Goal: Check status: Check status

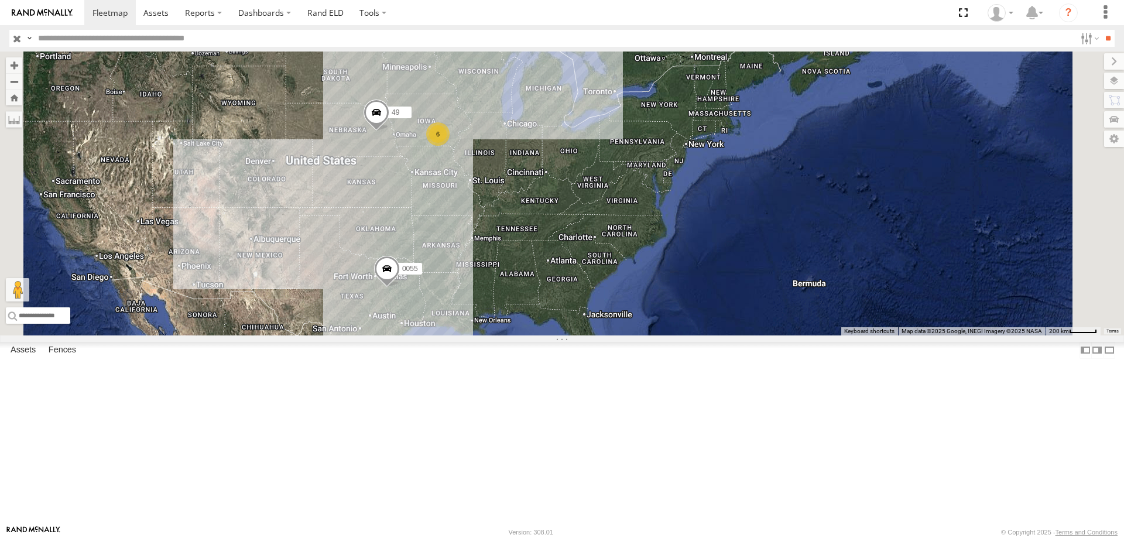
drag, startPoint x: 621, startPoint y: 287, endPoint x: 616, endPoint y: 293, distance: 7.5
click at [616, 293] on div "49 0055 6" at bounding box center [562, 194] width 1124 height 284
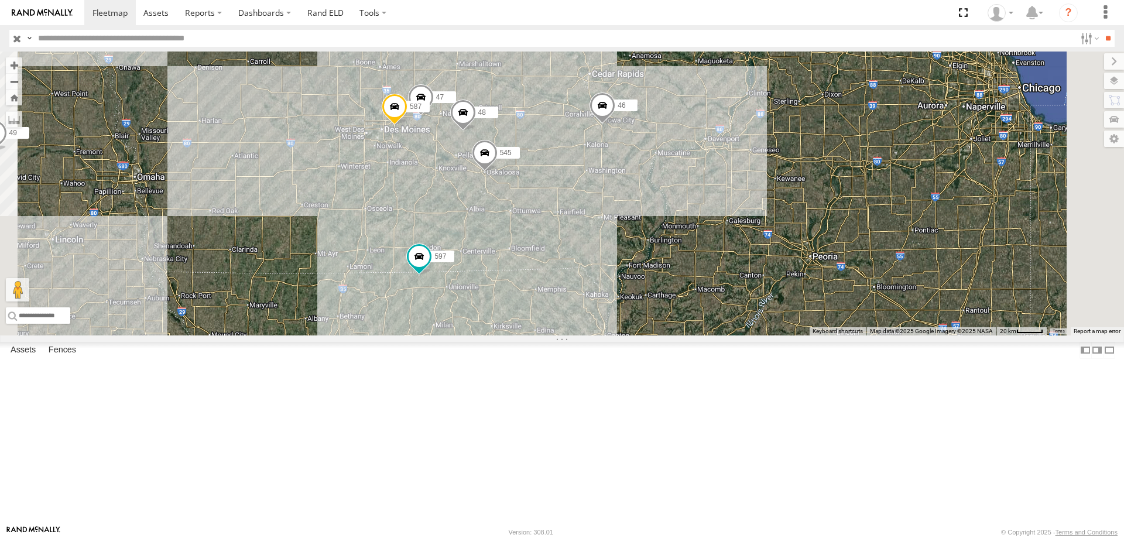
drag, startPoint x: 781, startPoint y: 249, endPoint x: 729, endPoint y: 238, distance: 54.0
click at [737, 241] on div "49 0055 46 597 545 48 47 587" at bounding box center [562, 194] width 1124 height 284
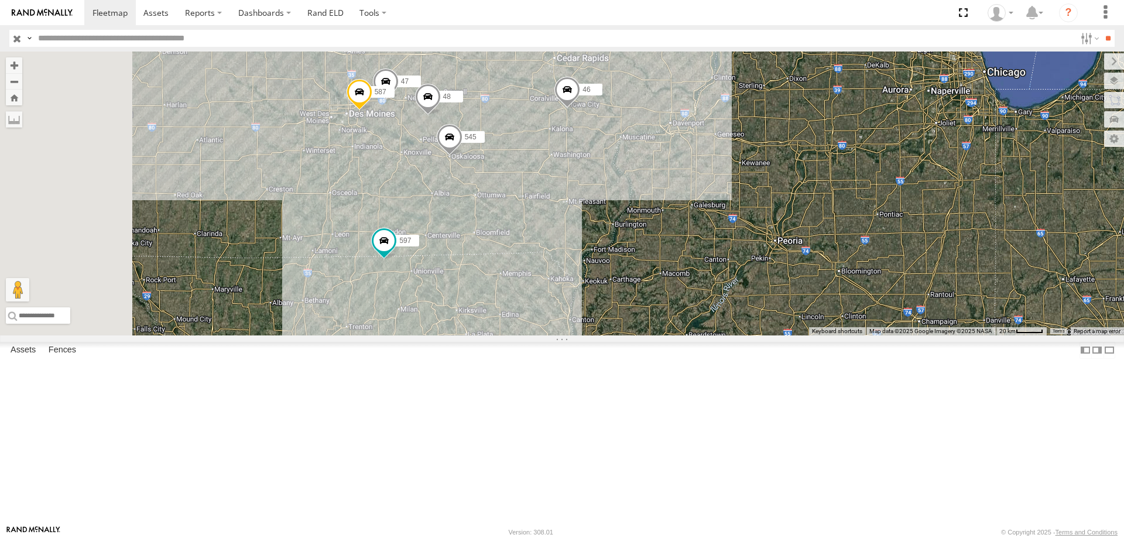
drag, startPoint x: 539, startPoint y: 441, endPoint x: 615, endPoint y: 304, distance: 155.9
click at [615, 304] on div "49 0055 46 597 545 48 47 587" at bounding box center [562, 194] width 1124 height 284
click at [395, 249] on span at bounding box center [384, 238] width 21 height 21
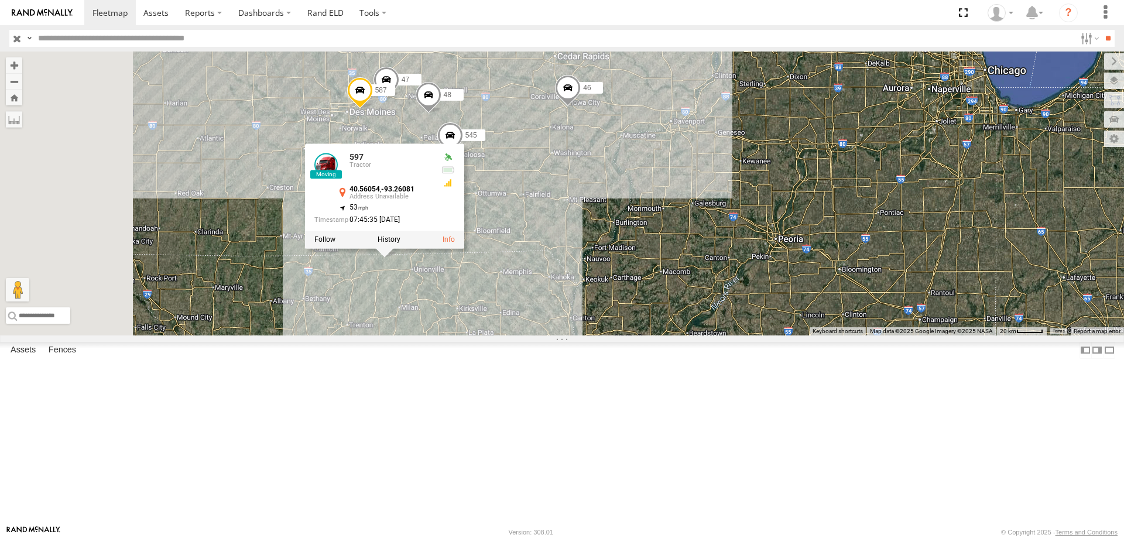
click at [664, 275] on div "49 0055 46 597 545 48 47 587 597 Tractor 40.56054 , -93.26081 53 07:45:35 09/30…" at bounding box center [562, 194] width 1124 height 284
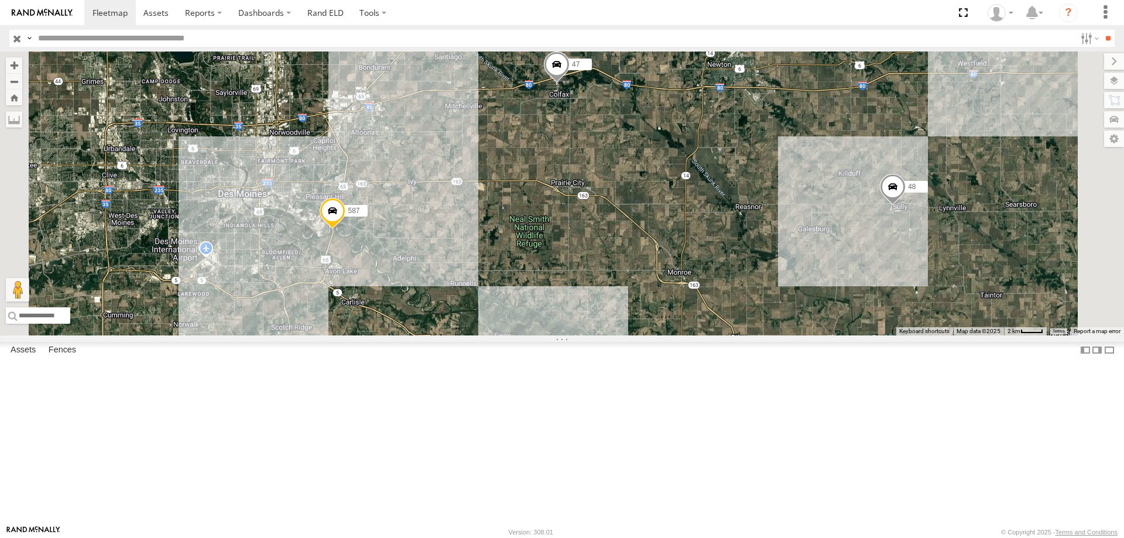
click at [570, 83] on span at bounding box center [557, 68] width 26 height 32
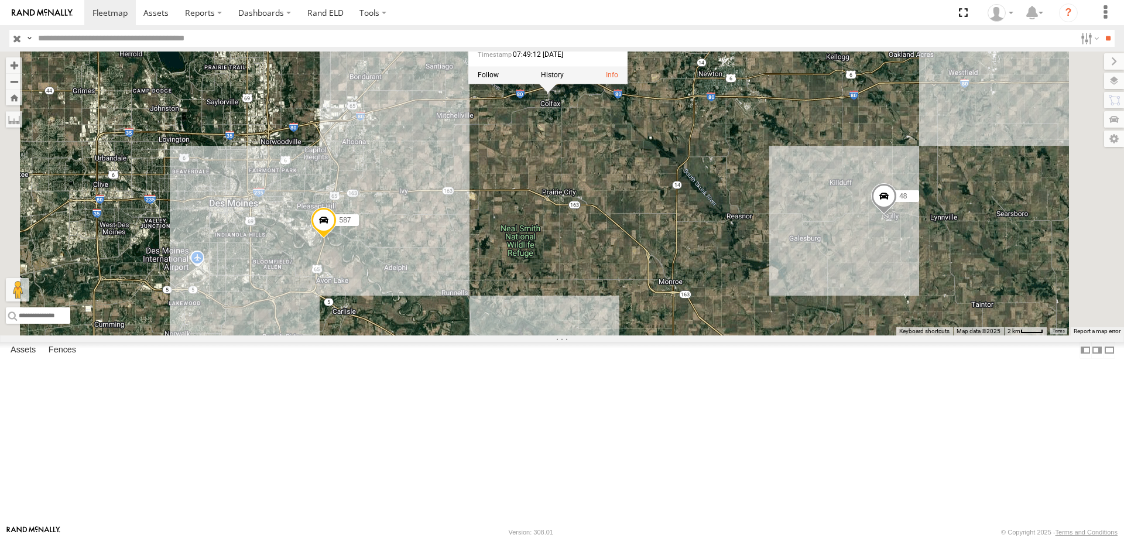
drag, startPoint x: 836, startPoint y: 184, endPoint x: 721, endPoint y: 274, distance: 146.5
click at [721, 274] on div "49 0055 46 597 545 48 47 587 47 Tractor IA-117 N Colfax 41.68677 , -93.24777 0 …" at bounding box center [562, 194] width 1124 height 284
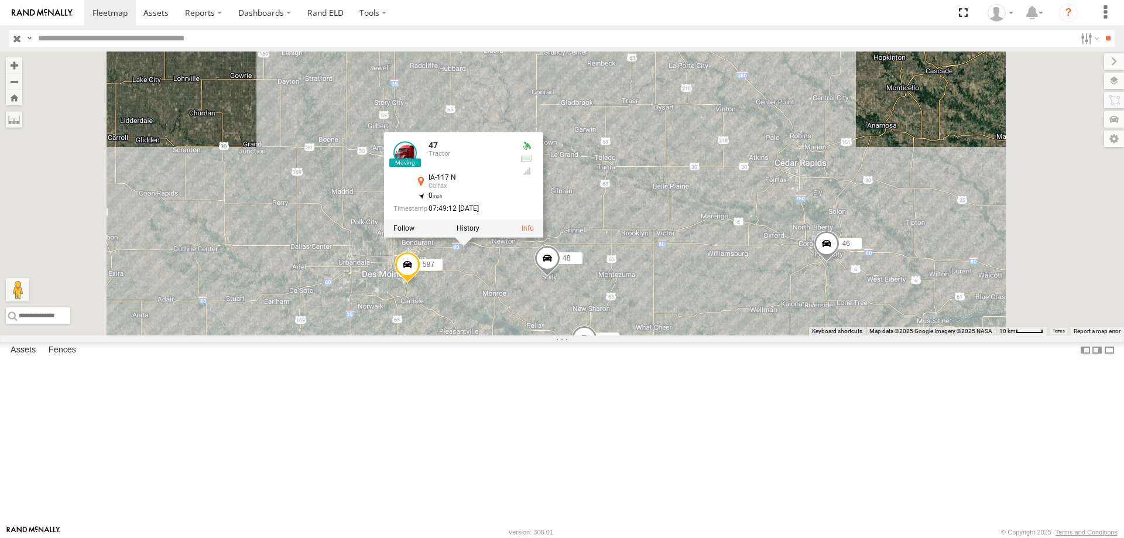
click at [771, 179] on div "49 0055 46 597 545 48 47 587 47 Tractor IA-117 N Colfax 41.68677 , -93.24777 0 …" at bounding box center [562, 194] width 1124 height 284
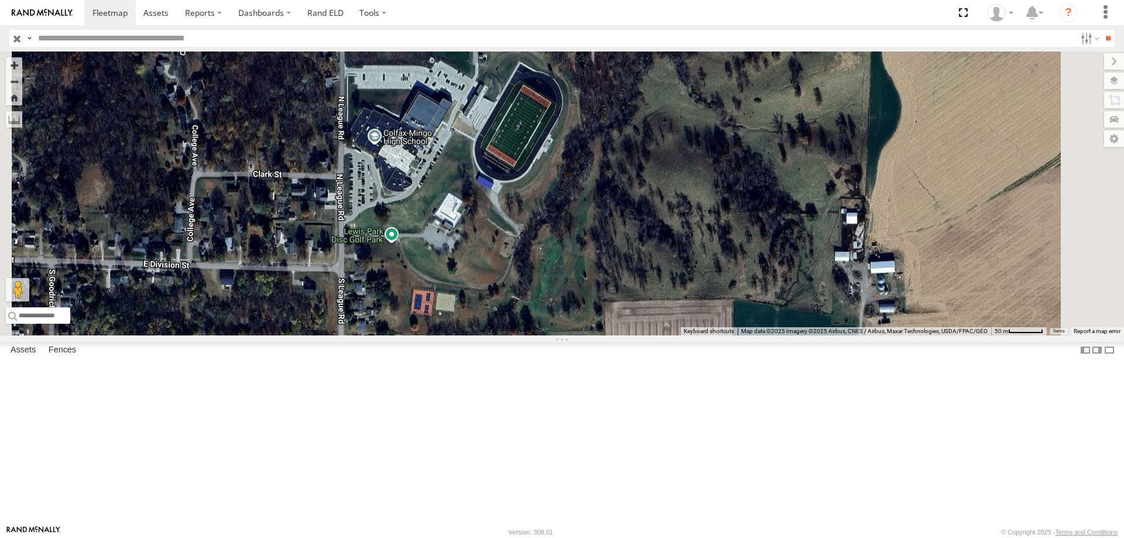
drag, startPoint x: 634, startPoint y: 176, endPoint x: 600, endPoint y: 320, distance: 147.9
click at [600, 320] on div "545 48 47 46 587" at bounding box center [562, 194] width 1124 height 284
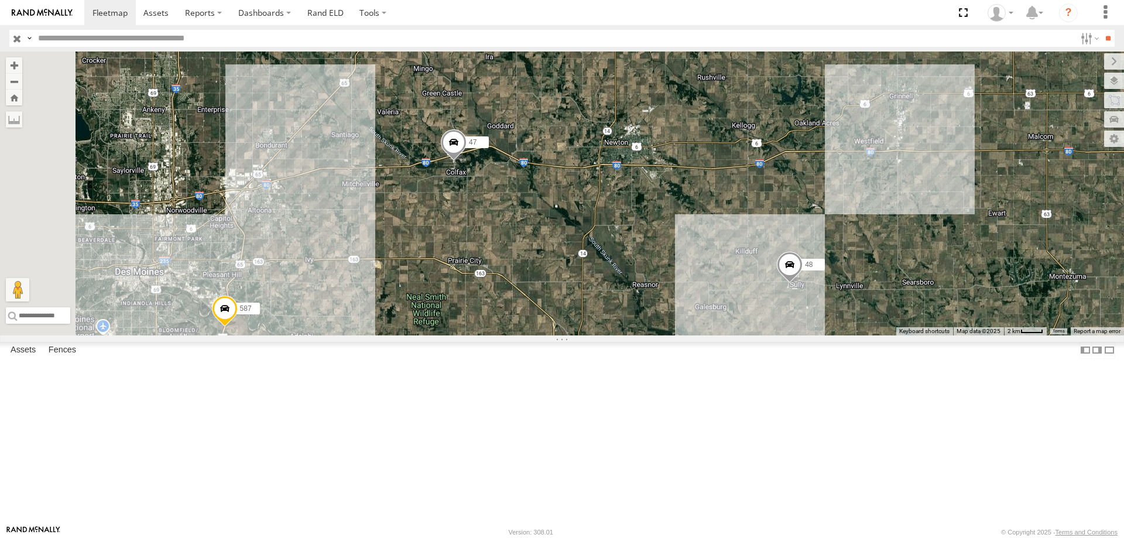
drag, startPoint x: 715, startPoint y: 256, endPoint x: 661, endPoint y: 302, distance: 71.1
click at [661, 302] on div "545 48 47 46 587" at bounding box center [562, 194] width 1124 height 284
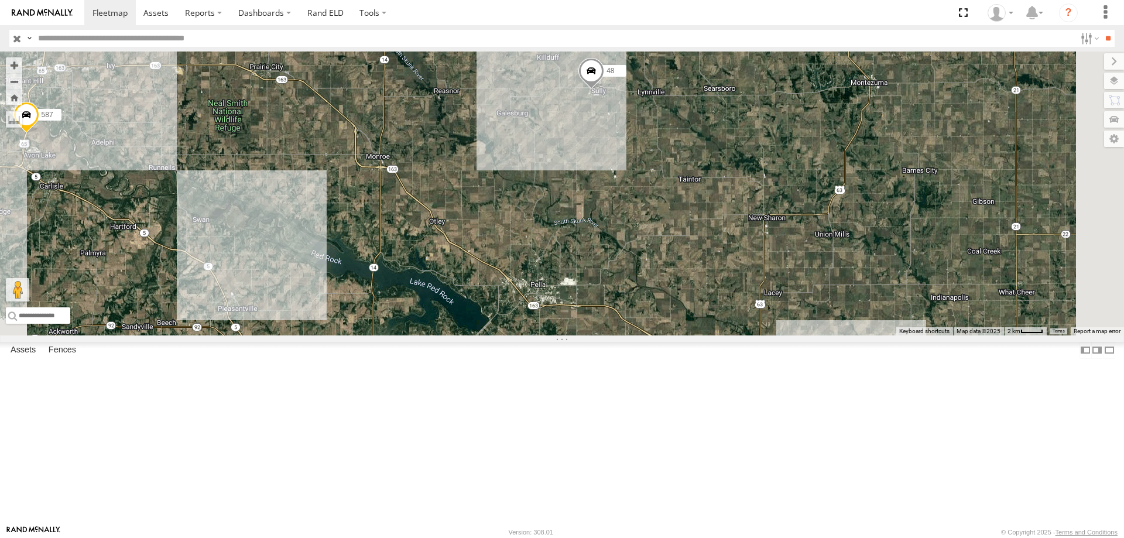
drag, startPoint x: 762, startPoint y: 416, endPoint x: 558, endPoint y: 215, distance: 286.4
click at [558, 215] on div "545 48 47 46 587" at bounding box center [562, 194] width 1124 height 284
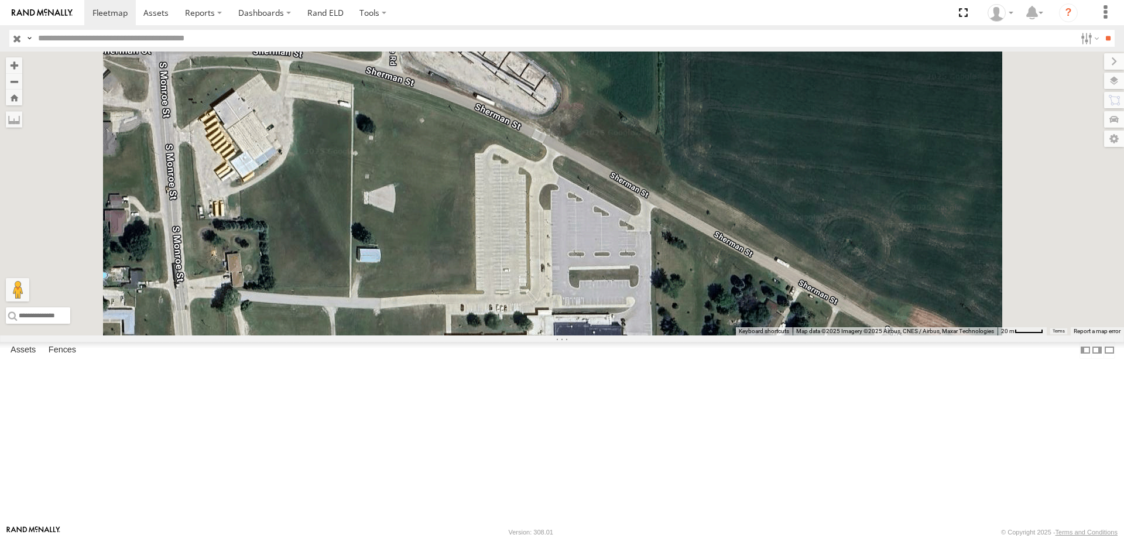
drag, startPoint x: 543, startPoint y: 156, endPoint x: 553, endPoint y: 450, distance: 293.4
click at [553, 335] on div "545 48 47 46 587" at bounding box center [562, 194] width 1124 height 284
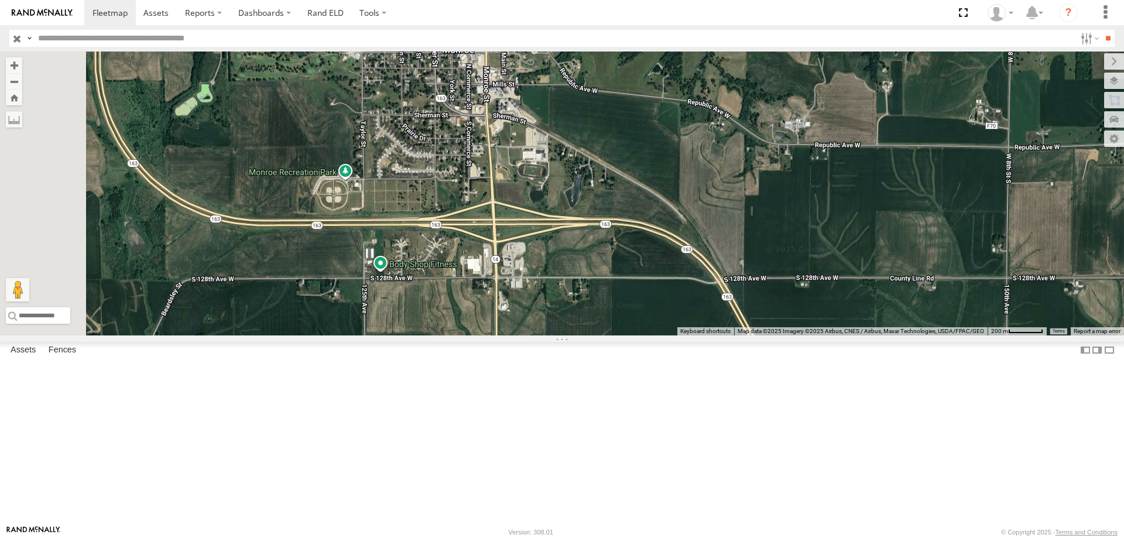
drag, startPoint x: 350, startPoint y: 265, endPoint x: 538, endPoint y: 261, distance: 187.9
click at [538, 261] on div "545 48 47 46 587" at bounding box center [562, 194] width 1124 height 284
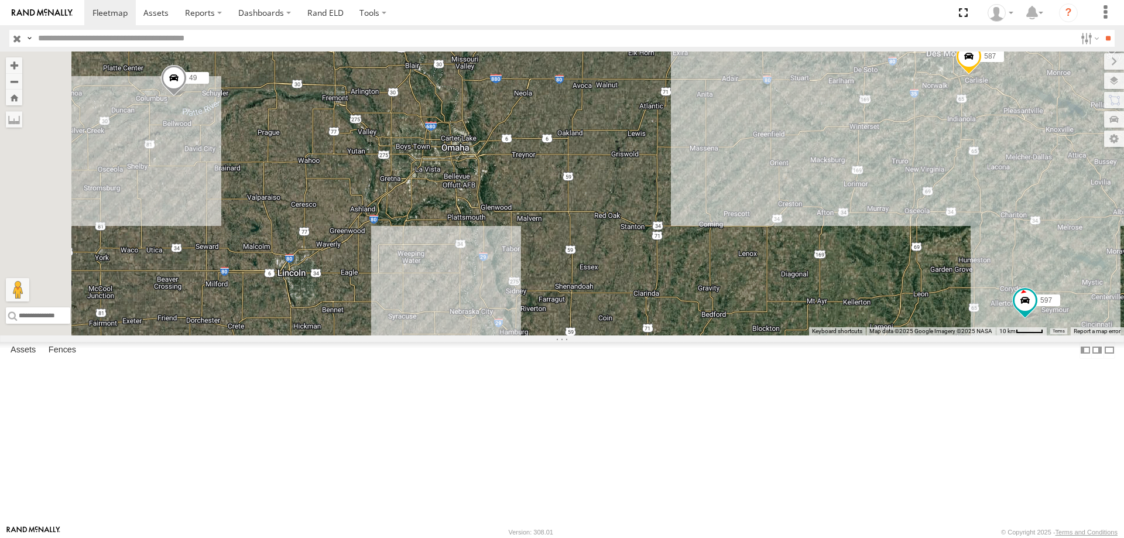
drag, startPoint x: 553, startPoint y: 321, endPoint x: 745, endPoint y: 313, distance: 192.8
click at [745, 313] on div "46 597 49 545 48 47 587" at bounding box center [562, 194] width 1124 height 284
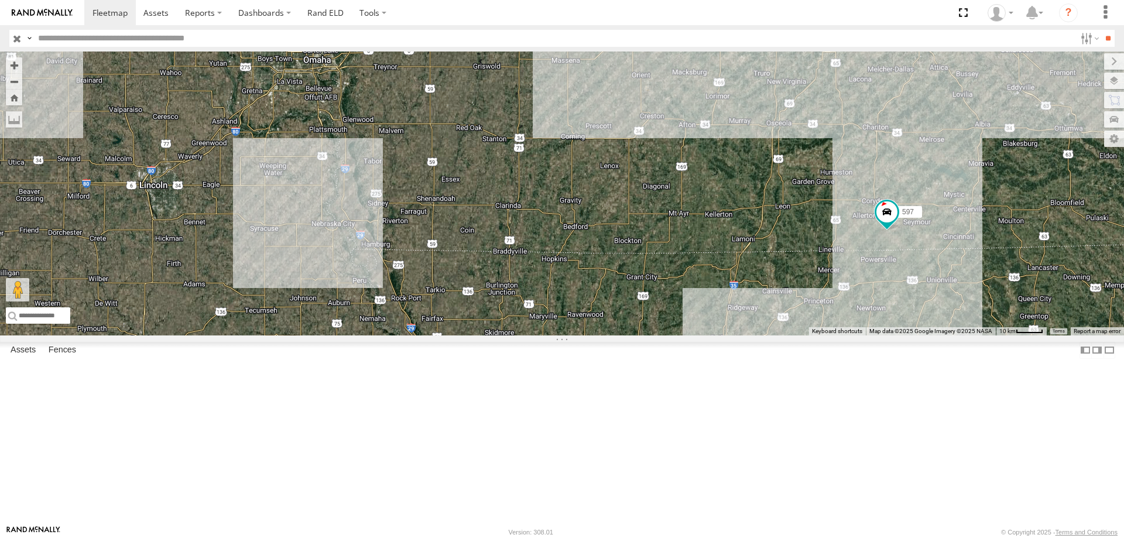
drag, startPoint x: 735, startPoint y: 310, endPoint x: 596, endPoint y: 223, distance: 163.4
click at [596, 223] on div "46 597 49 545 48 47 587" at bounding box center [562, 194] width 1124 height 284
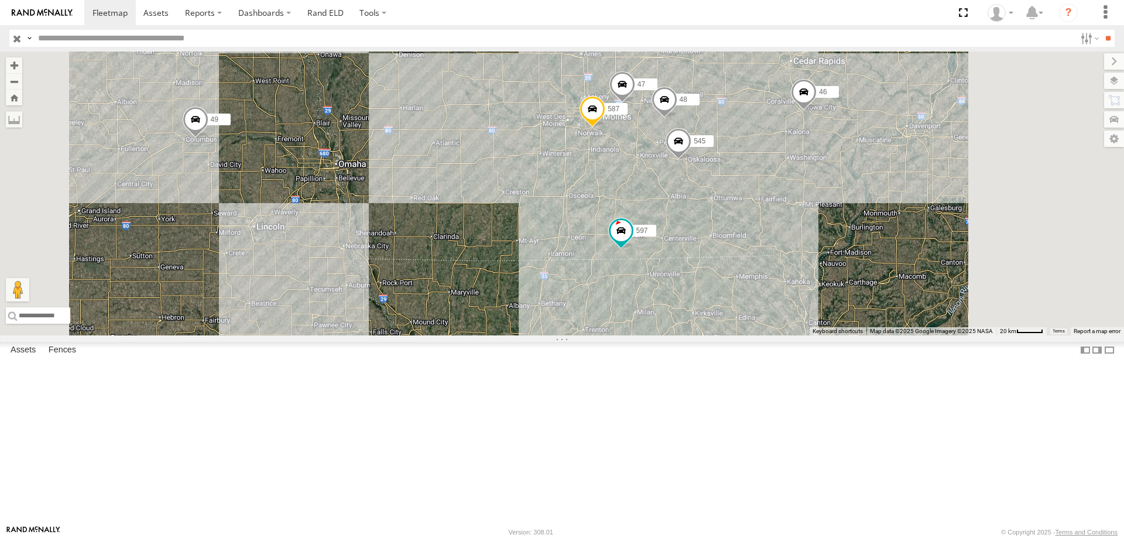
drag, startPoint x: 684, startPoint y: 285, endPoint x: 634, endPoint y: 311, distance: 56.3
click at [634, 311] on div "46 597 49 545 48 47 587" at bounding box center [562, 194] width 1124 height 284
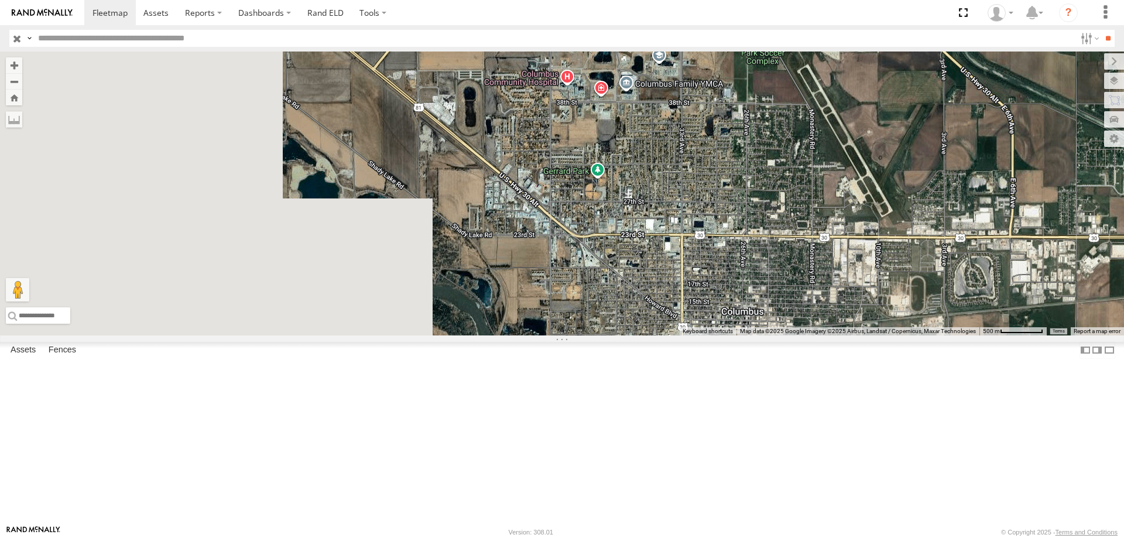
drag, startPoint x: 417, startPoint y: 172, endPoint x: 733, endPoint y: 232, distance: 321.8
click at [733, 232] on div "46 597 49 545 48" at bounding box center [562, 194] width 1124 height 284
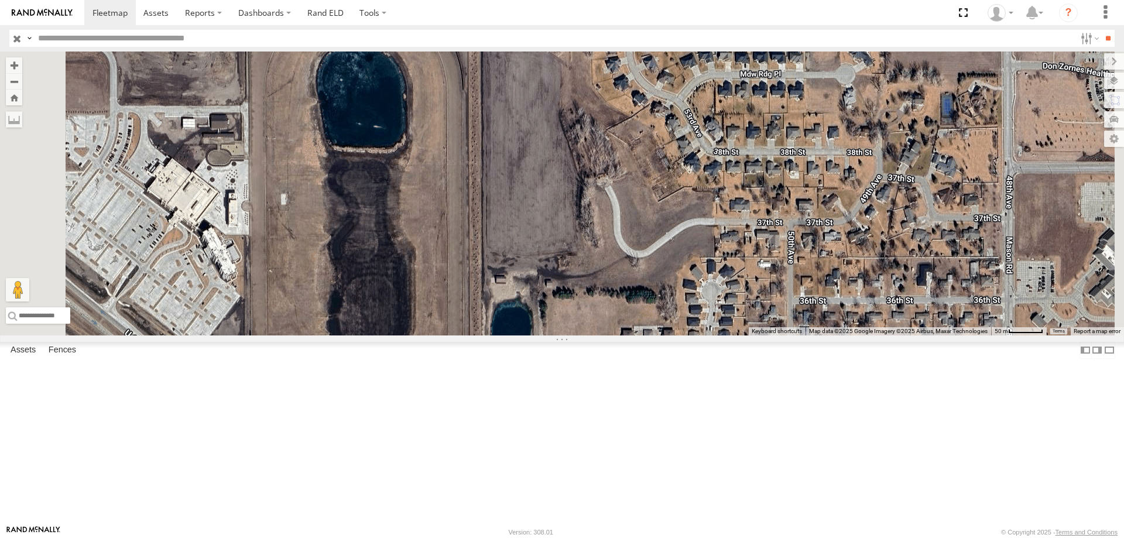
drag, startPoint x: 577, startPoint y: 204, endPoint x: 550, endPoint y: 246, distance: 50.5
click at [550, 246] on div "46 597 49 545 48" at bounding box center [562, 194] width 1124 height 284
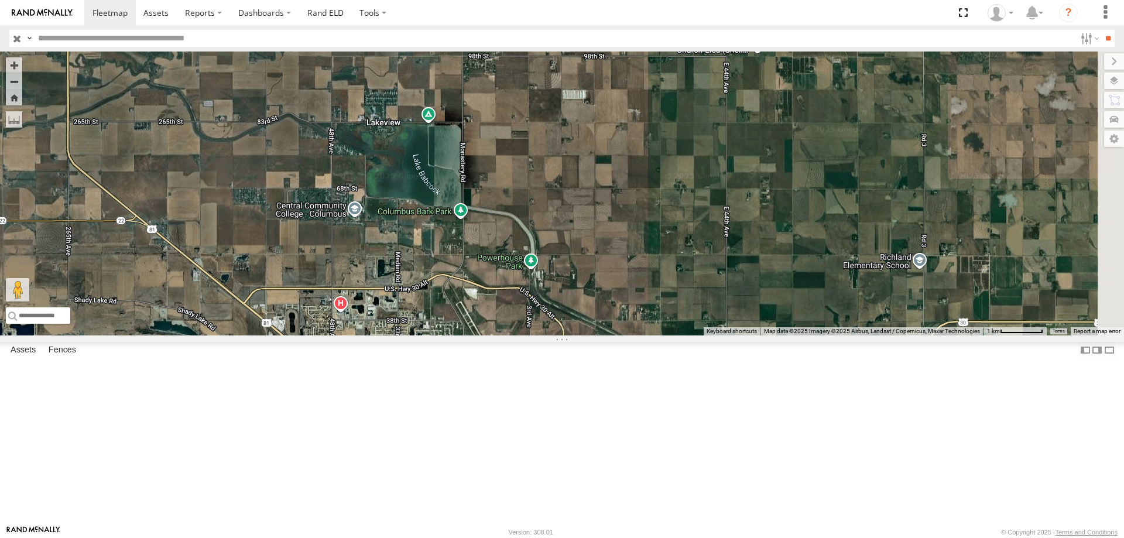
drag, startPoint x: 770, startPoint y: 296, endPoint x: 594, endPoint y: 422, distance: 216.5
click at [594, 335] on div "46 597 49 545 48" at bounding box center [562, 194] width 1124 height 284
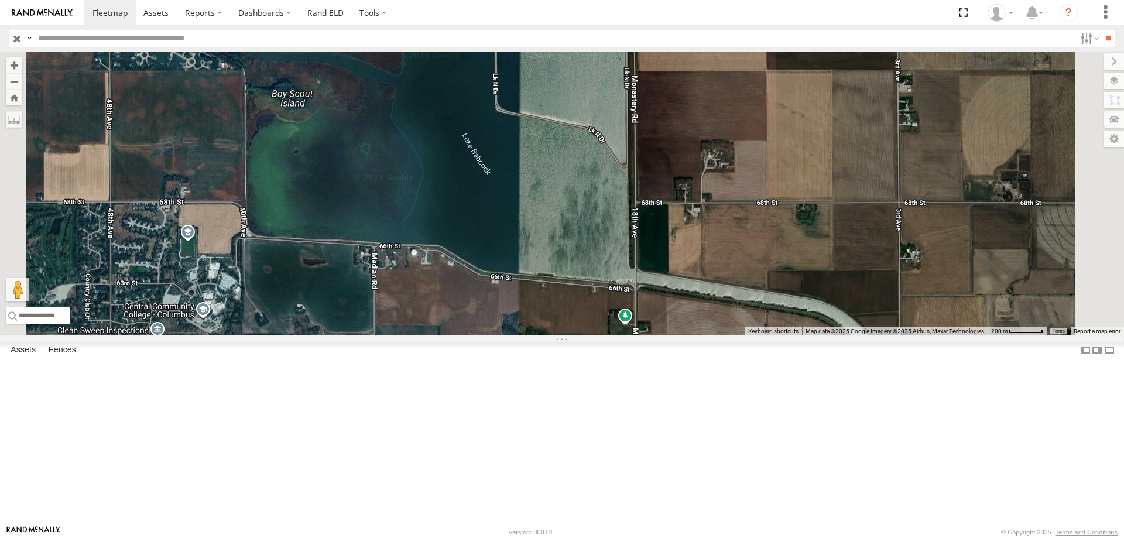
drag, startPoint x: 535, startPoint y: 284, endPoint x: 588, endPoint y: 433, distance: 157.4
click at [588, 335] on div "46 597 49 545 48" at bounding box center [562, 194] width 1124 height 284
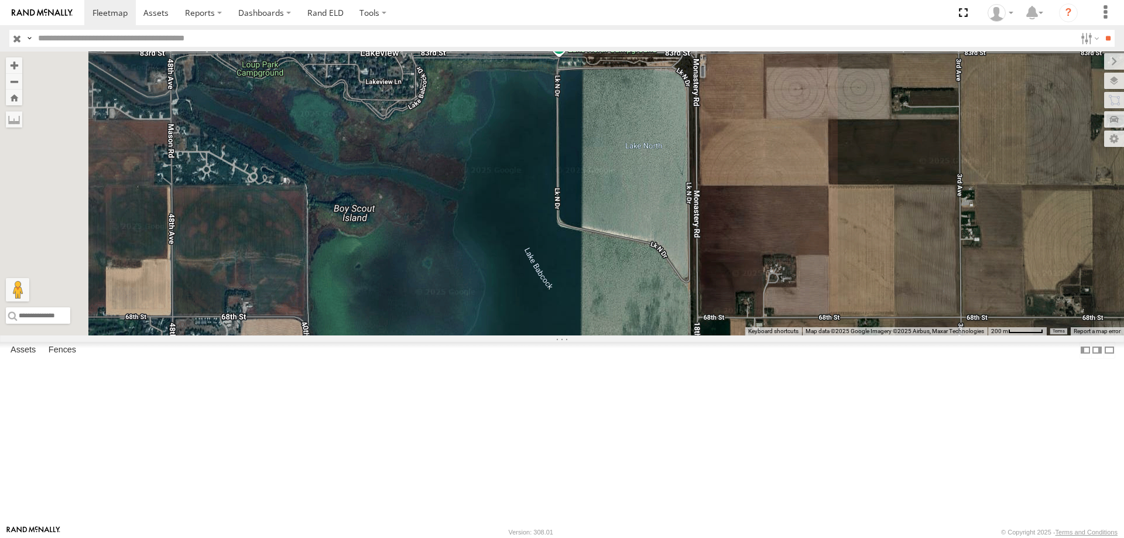
drag, startPoint x: 497, startPoint y: 330, endPoint x: 567, endPoint y: 463, distance: 150.0
click at [567, 335] on div "46 597 49 545 48" at bounding box center [562, 194] width 1124 height 284
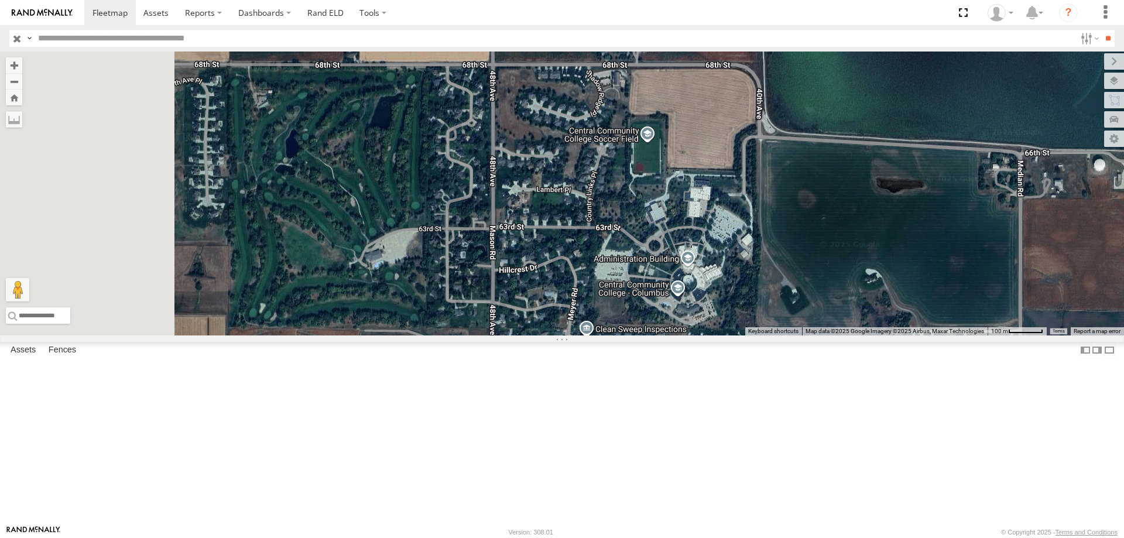
drag, startPoint x: 479, startPoint y: 410, endPoint x: 638, endPoint y: 321, distance: 181.9
click at [638, 321] on div at bounding box center [562, 194] width 1124 height 284
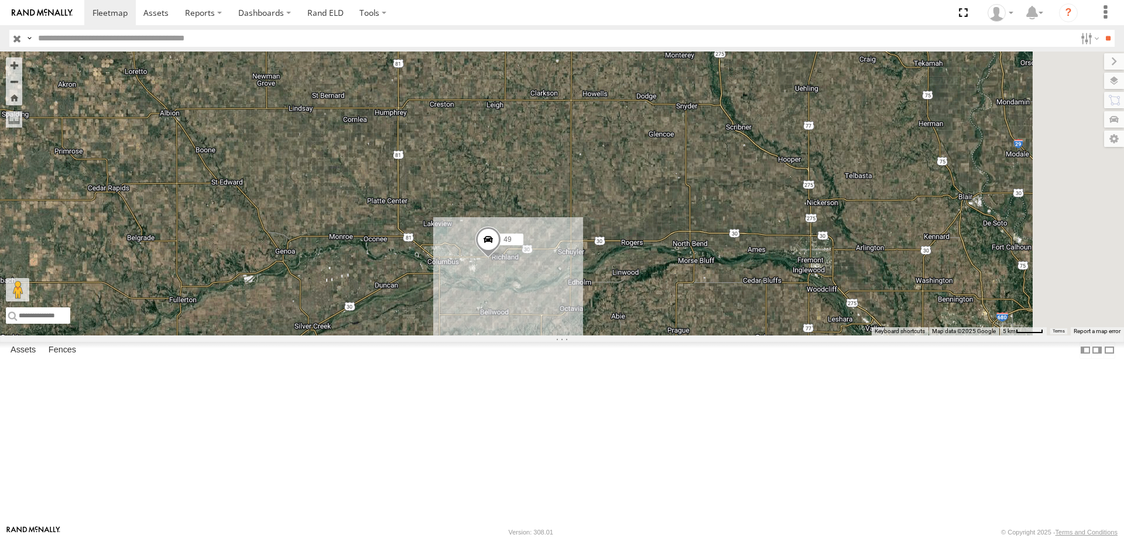
drag, startPoint x: 834, startPoint y: 403, endPoint x: 763, endPoint y: 384, distance: 74.0
click at [763, 335] on div "49" at bounding box center [562, 194] width 1124 height 284
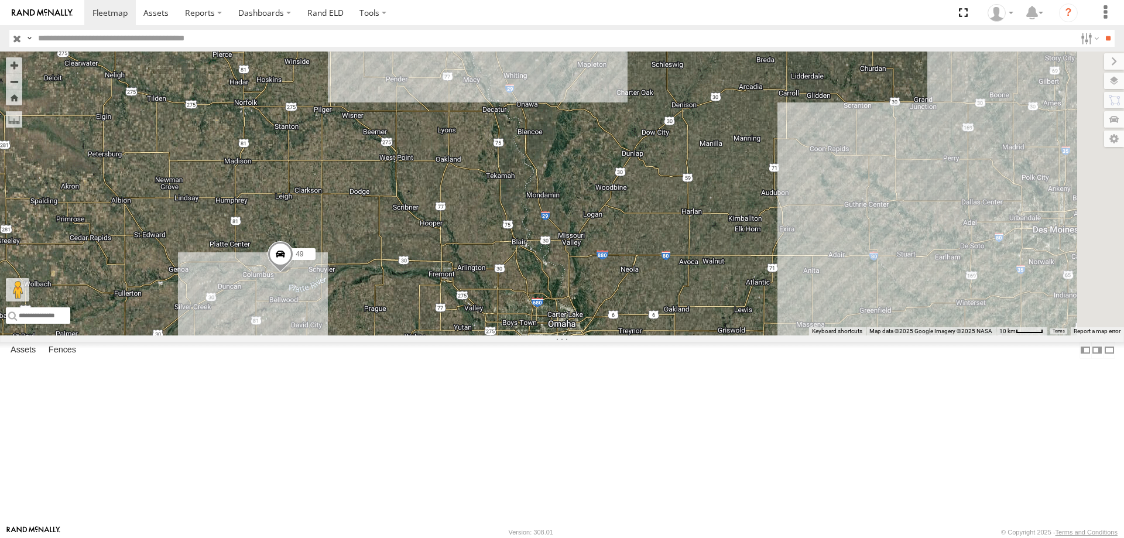
drag, startPoint x: 818, startPoint y: 388, endPoint x: 585, endPoint y: 397, distance: 233.1
click at [585, 335] on div "49" at bounding box center [562, 194] width 1124 height 284
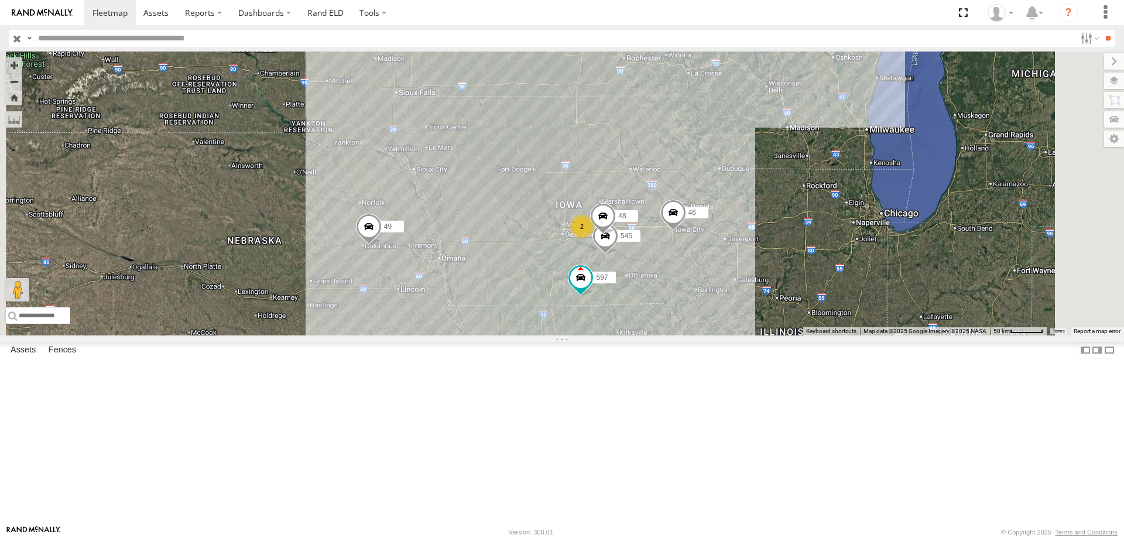
drag, startPoint x: 591, startPoint y: 241, endPoint x: 562, endPoint y: 188, distance: 60.0
click at [562, 188] on div "49 545 48 46 597 2" at bounding box center [562, 194] width 1124 height 284
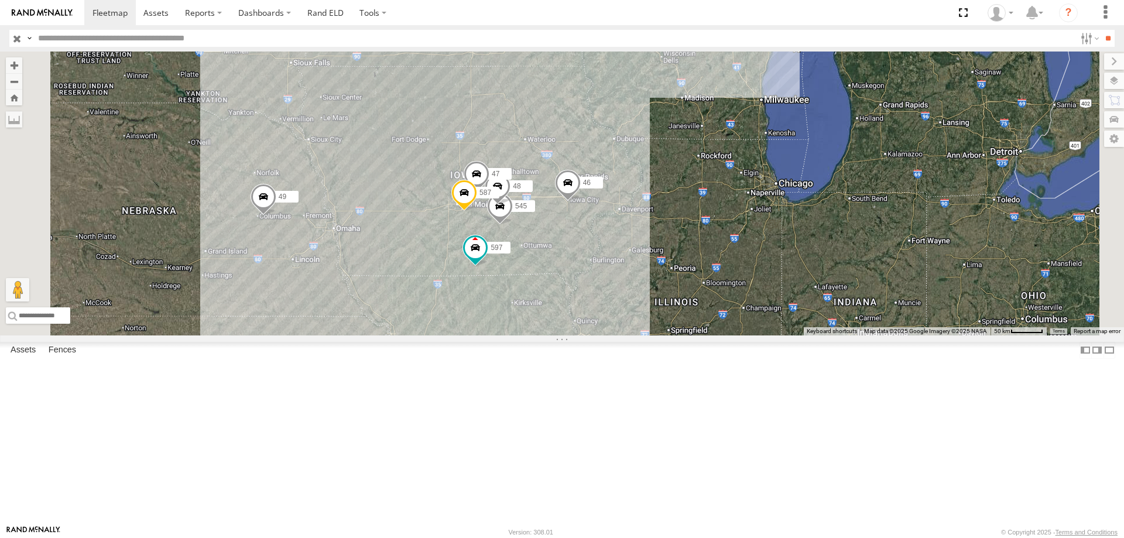
drag, startPoint x: 549, startPoint y: 283, endPoint x: 512, endPoint y: 225, distance: 69.0
click at [512, 225] on div "49 545 48 46 597 47 587" at bounding box center [562, 194] width 1124 height 284
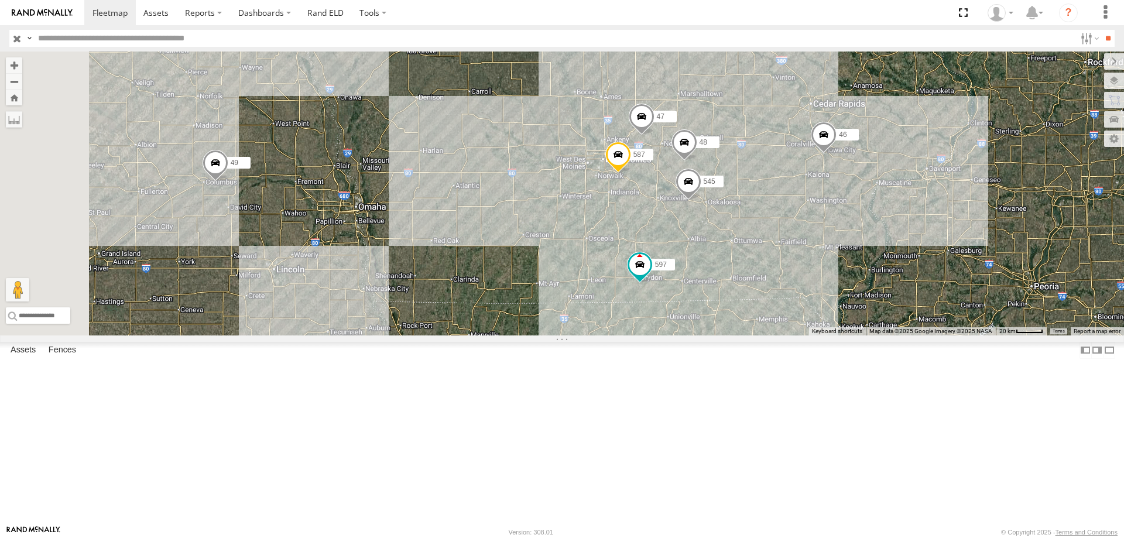
drag, startPoint x: 870, startPoint y: 423, endPoint x: 987, endPoint y: 304, distance: 166.8
click at [987, 304] on div "49 545 48 46 597 47 587" at bounding box center [562, 194] width 1124 height 284
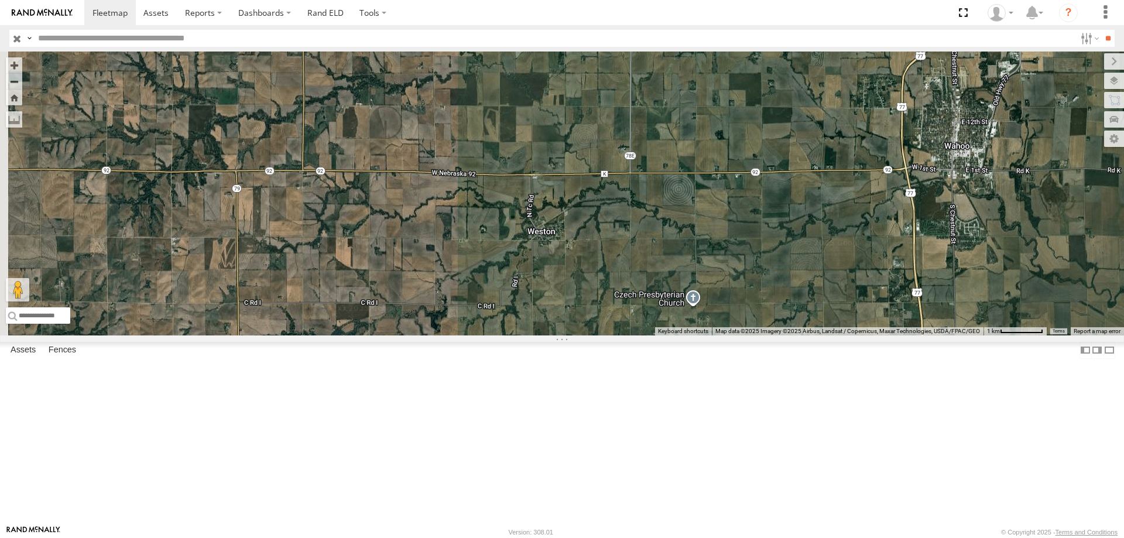
drag, startPoint x: 907, startPoint y: 393, endPoint x: 969, endPoint y: 302, distance: 110.4
click at [969, 302] on div "48 47 46 49 597" at bounding box center [562, 194] width 1124 height 284
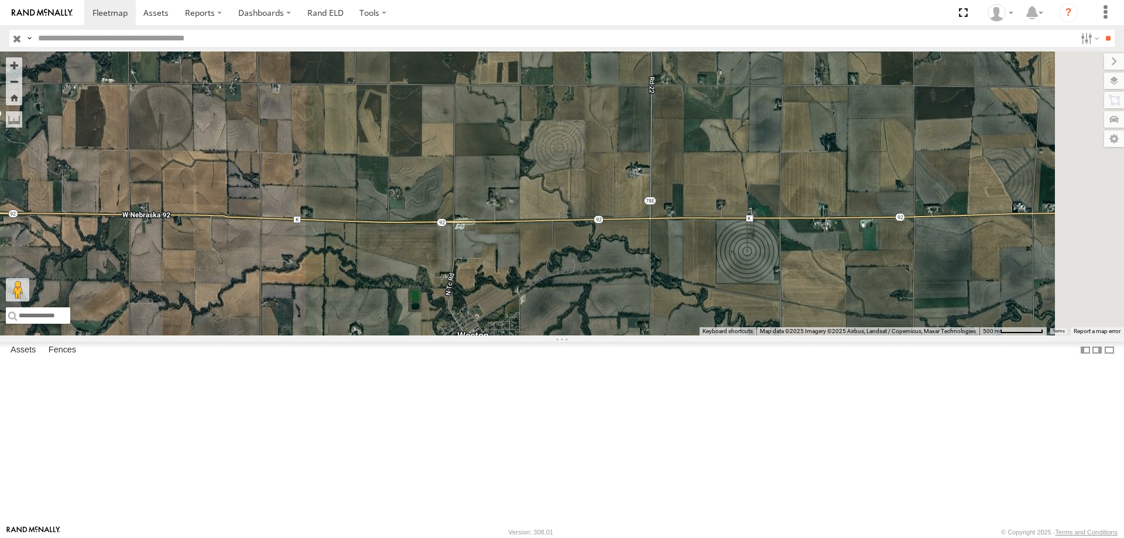
drag, startPoint x: 887, startPoint y: 303, endPoint x: 482, endPoint y: 350, distance: 407.8
click at [482, 335] on div "48 47 46 49 597" at bounding box center [562, 194] width 1124 height 284
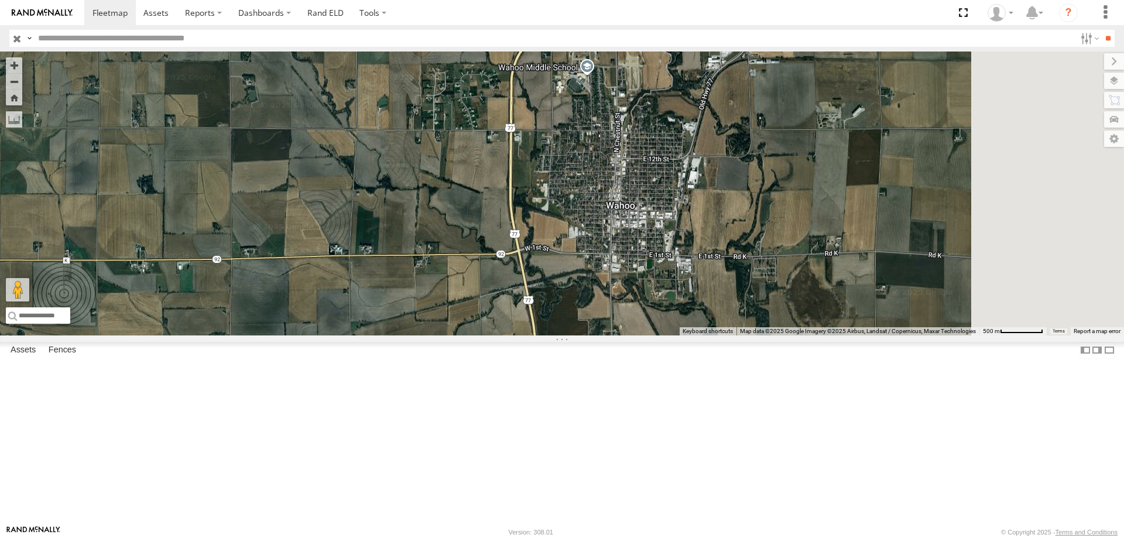
drag, startPoint x: 941, startPoint y: 328, endPoint x: 299, endPoint y: 367, distance: 643.3
click at [299, 335] on div "48 47 46 49 597" at bounding box center [562, 194] width 1124 height 284
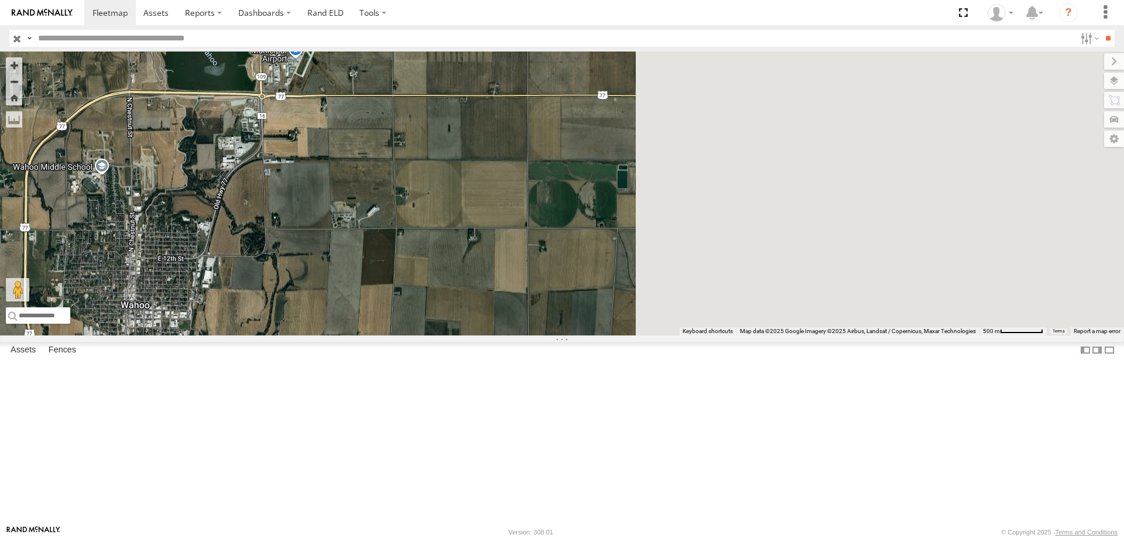
drag, startPoint x: 805, startPoint y: 263, endPoint x: 293, endPoint y: 363, distance: 522.4
click at [293, 335] on div "48 47 46 49 597" at bounding box center [562, 194] width 1124 height 284
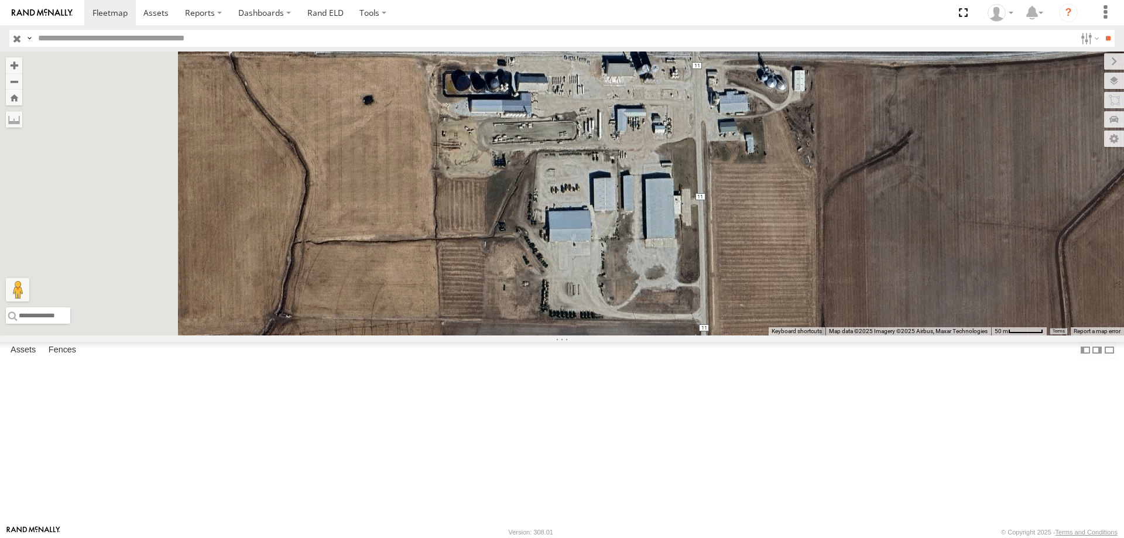
drag, startPoint x: 543, startPoint y: 317, endPoint x: 1177, endPoint y: 281, distance: 635.6
click at [1123, 281] on html at bounding box center [562, 269] width 1124 height 538
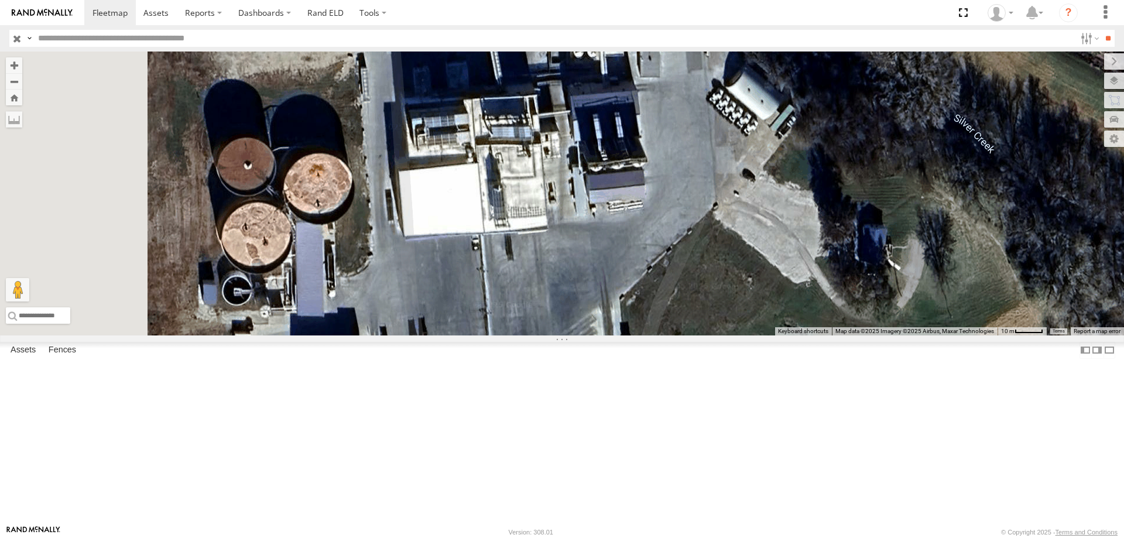
click at [656, 279] on div "48 47 46 49 597" at bounding box center [562, 194] width 1124 height 284
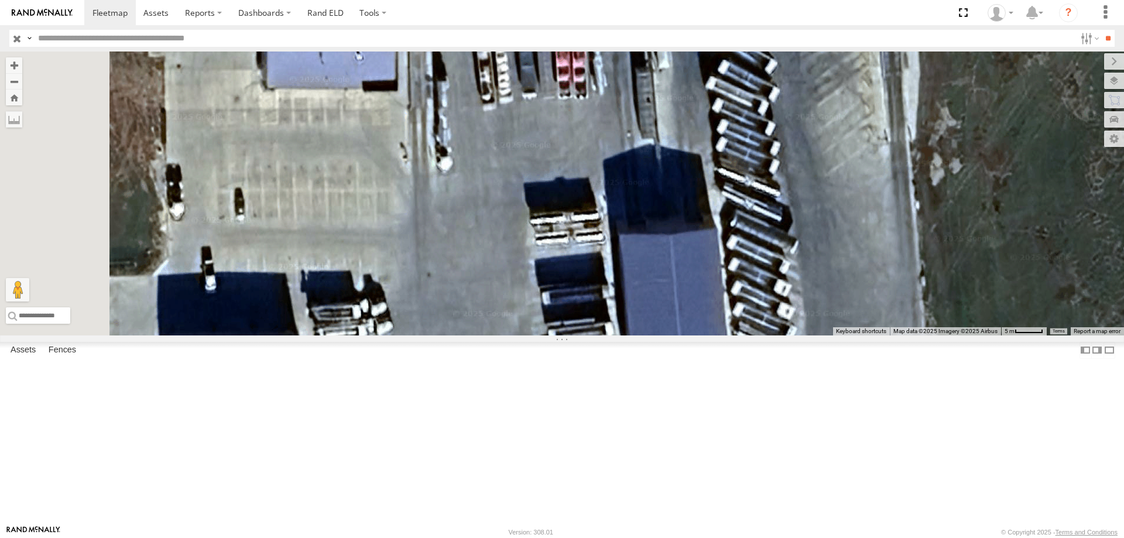
drag, startPoint x: 634, startPoint y: 296, endPoint x: 780, endPoint y: 294, distance: 146.3
click at [780, 294] on div "48 47 46 49 597" at bounding box center [562, 194] width 1124 height 284
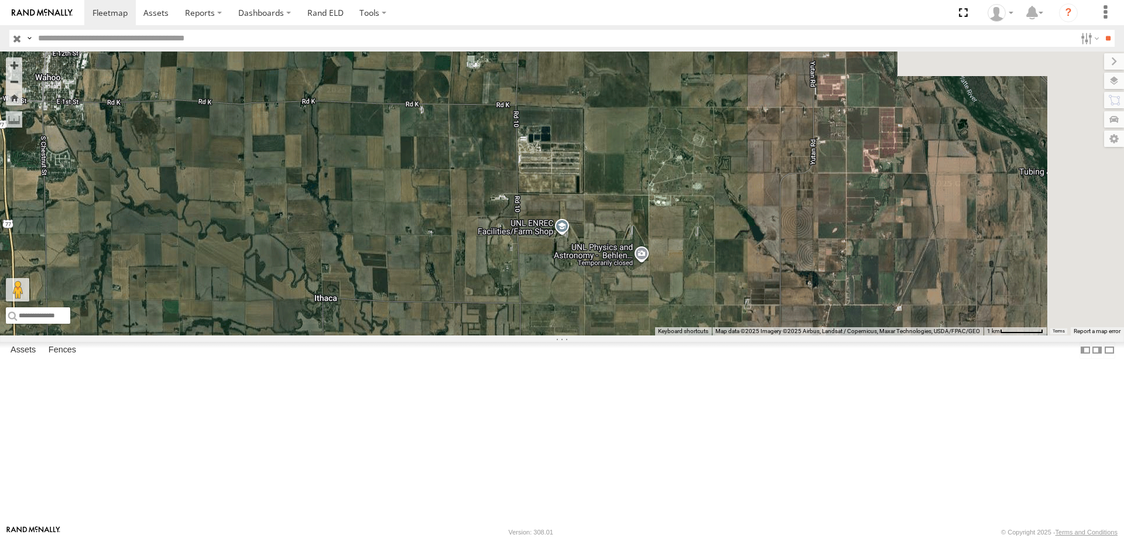
drag, startPoint x: 926, startPoint y: 466, endPoint x: 794, endPoint y: 311, distance: 203.5
click at [794, 311] on div "48 47 46 49 597" at bounding box center [562, 194] width 1124 height 284
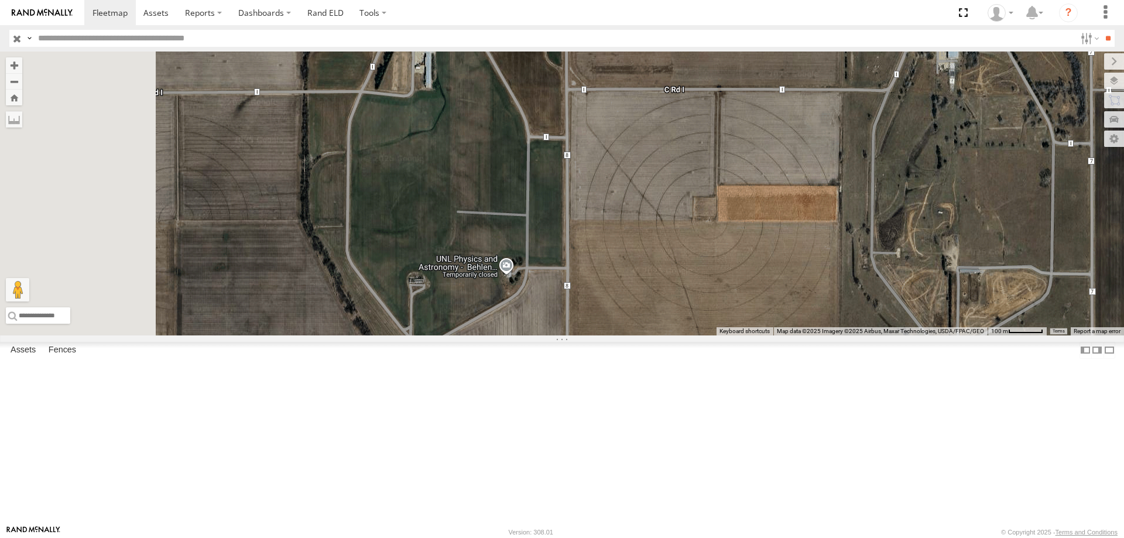
drag, startPoint x: 386, startPoint y: 365, endPoint x: 845, endPoint y: 320, distance: 461.1
click at [845, 320] on div "48 47 46 49 597" at bounding box center [562, 194] width 1124 height 284
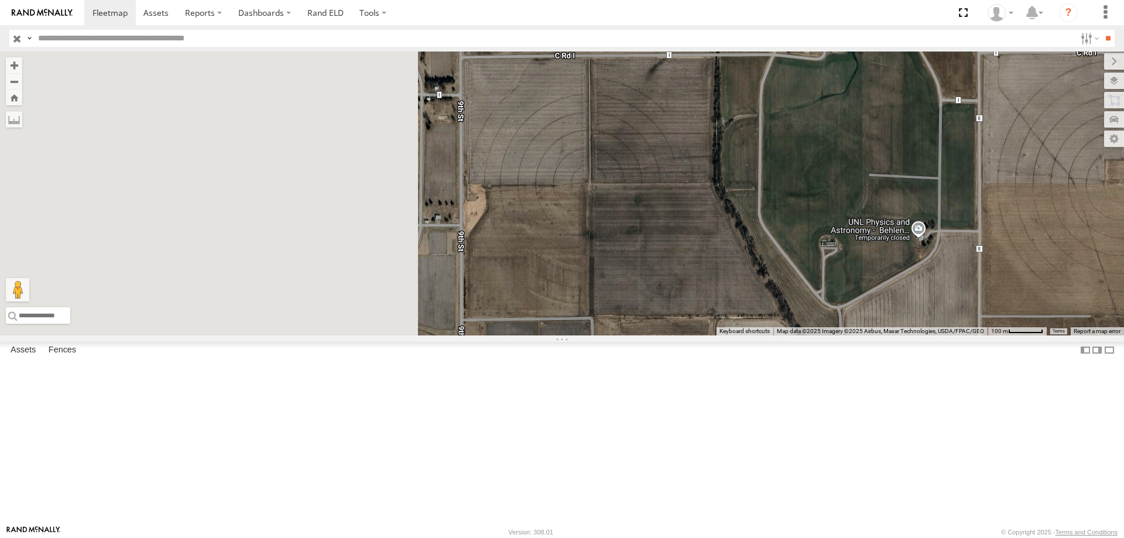
drag, startPoint x: 522, startPoint y: 327, endPoint x: 936, endPoint y: 291, distance: 415.4
click at [936, 291] on div "48 47 46 49 597" at bounding box center [562, 194] width 1124 height 284
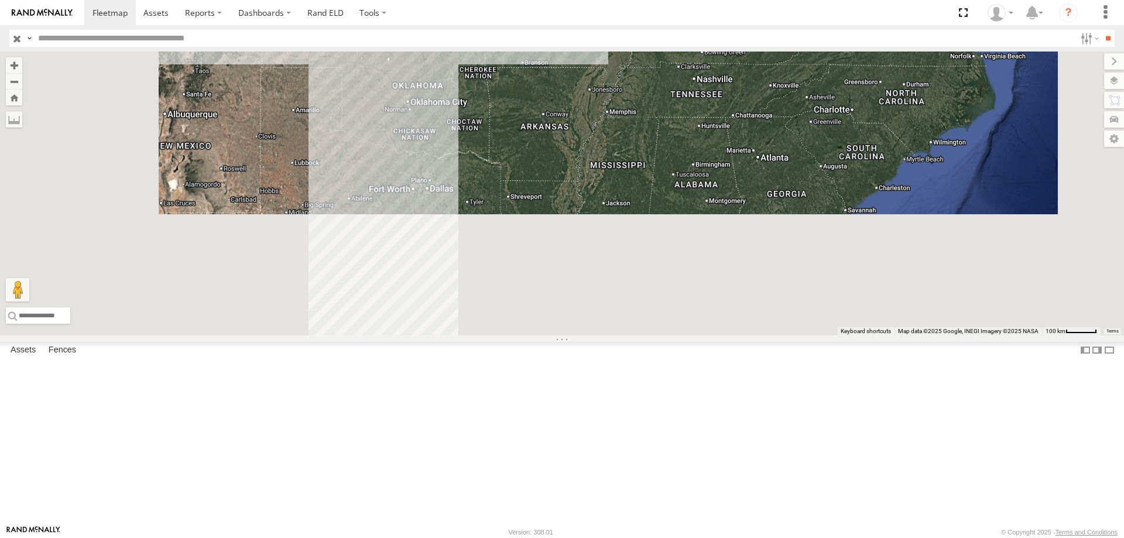
drag, startPoint x: 660, startPoint y: 378, endPoint x: 683, endPoint y: 80, distance: 298.3
click at [683, 80] on div "47 46 49 4" at bounding box center [562, 194] width 1124 height 284
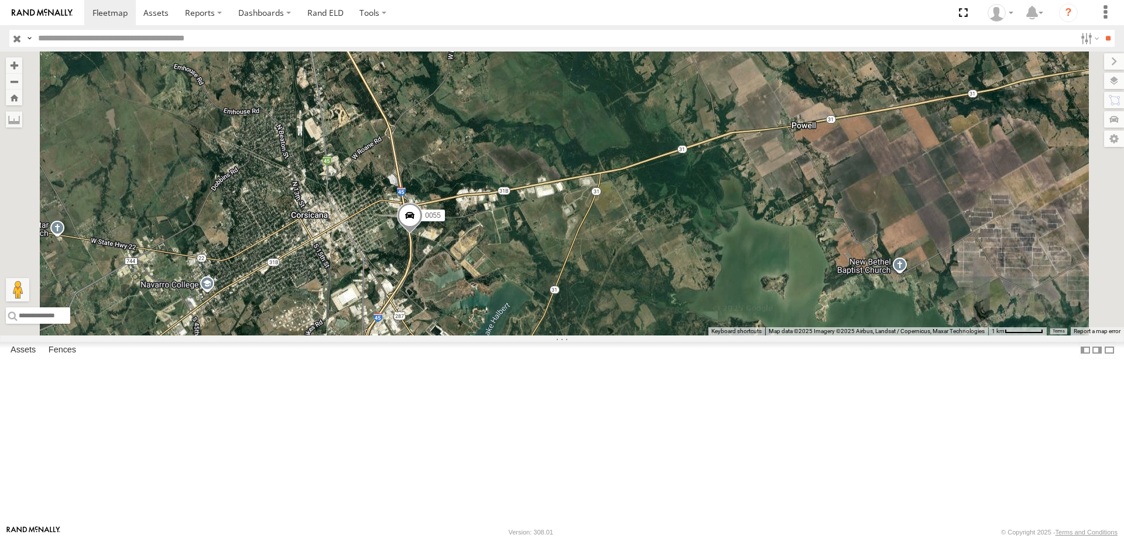
click at [423, 234] on span at bounding box center [410, 219] width 26 height 32
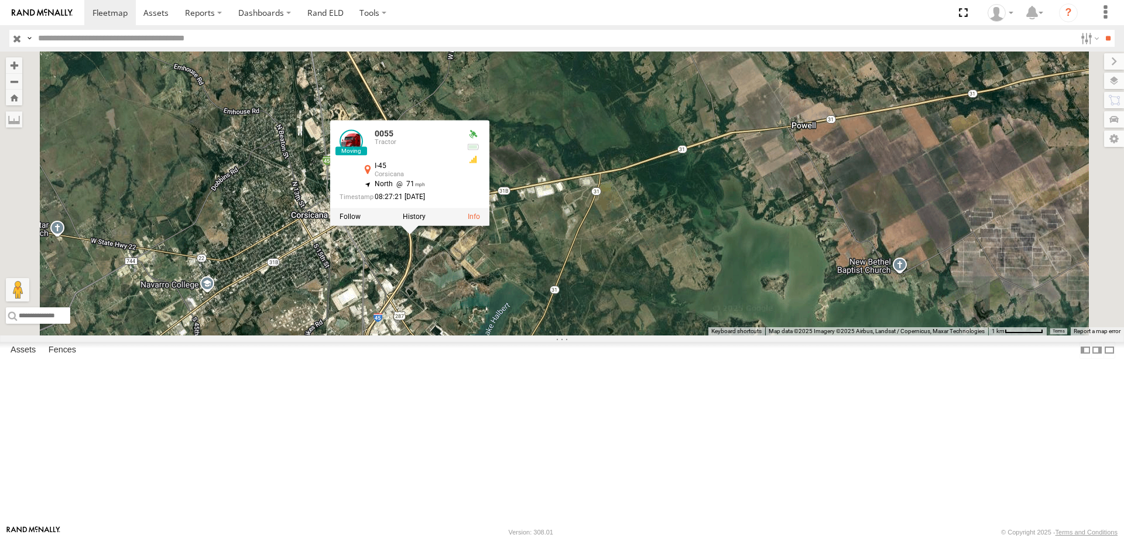
click at [673, 276] on div "47 46 49 0055 0055 Tractor I-45 Corsicana 32.09053 , -96.43932 North 71 08:27:2…" at bounding box center [562, 194] width 1124 height 284
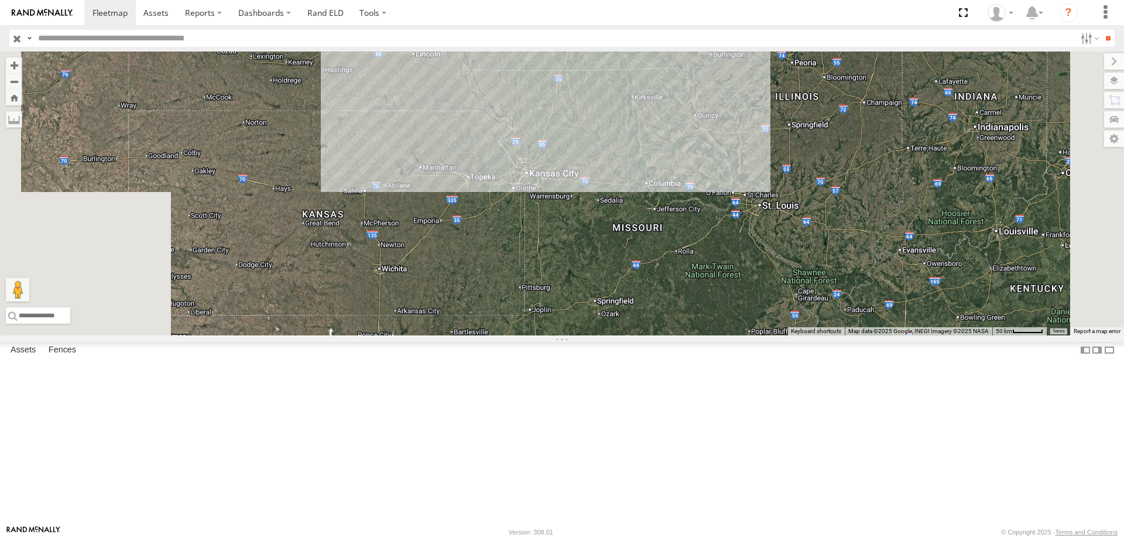
drag, startPoint x: 536, startPoint y: 117, endPoint x: 580, endPoint y: 204, distance: 97.4
click at [595, 260] on div "0055 46 49" at bounding box center [562, 194] width 1124 height 284
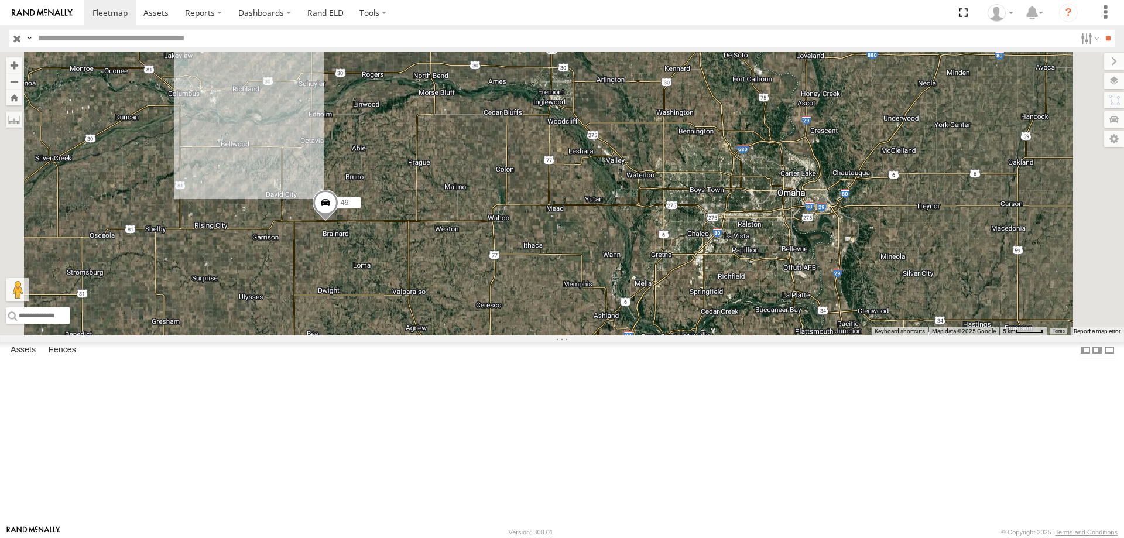
drag, startPoint x: 699, startPoint y: 208, endPoint x: 434, endPoint y: 372, distance: 311.2
click at [443, 335] on div "0055 46 49 545 48 47" at bounding box center [562, 194] width 1124 height 284
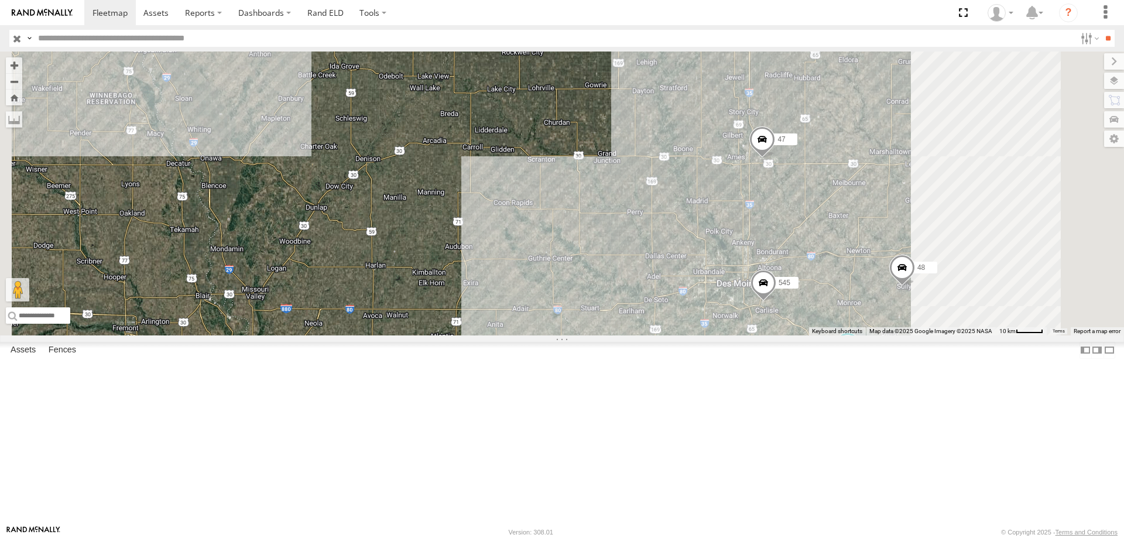
drag, startPoint x: 804, startPoint y: 254, endPoint x: 594, endPoint y: 325, distance: 221.9
click at [594, 325] on div "0055 46 49 545 48 47 597 587" at bounding box center [562, 194] width 1124 height 284
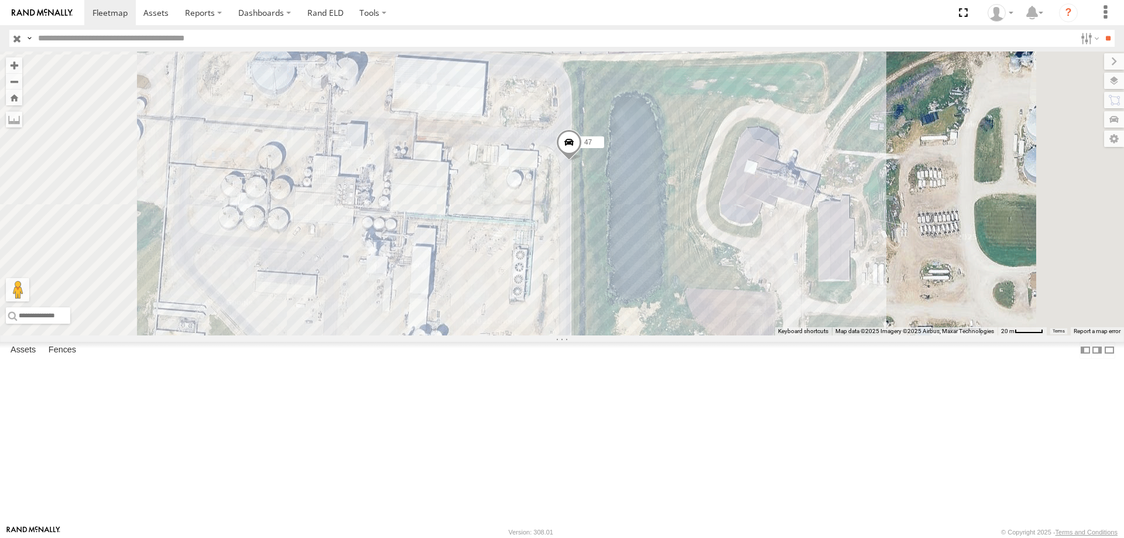
click at [582, 161] on span at bounding box center [569, 145] width 26 height 32
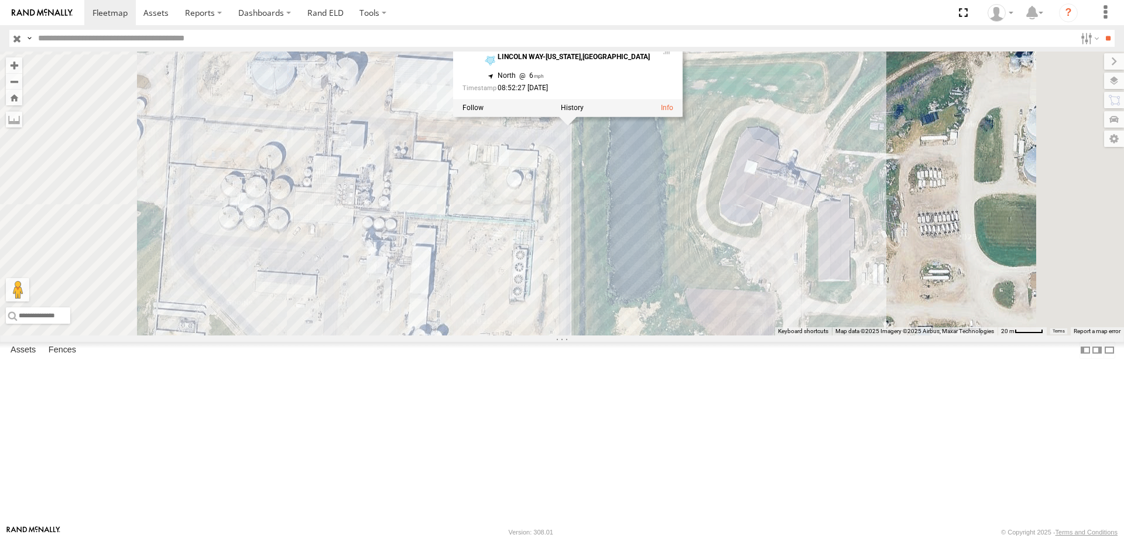
click at [769, 294] on div "0055 46 49 545 48 47 597 587 47 Tractor LINCOLN WAY-NEVADA,IA 42.02739 , -93.50…" at bounding box center [562, 194] width 1124 height 284
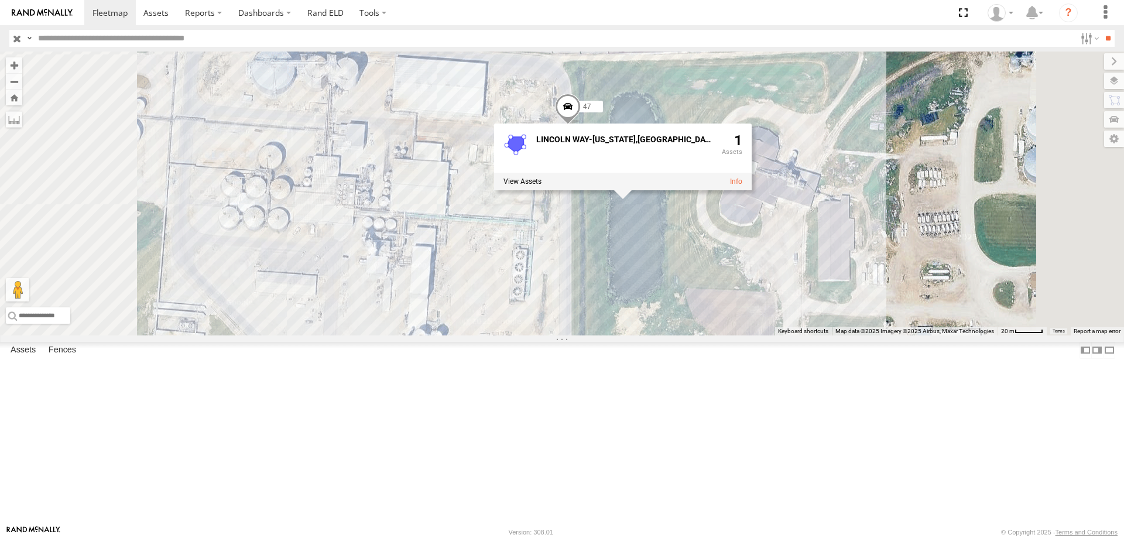
click at [832, 175] on div "0055 46 49 545 48 47 597 587 LINCOLN WAY-NEVADA,IA 1" at bounding box center [562, 194] width 1124 height 284
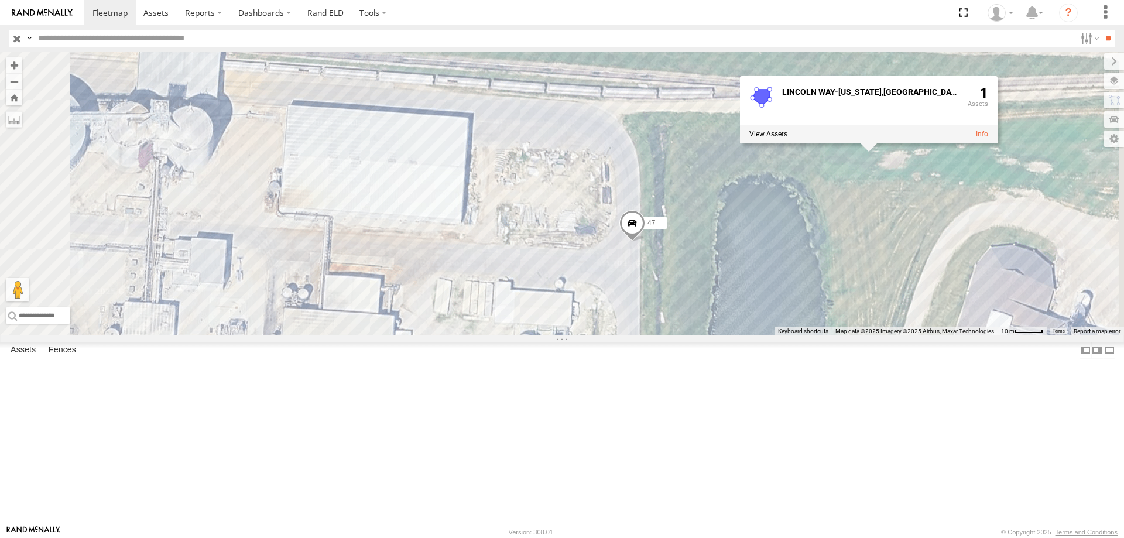
drag, startPoint x: 604, startPoint y: 340, endPoint x: 702, endPoint y: 360, distance: 100.5
click at [702, 335] on div "0055 46 49 545 48 47 597 587 LINCOLN WAY-NEVADA,IA 1" at bounding box center [562, 194] width 1124 height 284
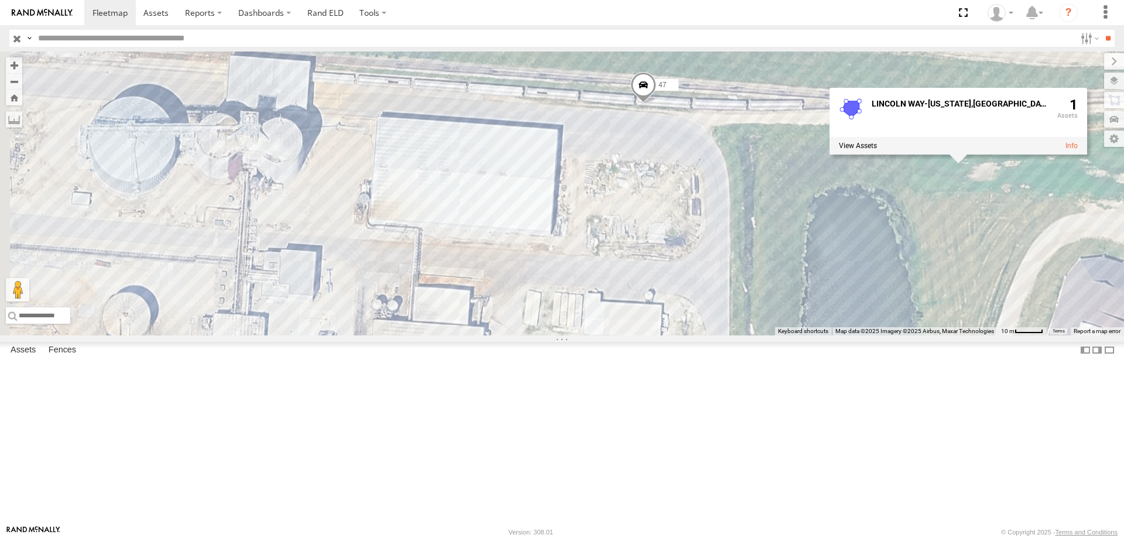
click at [656, 104] on span at bounding box center [643, 88] width 26 height 32
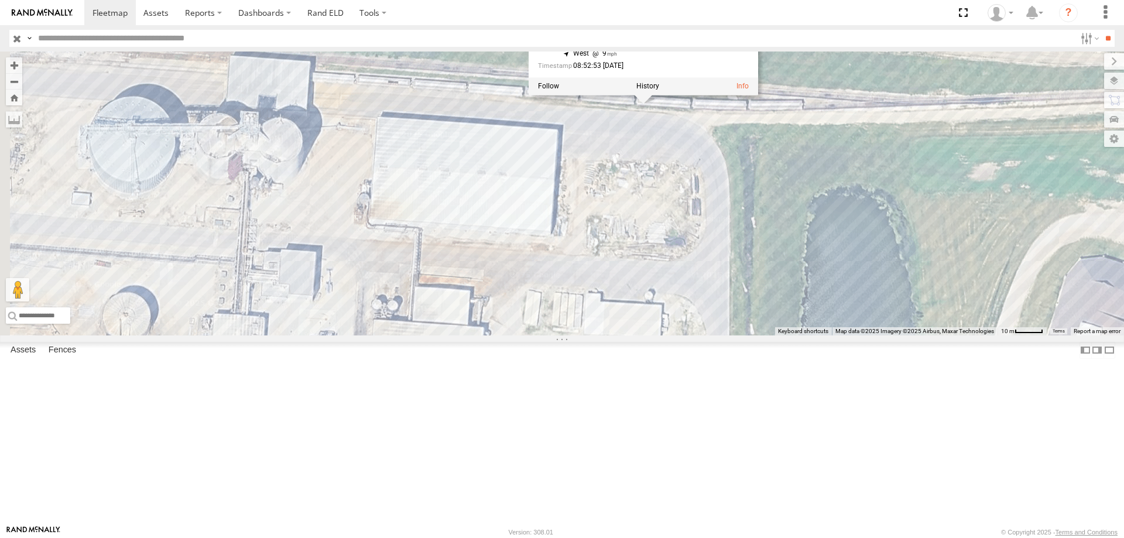
click at [807, 206] on div "0055 46 49 545 48 47 597 587 47 Tractor LINCOLN WAY-NEVADA,IA 42.0279 , -93.509…" at bounding box center [562, 194] width 1124 height 284
click at [839, 233] on div "0055 46 49 545 48 47 597 587 LINCOLN WAY-NEVADA,IA 1" at bounding box center [562, 194] width 1124 height 284
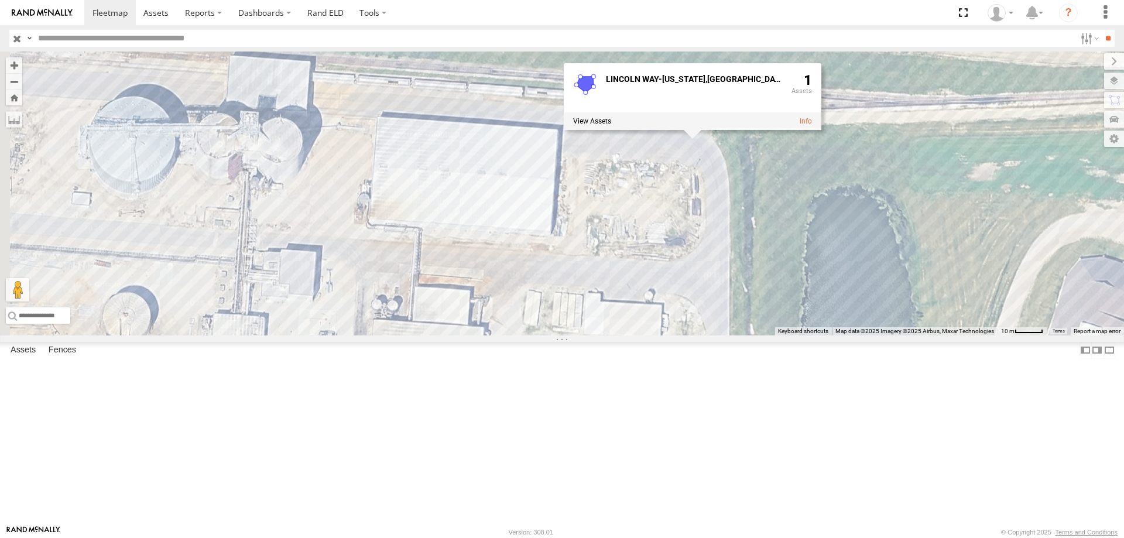
click at [842, 251] on div "0055 46 49 545 48 47 597 587 LINCOLN WAY-NEVADA,IA 1" at bounding box center [562, 194] width 1124 height 284
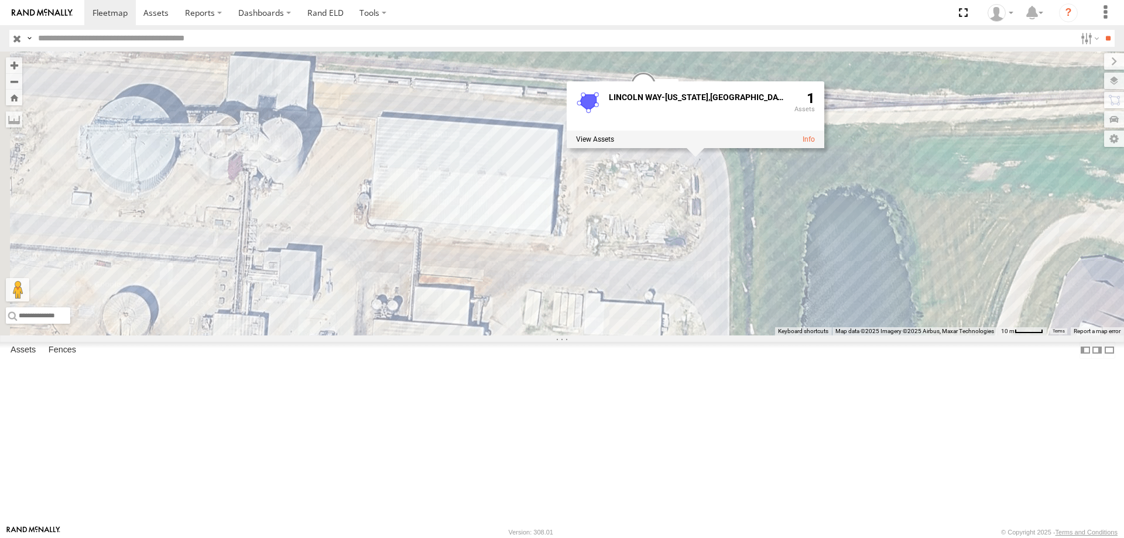
click at [954, 255] on div "0055 46 49 545 48 47 597 587 LINCOLN WAY-NEVADA,IA 1" at bounding box center [562, 194] width 1124 height 284
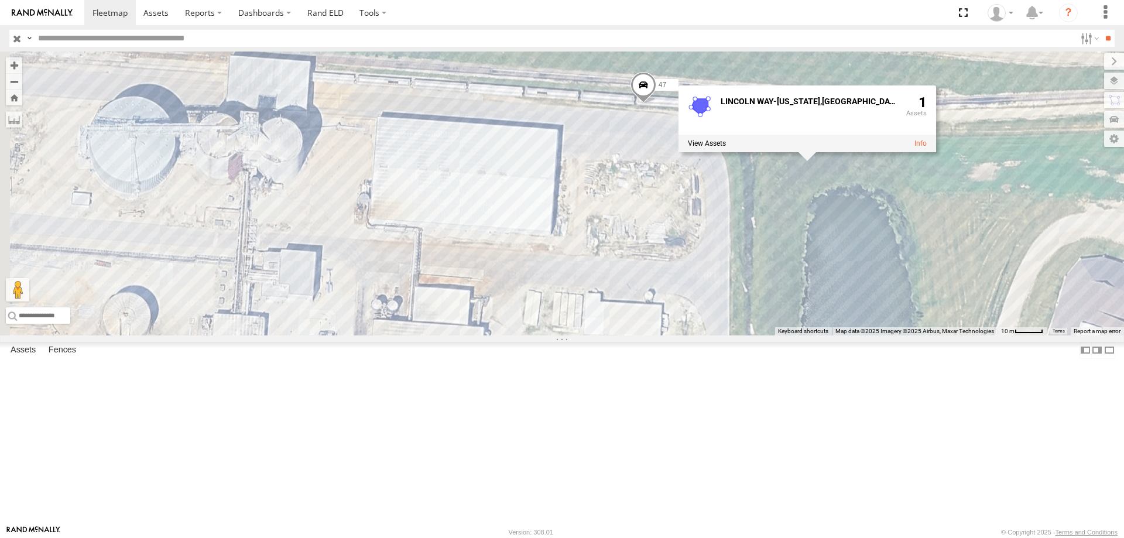
click at [841, 80] on div "0055 46 49 545 48 47 597 587 LINCOLN WAY-NEVADA,IA 1" at bounding box center [562, 194] width 1124 height 284
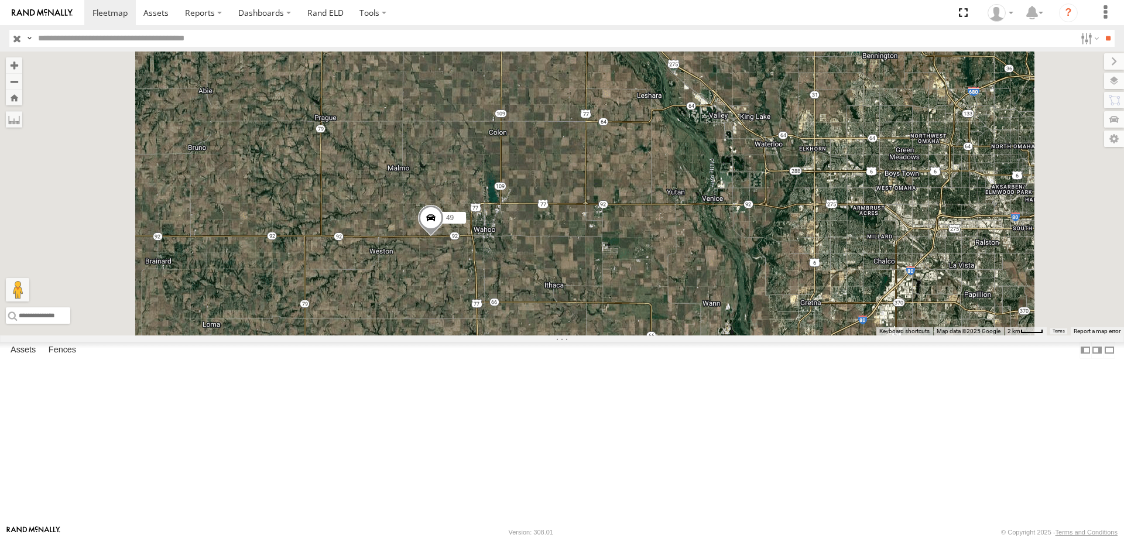
click at [444, 236] on span at bounding box center [431, 221] width 26 height 32
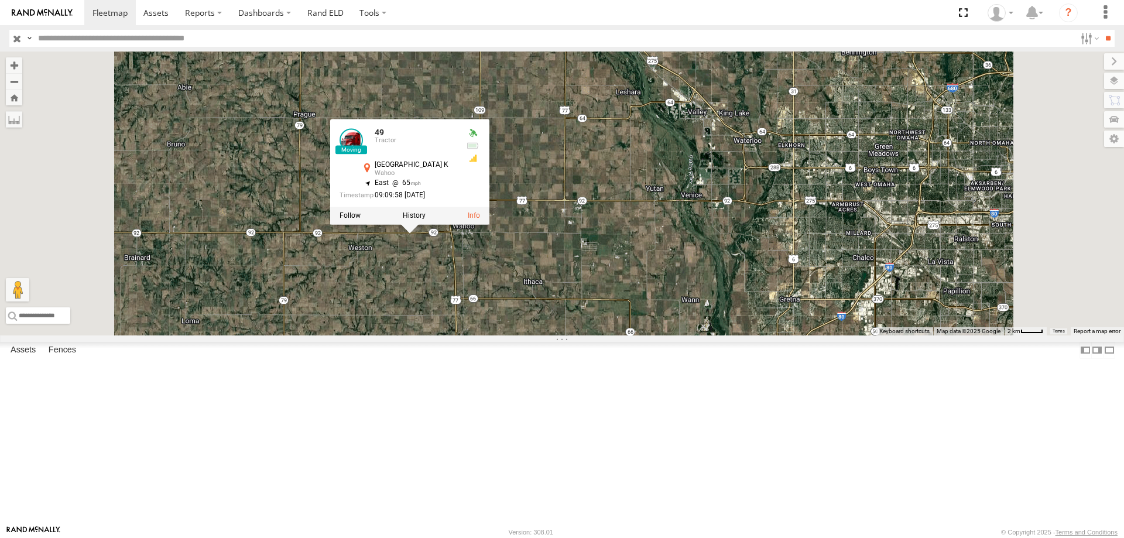
drag, startPoint x: 672, startPoint y: 337, endPoint x: 665, endPoint y: 337, distance: 7.0
click at [665, 335] on div "48 47 46 587 49 49 [GEOGRAPHIC_DATA] 41.20555 , -96.68456 East 65 09:09:58 [DAT…" at bounding box center [562, 194] width 1124 height 284
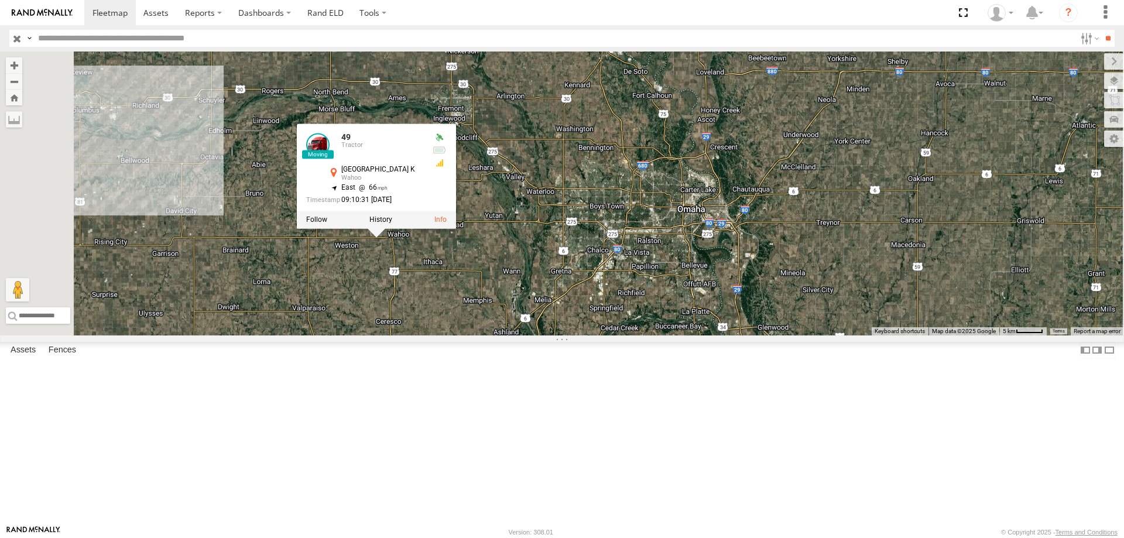
drag, startPoint x: 687, startPoint y: 323, endPoint x: 678, endPoint y: 314, distance: 12.0
click at [680, 314] on div "48 47 46 587 49 49 [GEOGRAPHIC_DATA] 41.20575 , -96.67313 East 66 09:10:31 [DAT…" at bounding box center [562, 194] width 1124 height 284
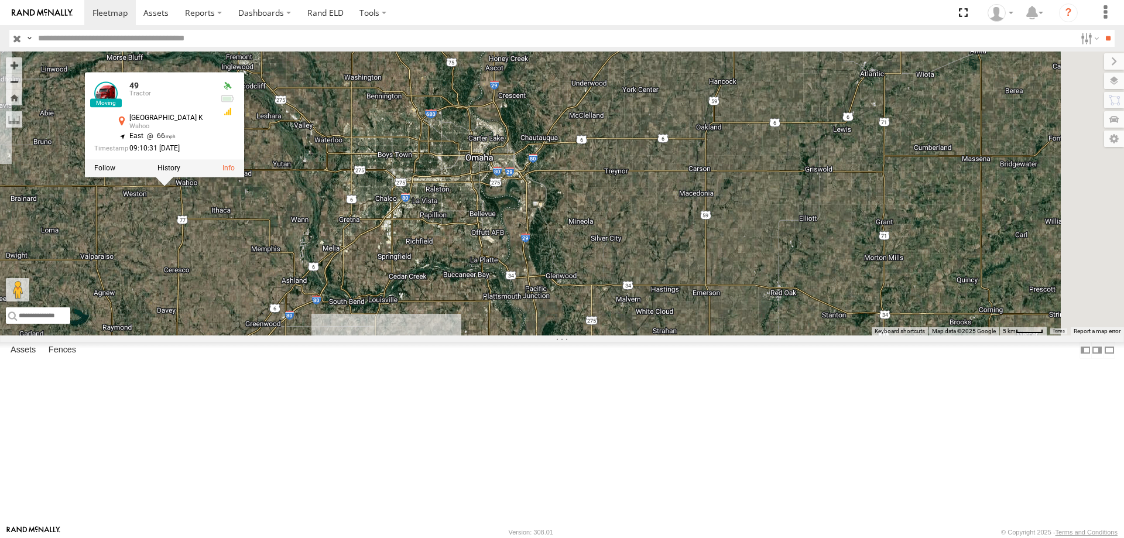
drag, startPoint x: 645, startPoint y: 324, endPoint x: 542, endPoint y: 308, distance: 104.1
click at [542, 308] on div "48 47 46 587 49 49 [GEOGRAPHIC_DATA] 41.20575 , -96.67313 East 66 09:10:31 [DAT…" at bounding box center [562, 194] width 1124 height 284
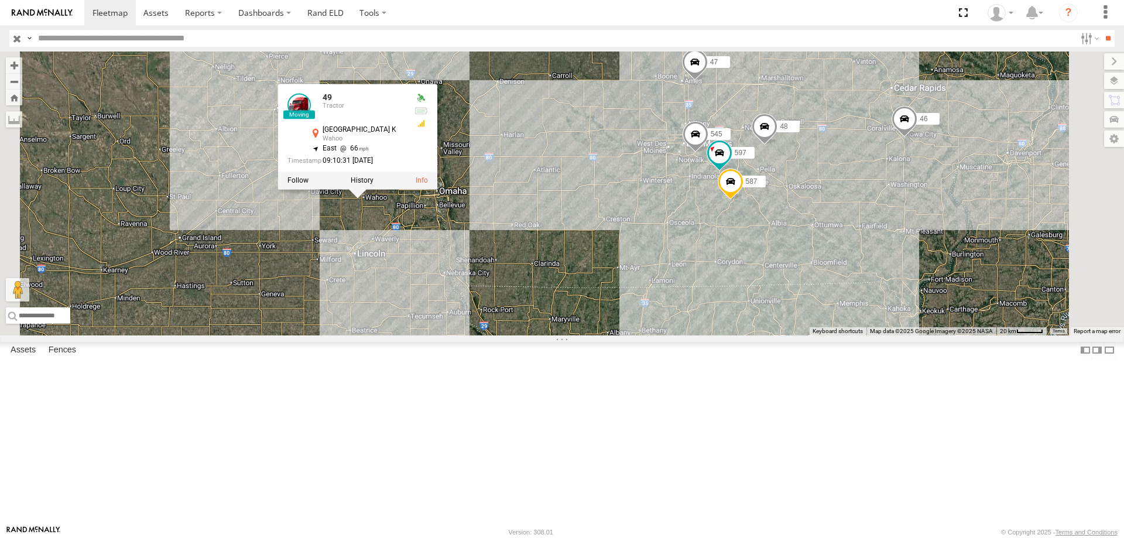
click at [569, 309] on div "48 47 46 587 49 49 [GEOGRAPHIC_DATA] 41.20575 , -96.67313 East 66 09:10:31 [DAT…" at bounding box center [562, 194] width 1124 height 284
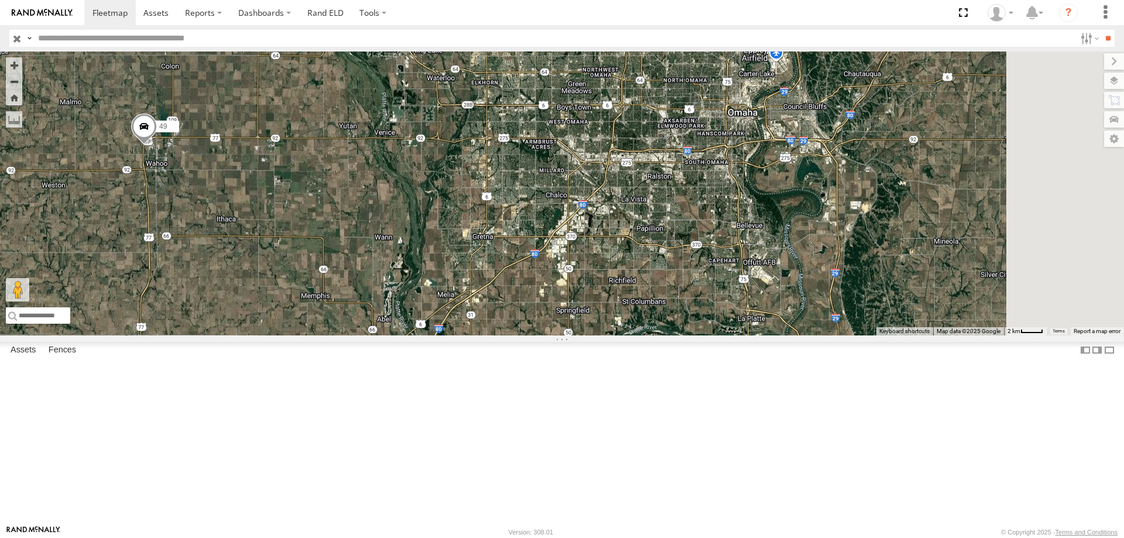
drag, startPoint x: 727, startPoint y: 354, endPoint x: 554, endPoint y: 307, distance: 179.3
click at [554, 307] on div "48 47 46 587 49 545 597" at bounding box center [562, 194] width 1124 height 284
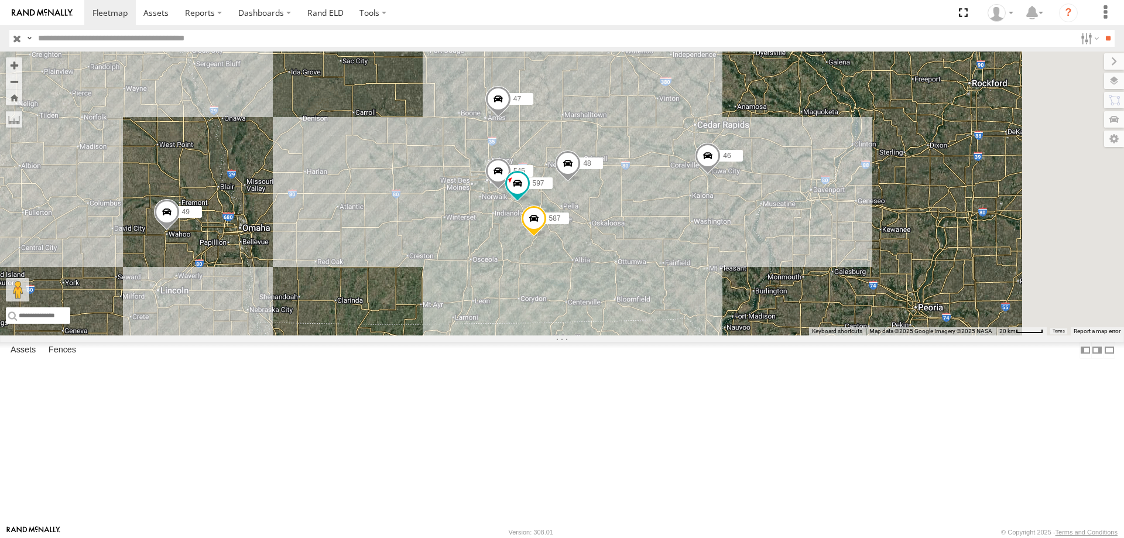
drag, startPoint x: 820, startPoint y: 335, endPoint x: 629, endPoint y: 348, distance: 191.9
click at [629, 335] on div "49 545 48 47 46 597 587" at bounding box center [562, 194] width 1124 height 284
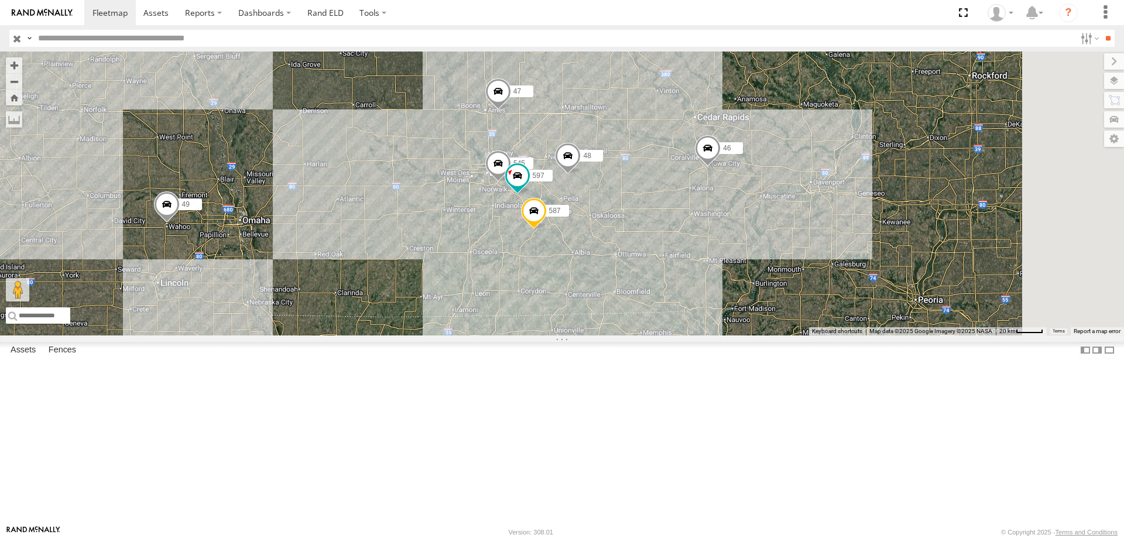
drag, startPoint x: 486, startPoint y: 327, endPoint x: 527, endPoint y: 305, distance: 46.1
click at [527, 305] on div "49 545 48 47 46 597 587" at bounding box center [562, 194] width 1124 height 284
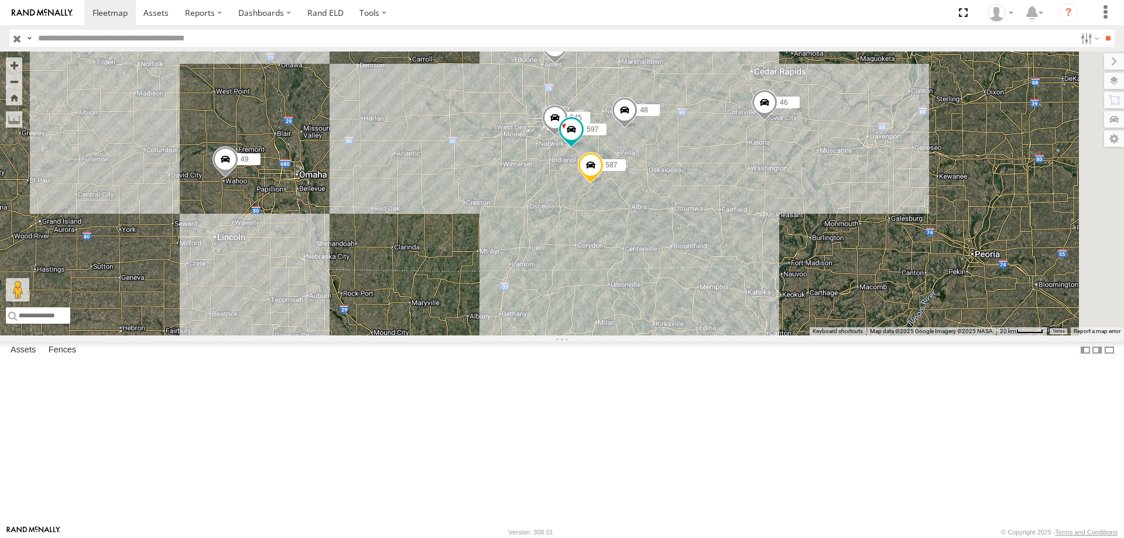
drag, startPoint x: 930, startPoint y: 280, endPoint x: 899, endPoint y: 283, distance: 31.2
click at [899, 283] on div "49 545 48 47 46 597 587" at bounding box center [562, 194] width 1124 height 284
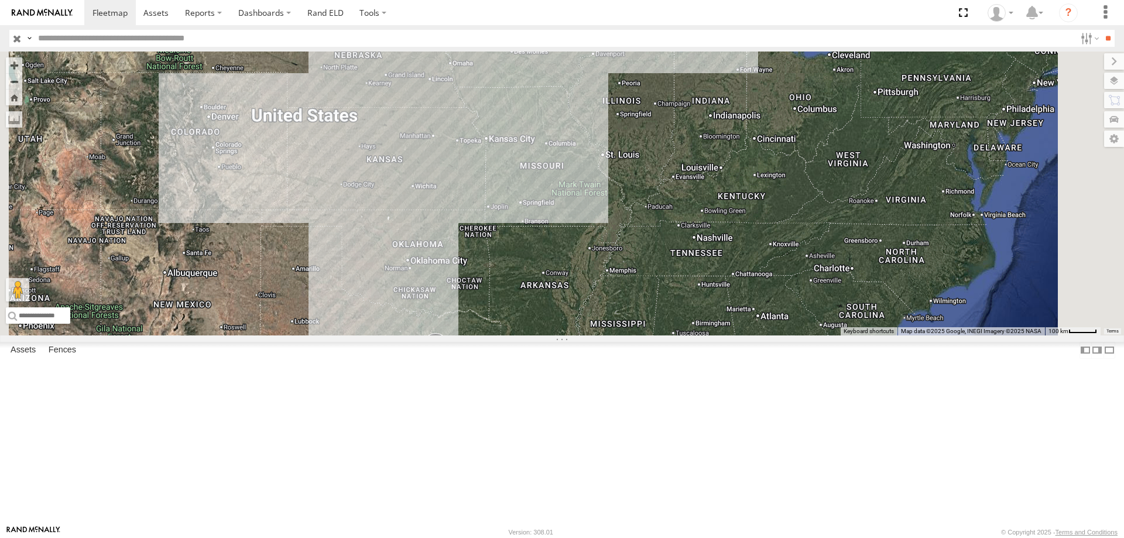
drag, startPoint x: 688, startPoint y: 330, endPoint x: 656, endPoint y: 365, distance: 47.3
click at [656, 335] on div "0055" at bounding box center [562, 194] width 1124 height 284
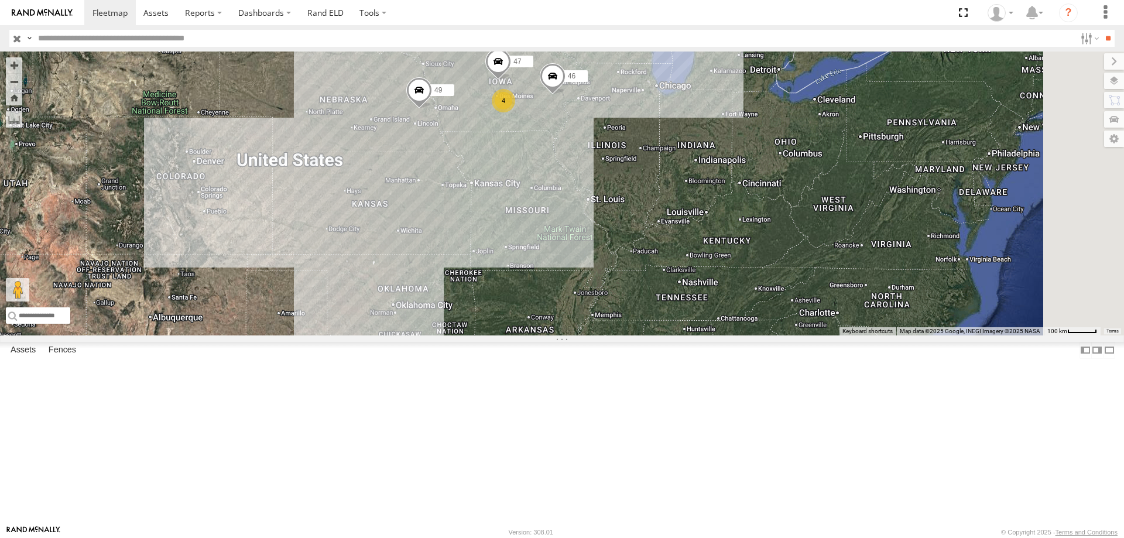
drag, startPoint x: 662, startPoint y: 241, endPoint x: 668, endPoint y: 313, distance: 71.7
click at [668, 313] on div "0055 4 47 46 49" at bounding box center [562, 194] width 1124 height 284
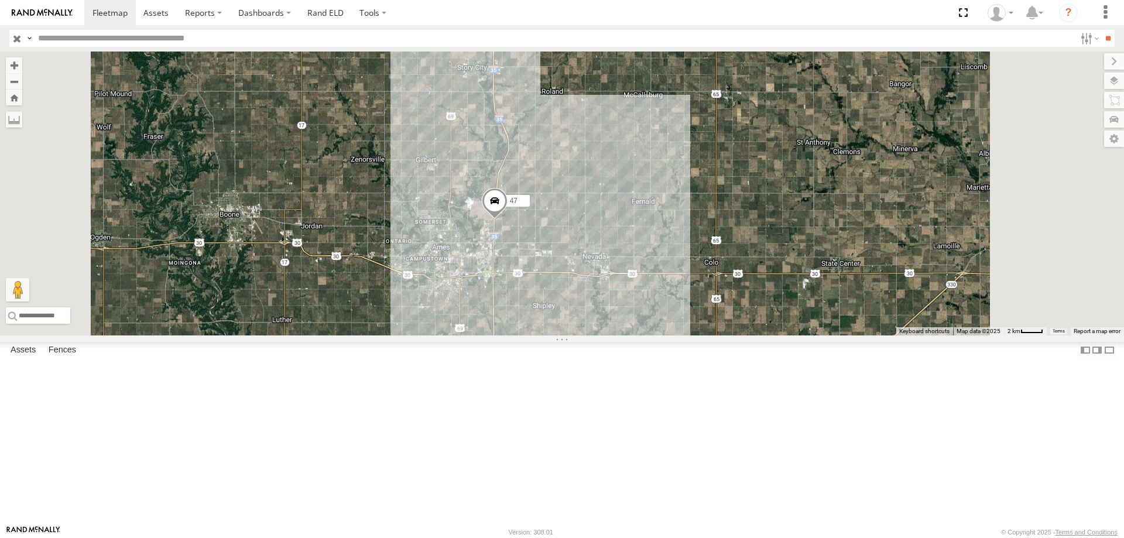
click at [508, 220] on span at bounding box center [495, 204] width 26 height 32
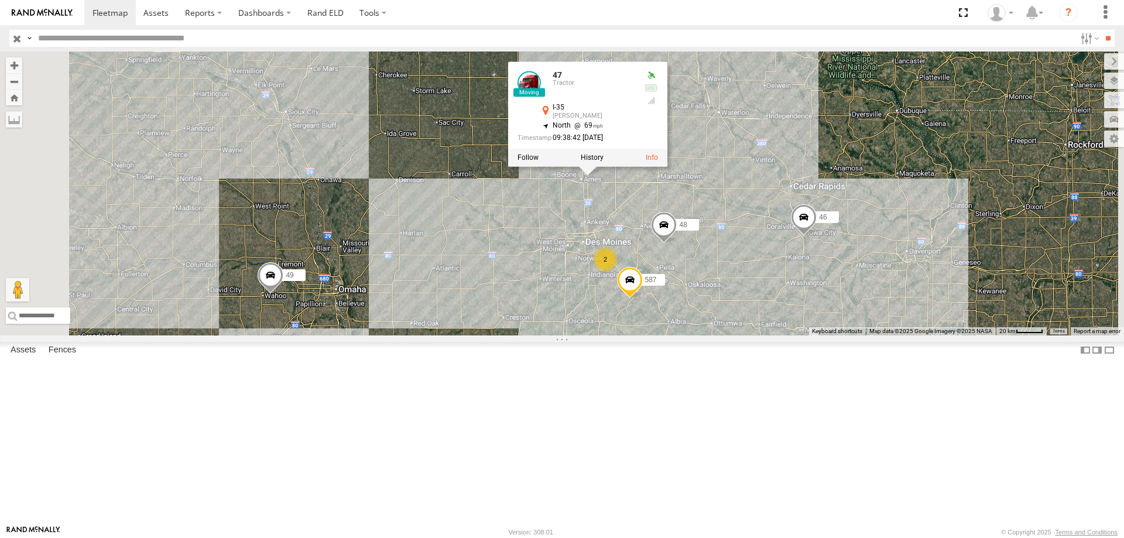
click at [813, 128] on div "0055 47 46 49 48 587 47 Tractor I-35 [PERSON_NAME] 42.055 , -93.56945 North 69 …" at bounding box center [562, 194] width 1124 height 284
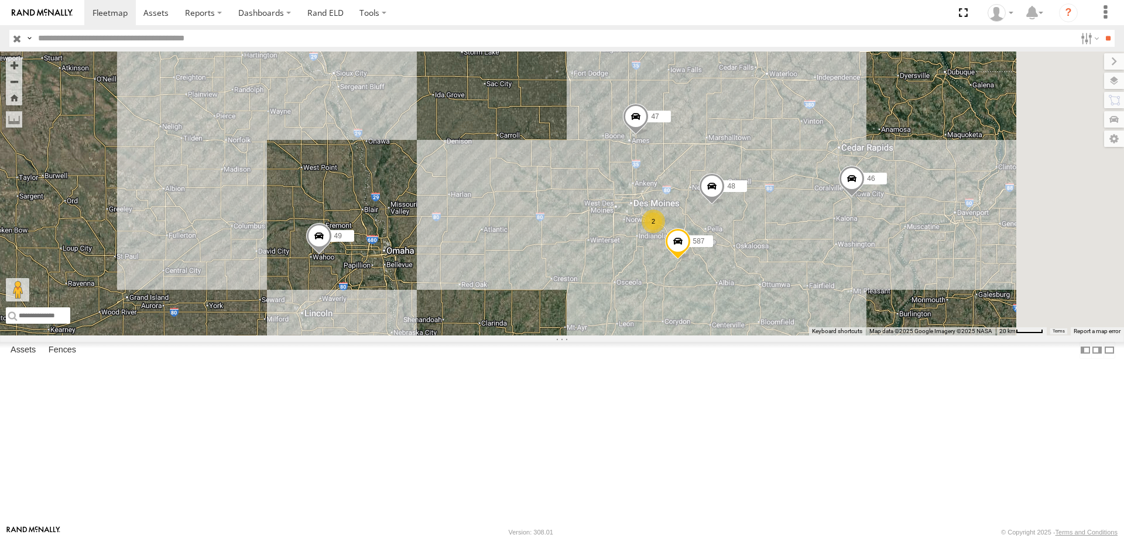
drag, startPoint x: 760, startPoint y: 334, endPoint x: 739, endPoint y: 363, distance: 36.1
click at [739, 335] on div "0055 47 46 49 48 587 2" at bounding box center [562, 194] width 1124 height 284
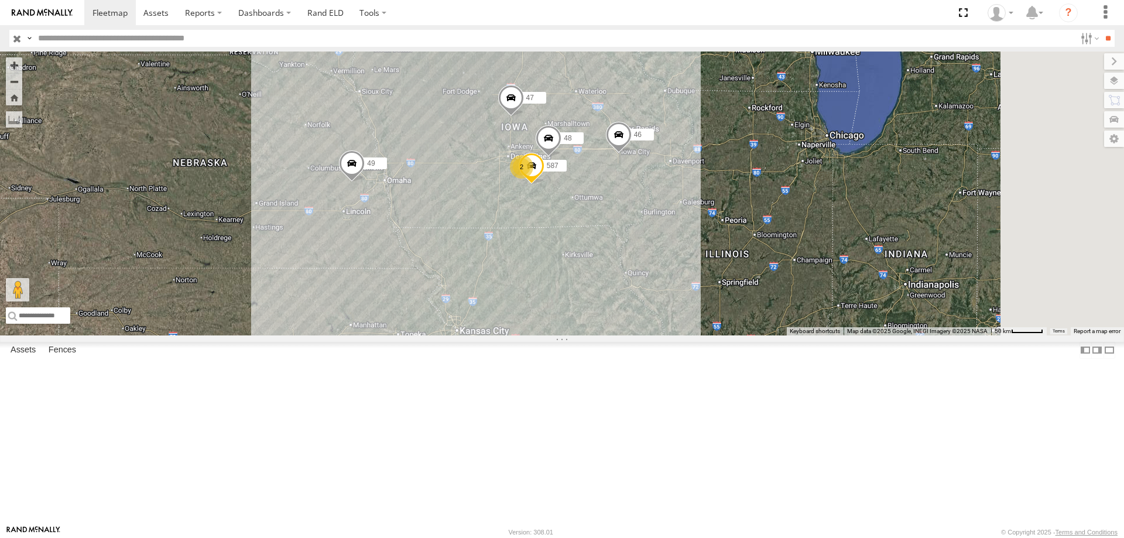
drag, startPoint x: 675, startPoint y: 248, endPoint x: 615, endPoint y: 317, distance: 90.9
click at [615, 317] on div "49 0055 46 47 2 48 587" at bounding box center [562, 194] width 1124 height 284
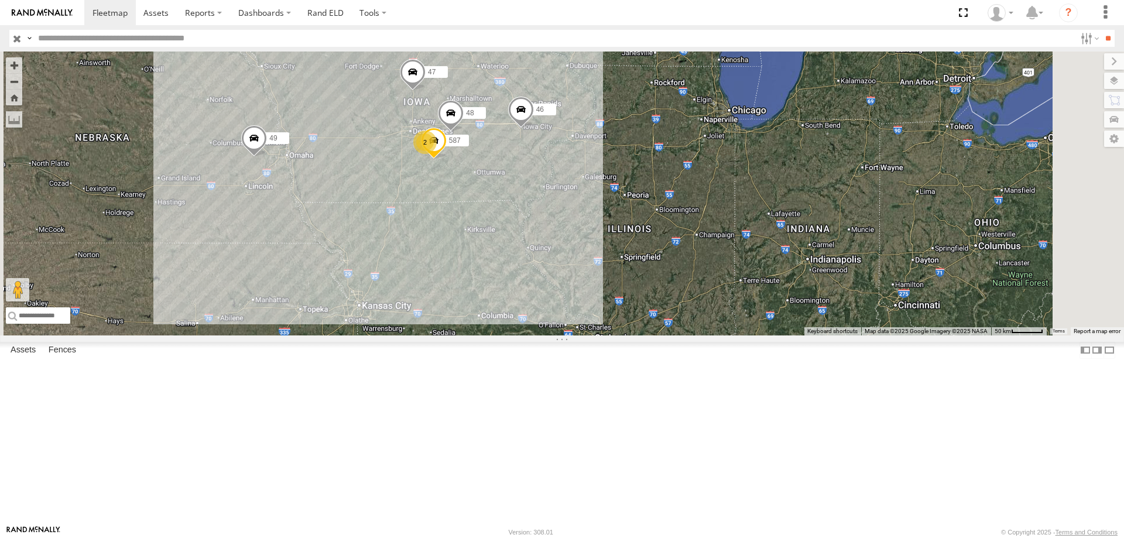
drag, startPoint x: 784, startPoint y: 286, endPoint x: 753, endPoint y: 282, distance: 30.7
click at [753, 282] on div "49 0055 46 47 48 587 2" at bounding box center [562, 194] width 1124 height 284
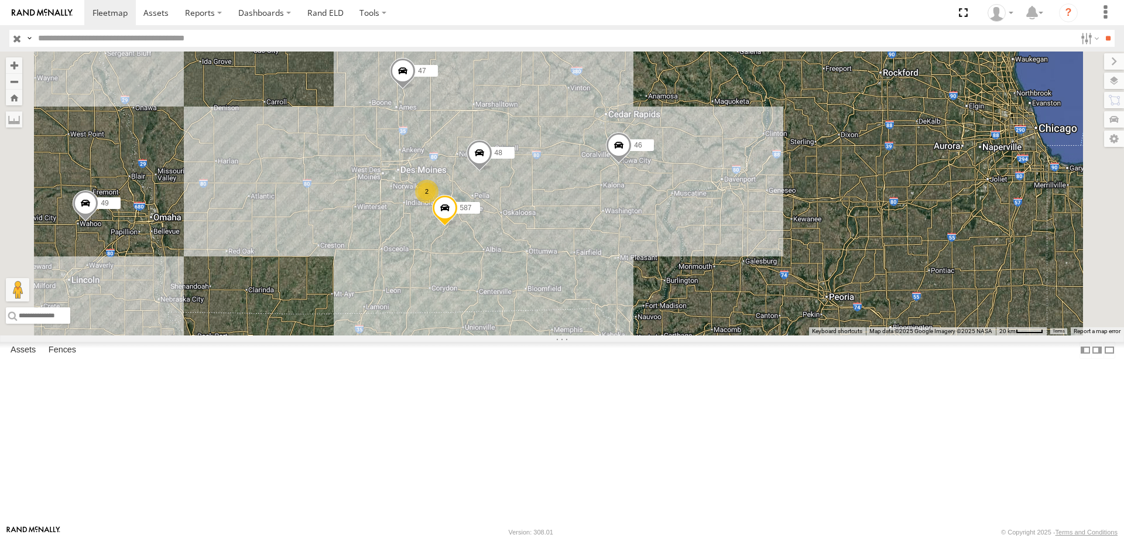
click at [692, 303] on div "49 0055 46 47 48 587 2" at bounding box center [562, 194] width 1124 height 284
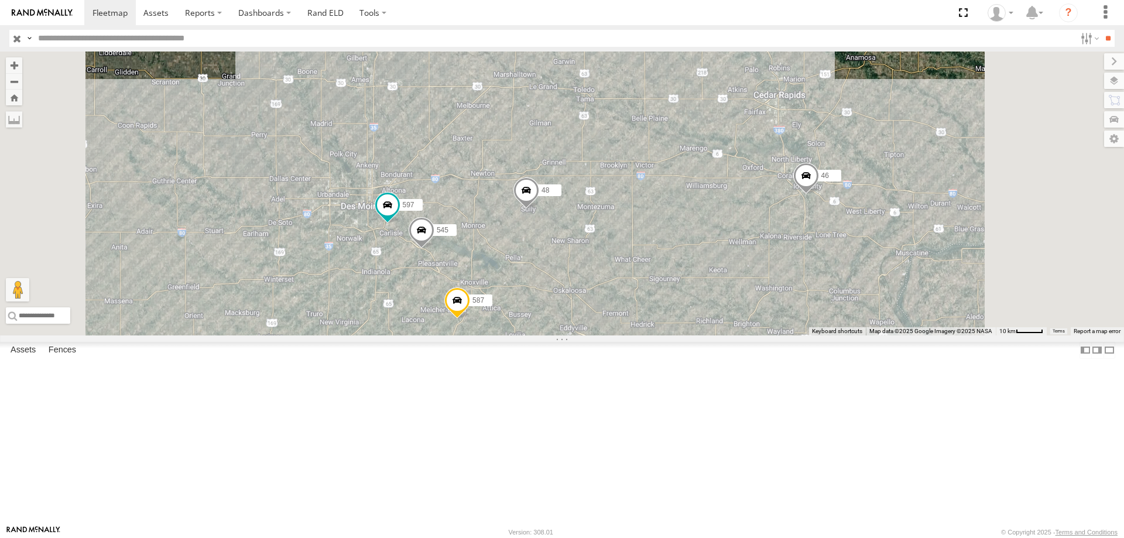
drag, startPoint x: 771, startPoint y: 350, endPoint x: 766, endPoint y: 358, distance: 9.7
click at [766, 335] on div "545 48 47 46 597 587" at bounding box center [562, 194] width 1124 height 284
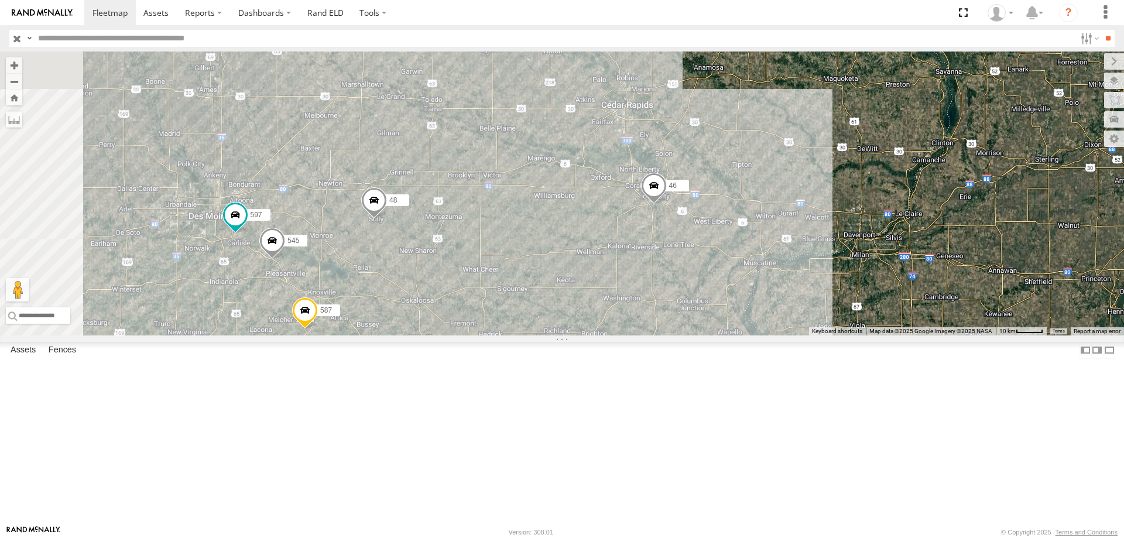
drag, startPoint x: 626, startPoint y: 369, endPoint x: 779, endPoint y: 352, distance: 154.3
click at [779, 335] on div "545 48 47 46 597 587" at bounding box center [562, 194] width 1124 height 284
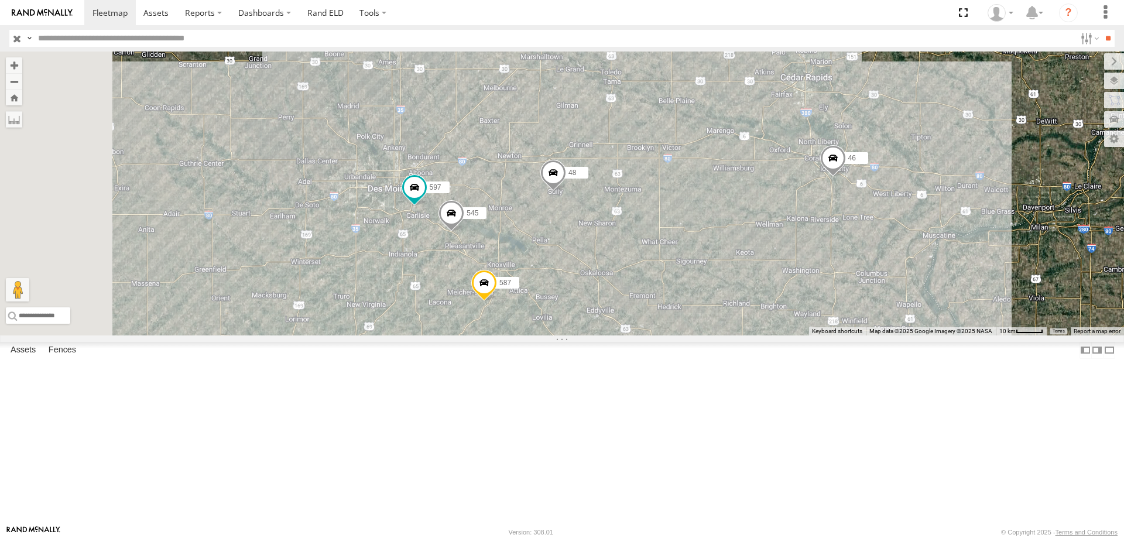
drag, startPoint x: 725, startPoint y: 339, endPoint x: 825, endPoint y: 334, distance: 100.8
click at [825, 334] on div "545 48 47 46 597 587 49" at bounding box center [562, 194] width 1124 height 284
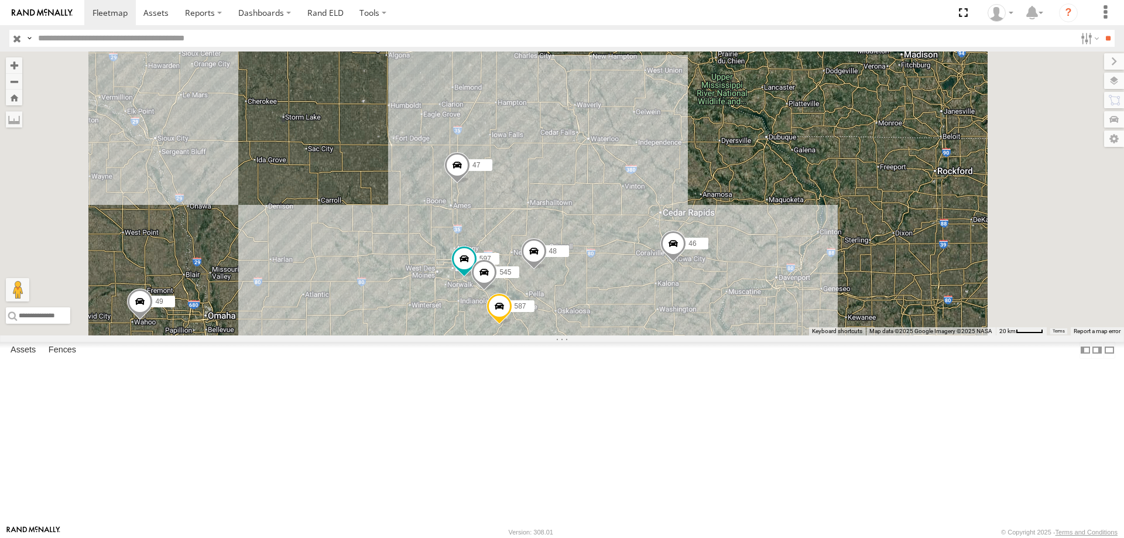
click at [713, 271] on div "48 47 46 49 597 545 587" at bounding box center [562, 194] width 1124 height 284
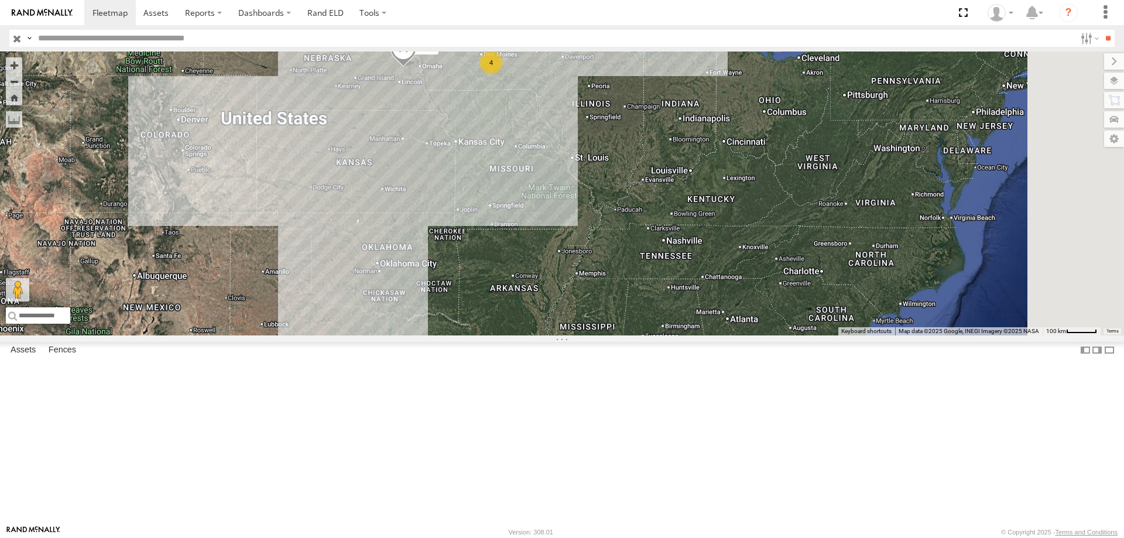
drag, startPoint x: 608, startPoint y: 296, endPoint x: 601, endPoint y: 251, distance: 45.0
click at [601, 251] on div "49 47 46 4" at bounding box center [562, 194] width 1124 height 284
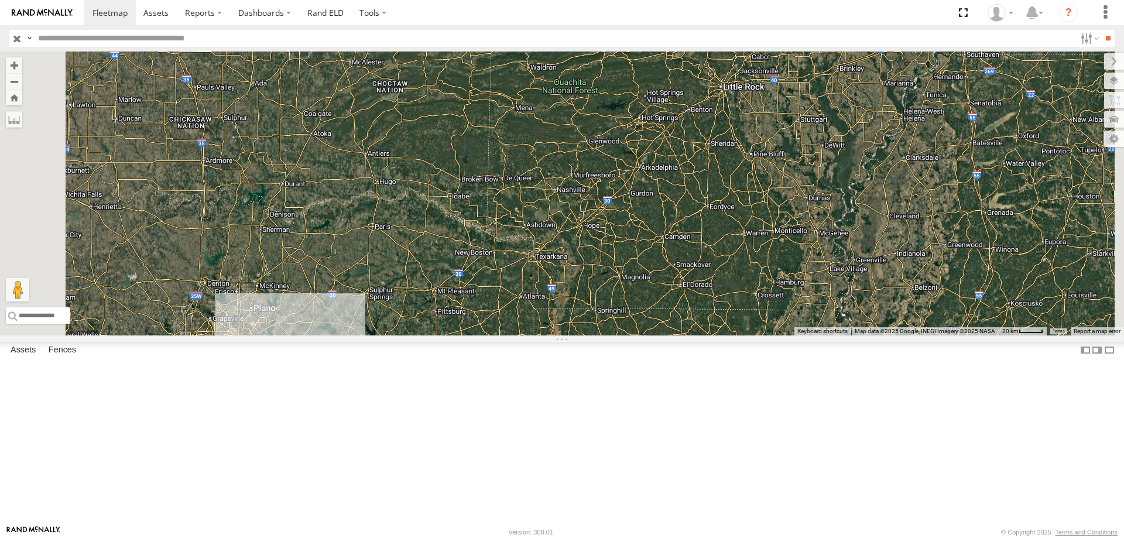
drag, startPoint x: 616, startPoint y: 160, endPoint x: 541, endPoint y: 316, distance: 172.5
click at [541, 316] on div "49 47 46 0055" at bounding box center [562, 194] width 1124 height 284
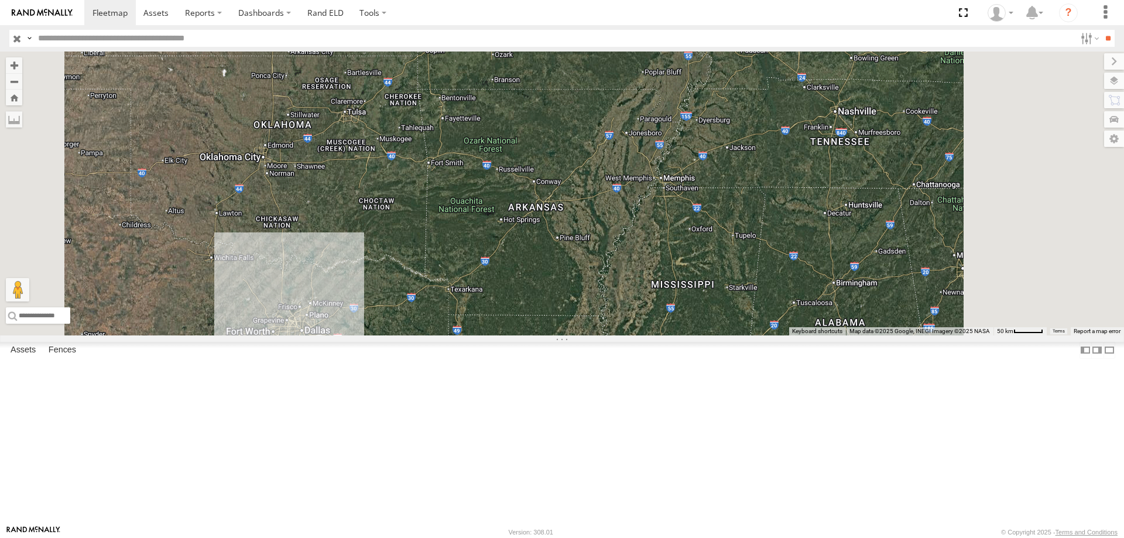
drag, startPoint x: 584, startPoint y: 198, endPoint x: 554, endPoint y: 293, distance: 98.9
click at [554, 293] on div "49 47 46 0055" at bounding box center [562, 194] width 1124 height 284
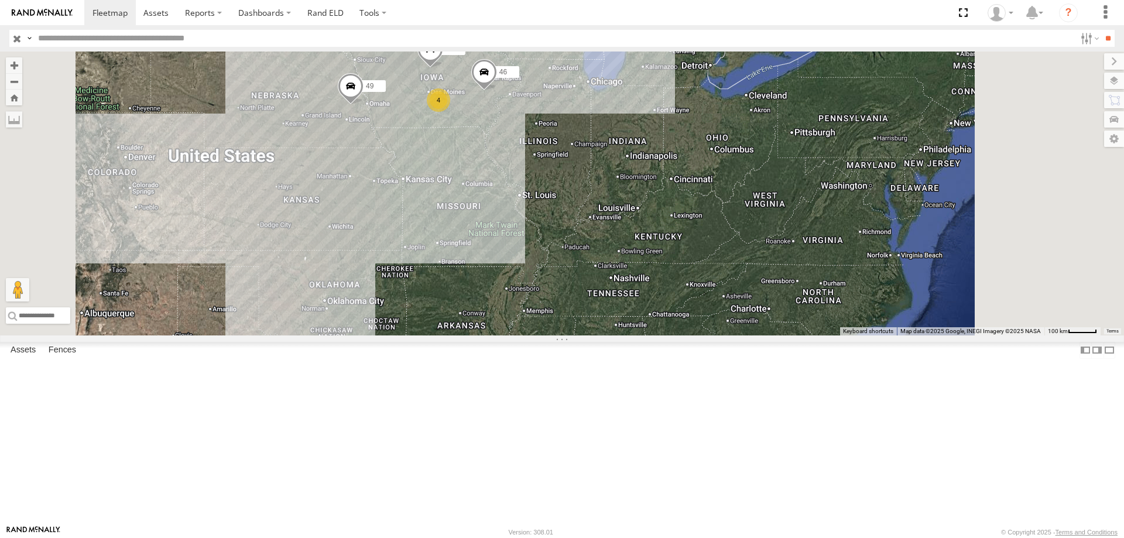
drag, startPoint x: 594, startPoint y: 183, endPoint x: 575, endPoint y: 349, distance: 167.4
click at [575, 335] on div "49 47 46 0055 4" at bounding box center [562, 194] width 1124 height 284
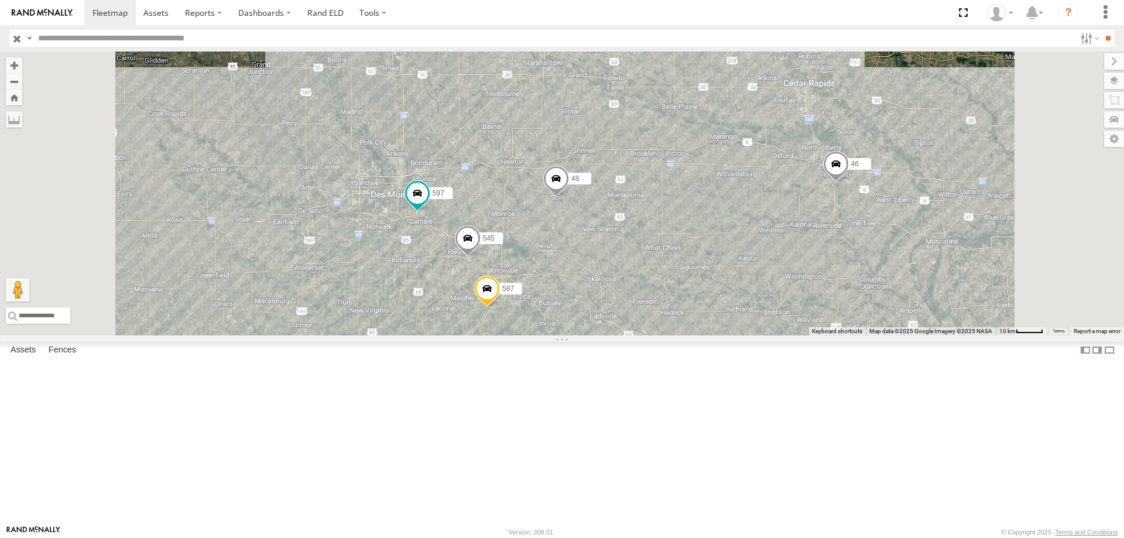
drag, startPoint x: 597, startPoint y: 235, endPoint x: 606, endPoint y: 263, distance: 29.6
click at [606, 263] on div "49 47 46 0055 48 545 597 587" at bounding box center [562, 194] width 1124 height 284
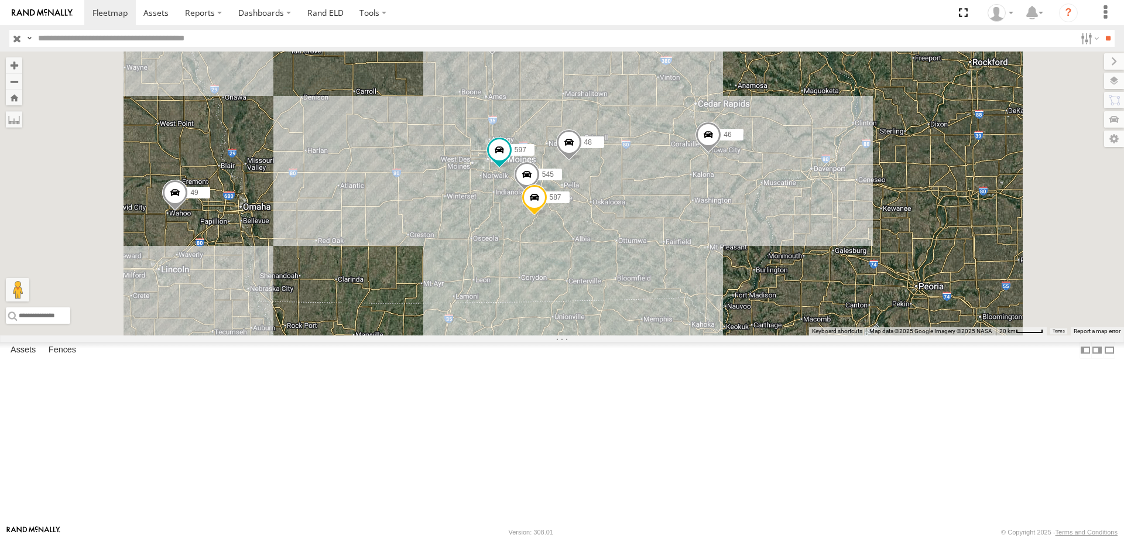
drag, startPoint x: 524, startPoint y: 345, endPoint x: 598, endPoint y: 324, distance: 76.3
click at [598, 324] on div "49 47 46 0055 48 545 597 587" at bounding box center [562, 194] width 1124 height 284
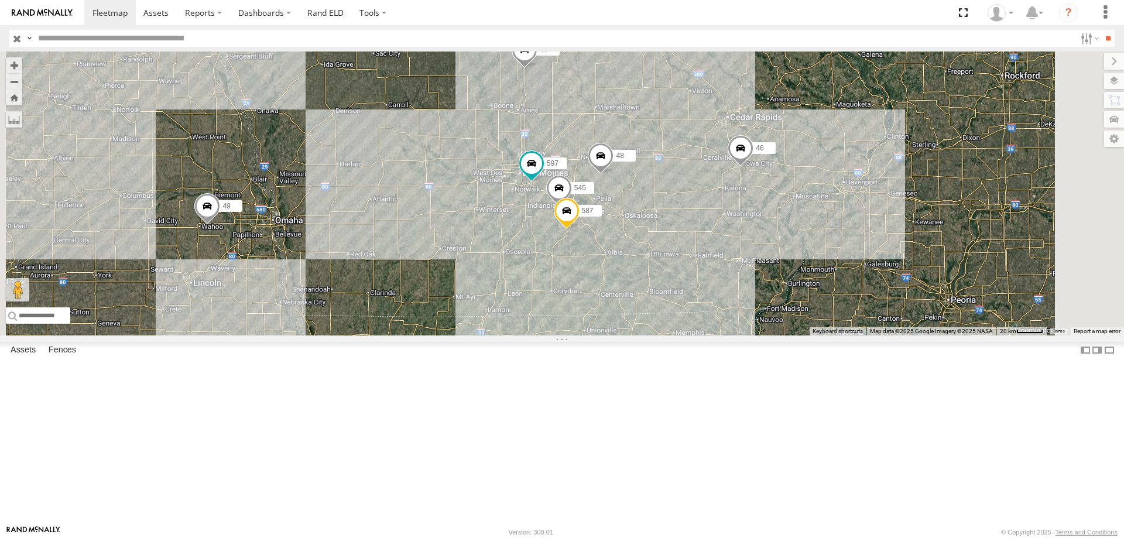
drag, startPoint x: 539, startPoint y: 317, endPoint x: 547, endPoint y: 320, distance: 8.4
click at [547, 320] on div "49 47 46 0055 48 545 597 587" at bounding box center [562, 194] width 1124 height 284
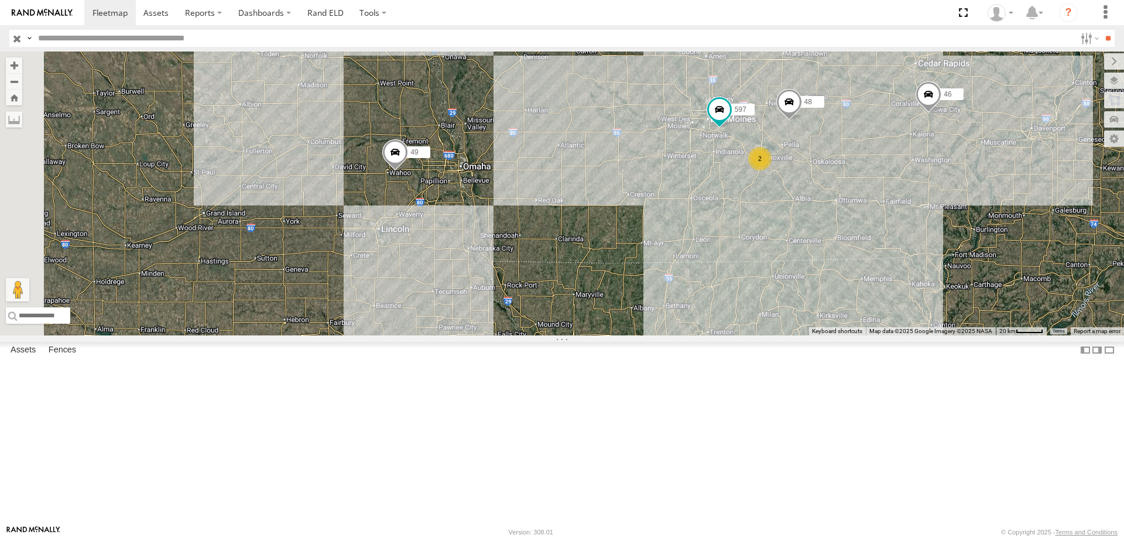
drag, startPoint x: 421, startPoint y: 331, endPoint x: 655, endPoint y: 222, distance: 258.0
click at [655, 222] on div "48 47 46 49 597 2" at bounding box center [562, 194] width 1124 height 284
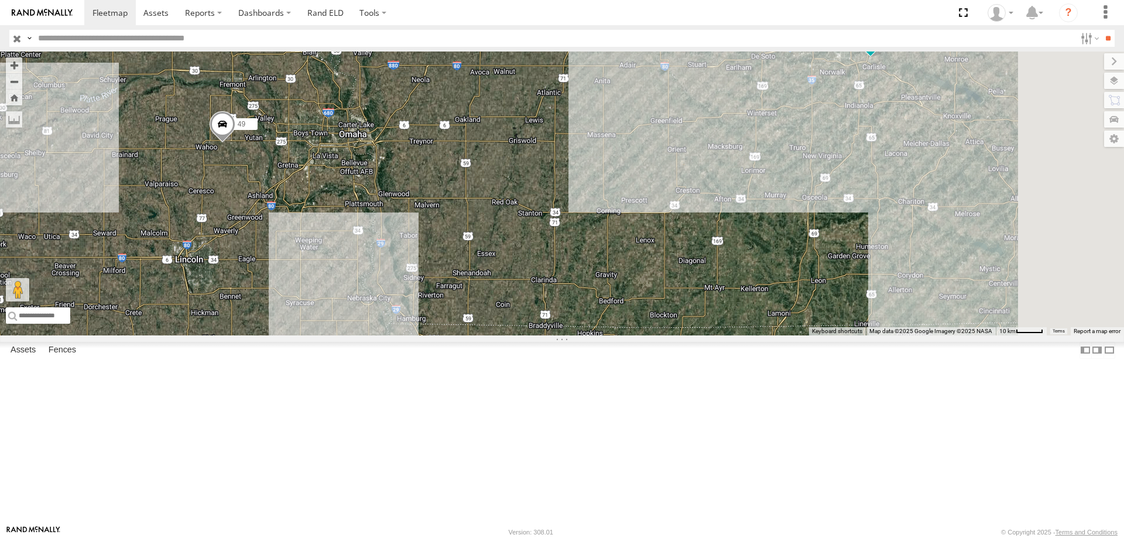
drag, startPoint x: 726, startPoint y: 300, endPoint x: 583, endPoint y: 273, distance: 145.5
click at [585, 273] on div "48 47 46 49 597" at bounding box center [562, 194] width 1124 height 284
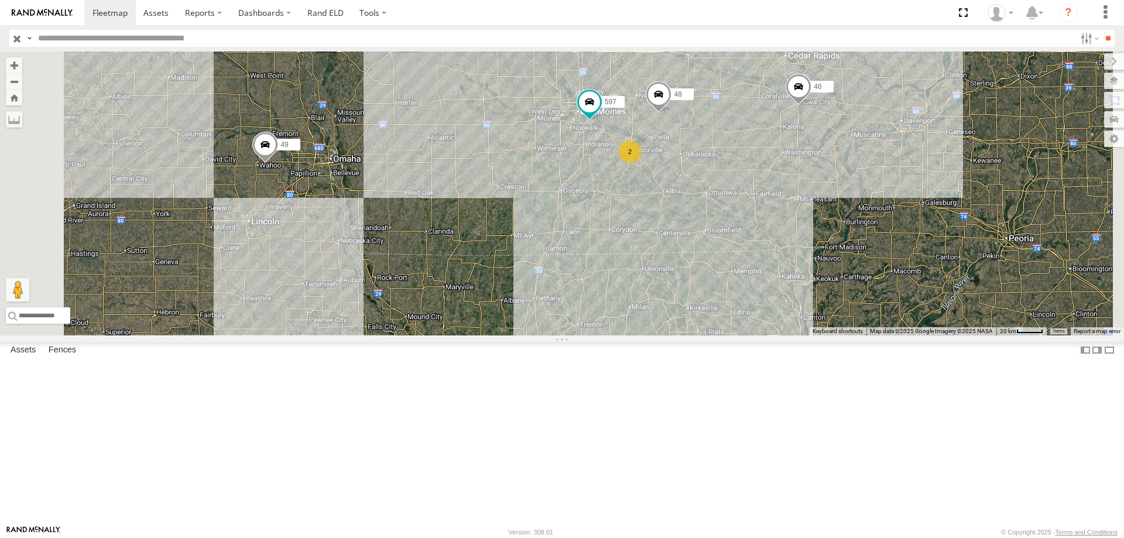
drag, startPoint x: 942, startPoint y: 268, endPoint x: 898, endPoint y: 276, distance: 45.1
click at [898, 276] on div "48 47 46 49 597 2" at bounding box center [562, 194] width 1124 height 284
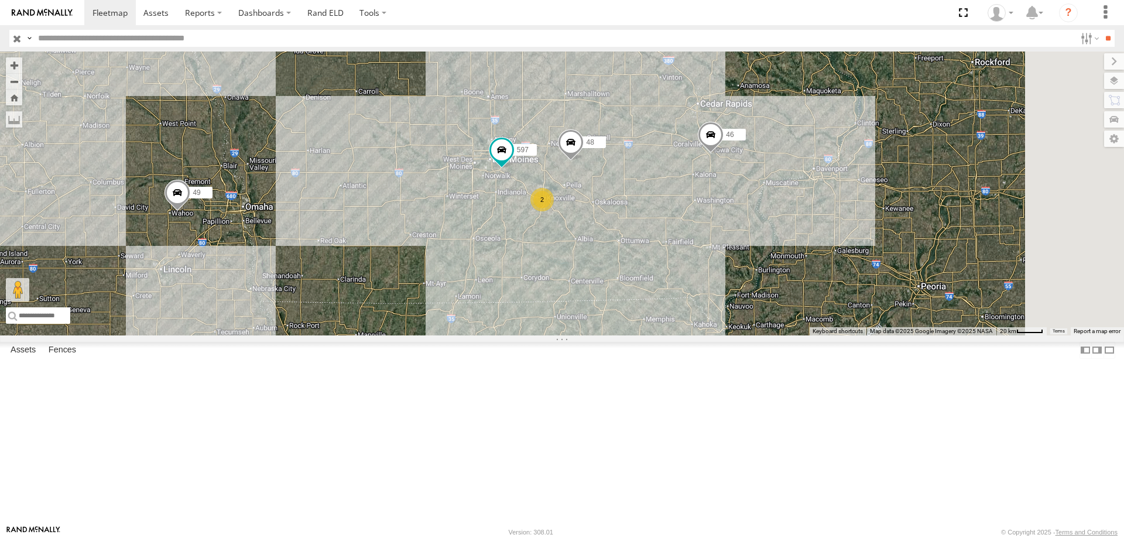
drag, startPoint x: 898, startPoint y: 317, endPoint x: 886, endPoint y: 326, distance: 14.6
click at [886, 326] on div "48 47 46 49 597 2" at bounding box center [562, 194] width 1124 height 284
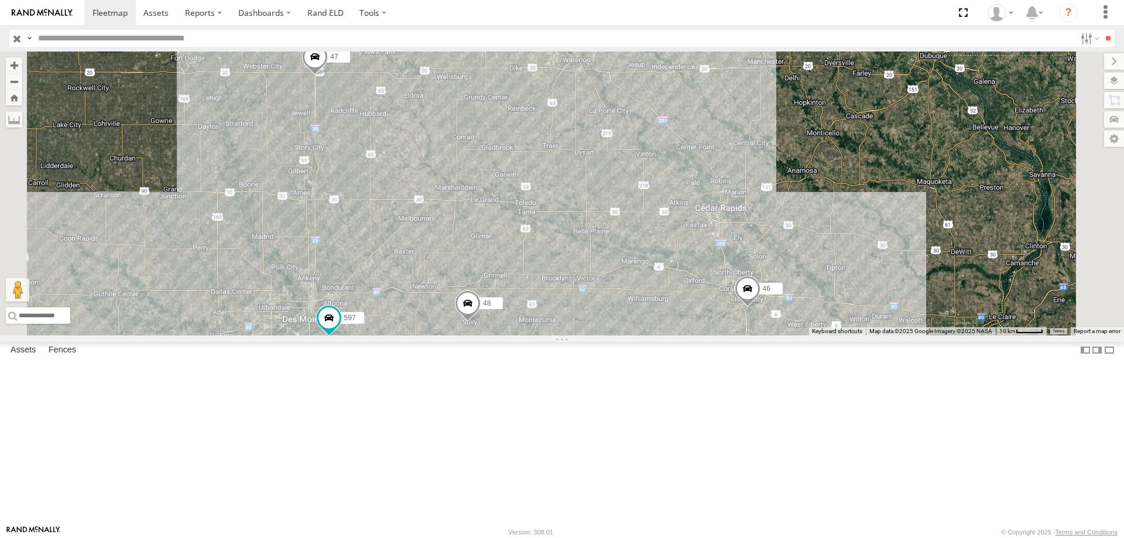
click at [692, 255] on div "48 47 46 49 597 545 587" at bounding box center [562, 194] width 1124 height 284
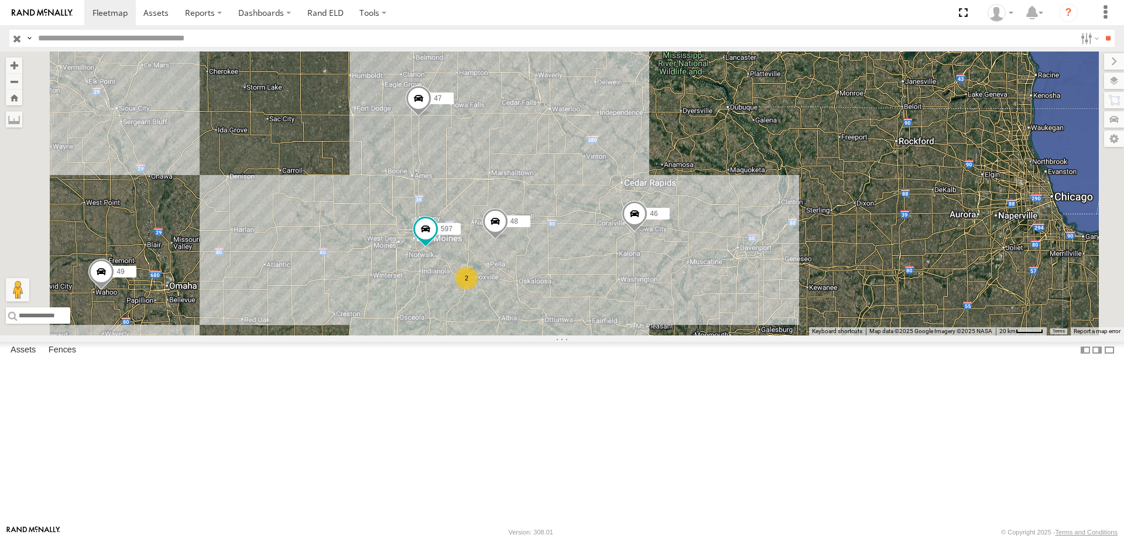
drag, startPoint x: 707, startPoint y: 365, endPoint x: 696, endPoint y: 308, distance: 57.7
click at [696, 308] on div "48 47 46 49 597 2" at bounding box center [562, 194] width 1124 height 284
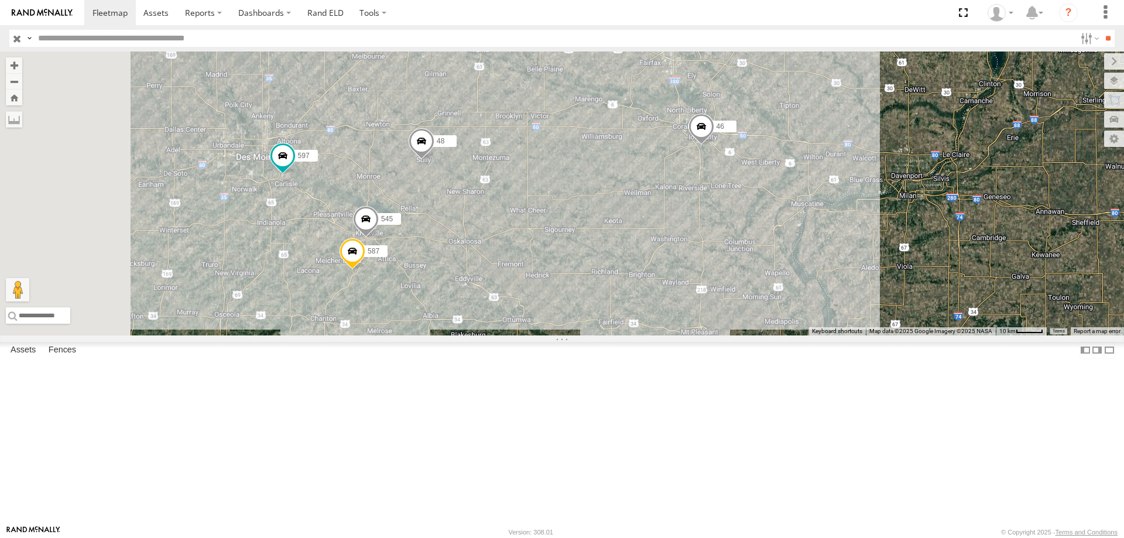
drag, startPoint x: 392, startPoint y: 351, endPoint x: 453, endPoint y: 316, distance: 71.1
click at [453, 316] on div "48 47 46 49 597 545 587" at bounding box center [562, 194] width 1124 height 284
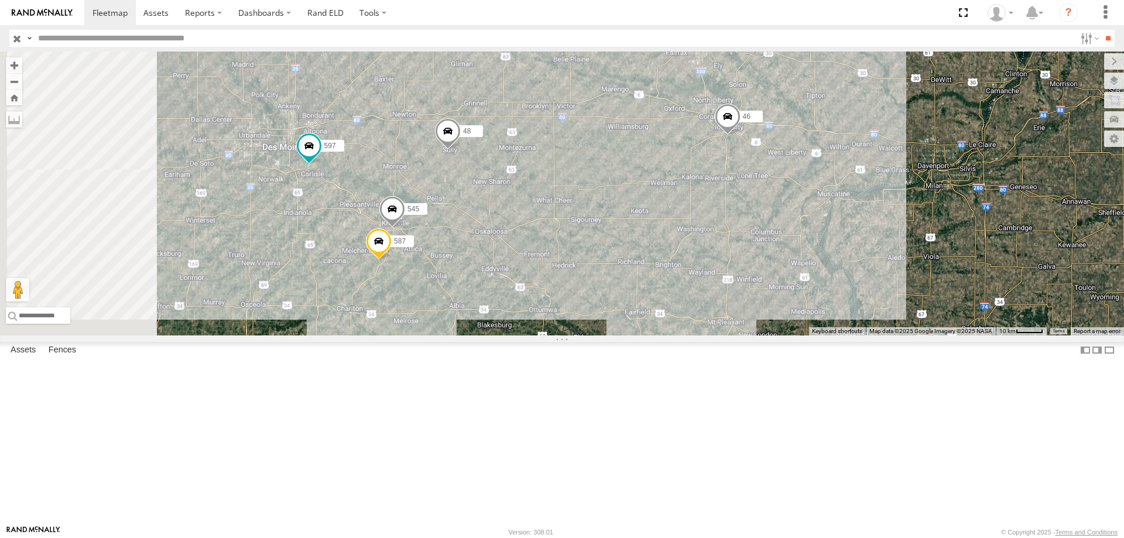
drag, startPoint x: 457, startPoint y: 307, endPoint x: 511, endPoint y: 290, distance: 56.5
click at [511, 291] on div "48 47 46 49 597 545 587" at bounding box center [562, 194] width 1124 height 284
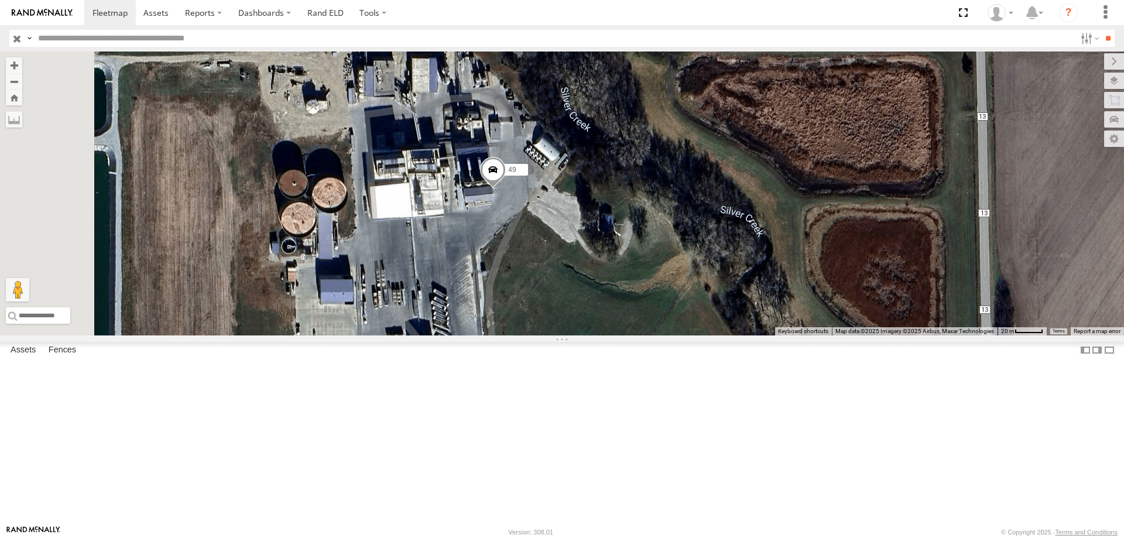
drag, startPoint x: 476, startPoint y: 384, endPoint x: 553, endPoint y: 294, distance: 118.7
click at [553, 294] on div "47 545 48 46 49 597 587" at bounding box center [562, 194] width 1124 height 284
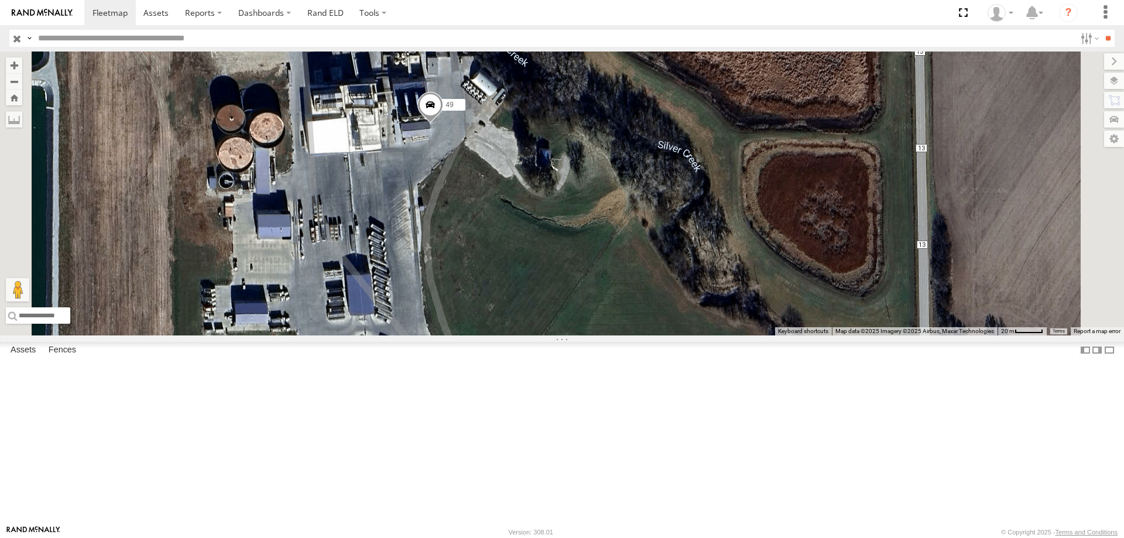
drag, startPoint x: 605, startPoint y: 379, endPoint x: 529, endPoint y: 304, distance: 106.8
click at [529, 304] on div "47 545 48 46 49 597 587" at bounding box center [562, 194] width 1124 height 284
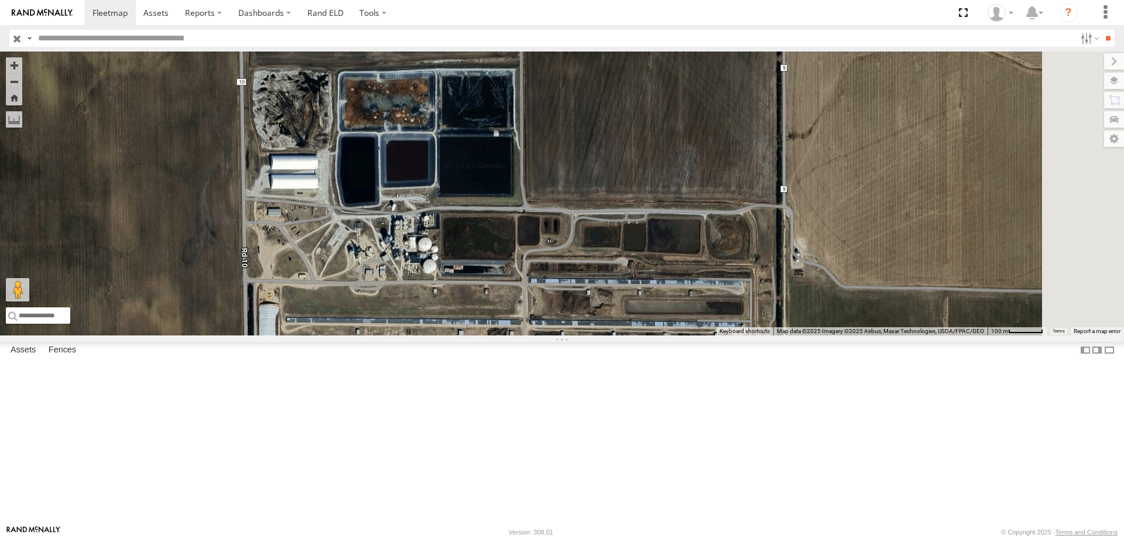
drag, startPoint x: 612, startPoint y: 313, endPoint x: 604, endPoint y: 376, distance: 64.3
click at [604, 335] on div "47 545 48 46 49 597 587" at bounding box center [562, 194] width 1124 height 284
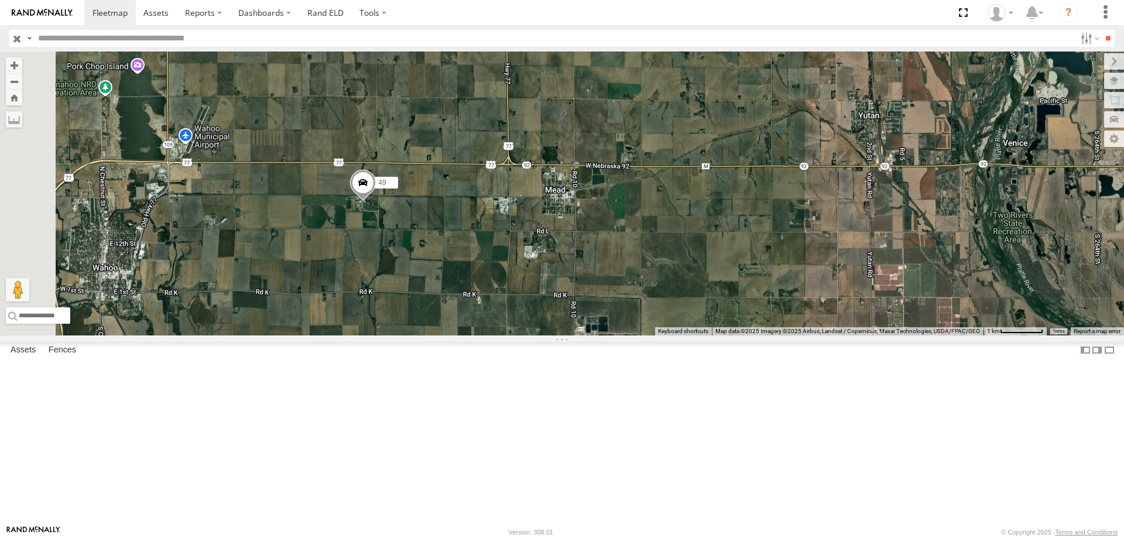
drag, startPoint x: 469, startPoint y: 298, endPoint x: 609, endPoint y: 355, distance: 150.4
click at [609, 335] on div "47 545 48 46 49 597 587" at bounding box center [562, 194] width 1124 height 284
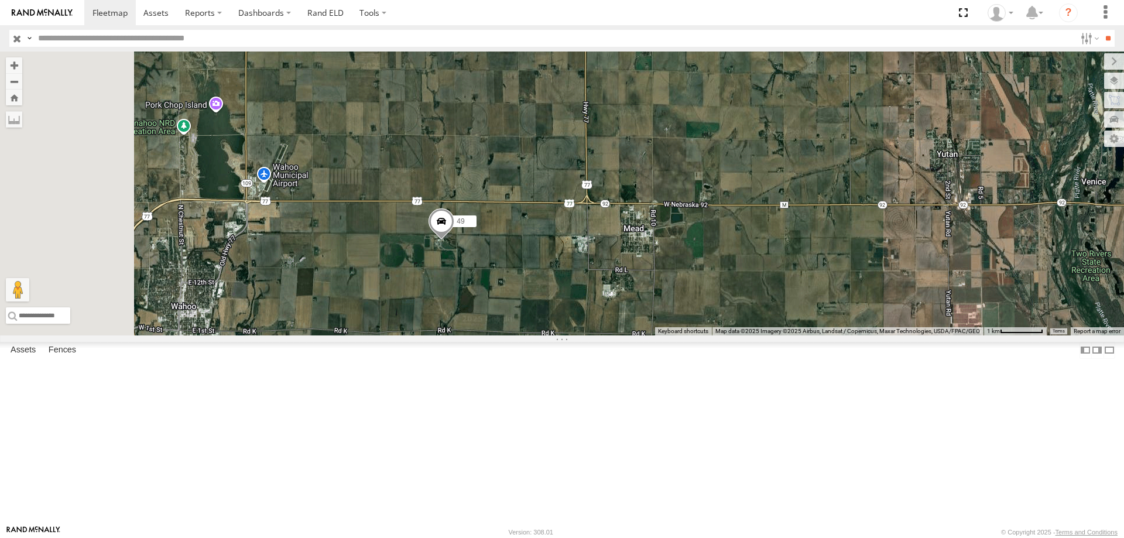
drag, startPoint x: 529, startPoint y: 356, endPoint x: 582, endPoint y: 385, distance: 60.5
click at [582, 335] on div "47 545 48 46 49 597 587" at bounding box center [562, 194] width 1124 height 284
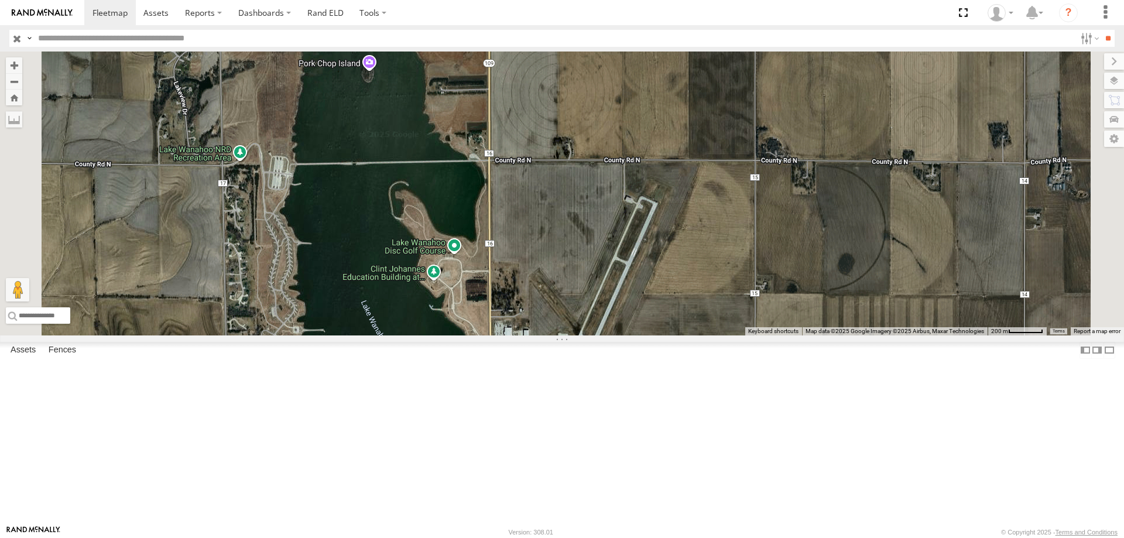
drag, startPoint x: 578, startPoint y: 244, endPoint x: 571, endPoint y: 390, distance: 146.5
click at [571, 335] on div "47 545 48 46 49 597 587" at bounding box center [562, 194] width 1124 height 284
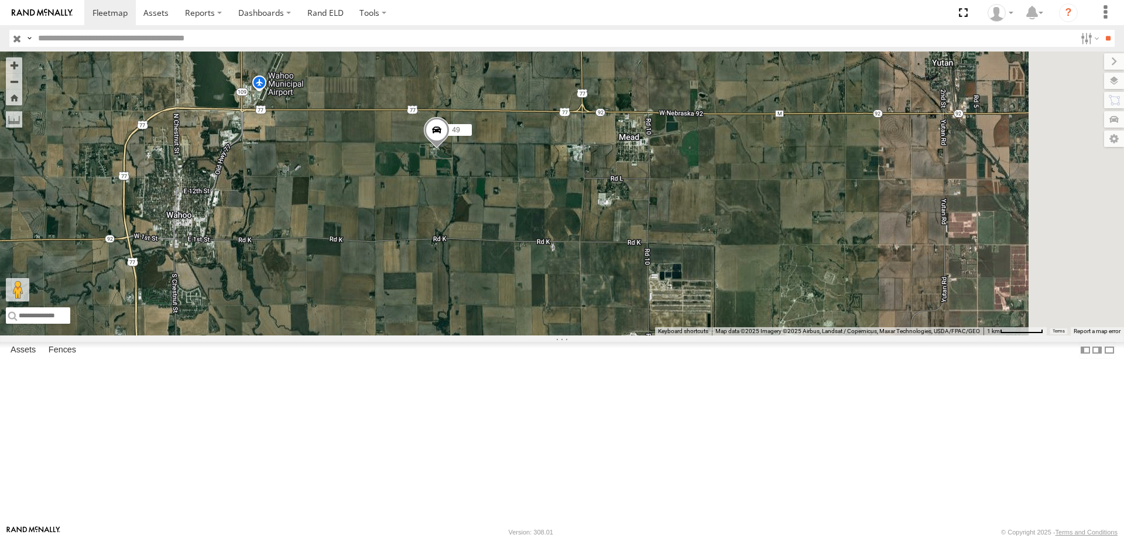
drag, startPoint x: 698, startPoint y: 378, endPoint x: 480, endPoint y: 288, distance: 236.0
click at [480, 288] on div "47 545 48 46 49 597 587" at bounding box center [562, 194] width 1124 height 284
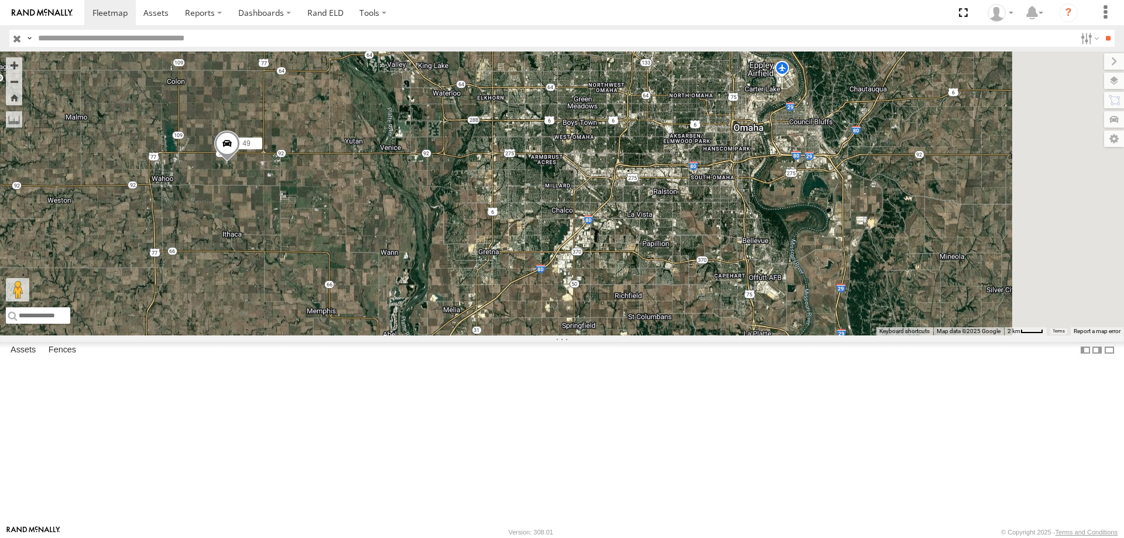
drag, startPoint x: 469, startPoint y: 320, endPoint x: 381, endPoint y: 344, distance: 91.6
click at [381, 335] on div "47 545 48 46 49 597 587" at bounding box center [562, 194] width 1124 height 284
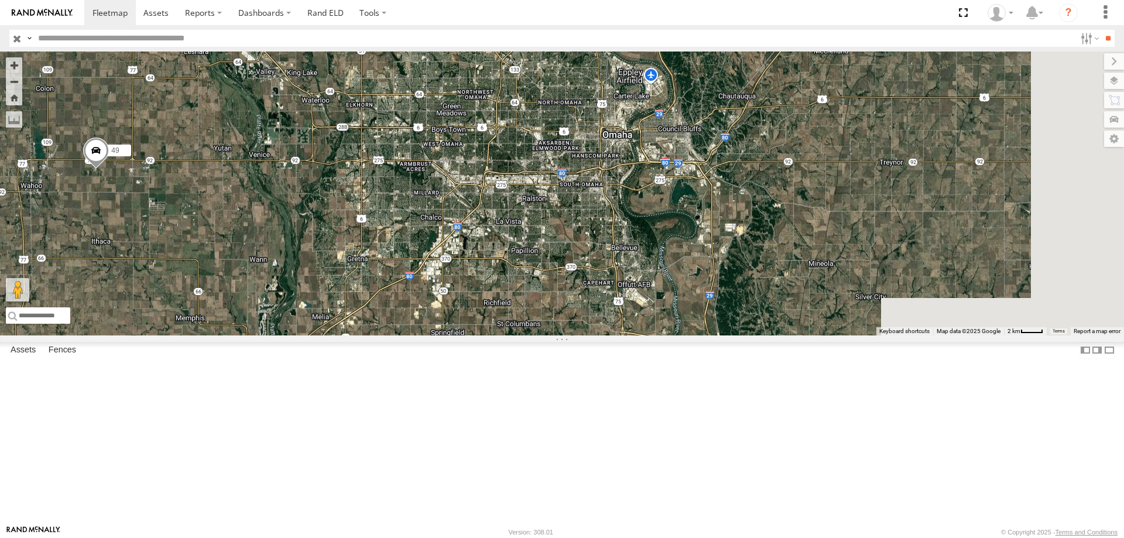
click at [706, 332] on div "47 545 48 46 49 597 587" at bounding box center [562, 194] width 1124 height 284
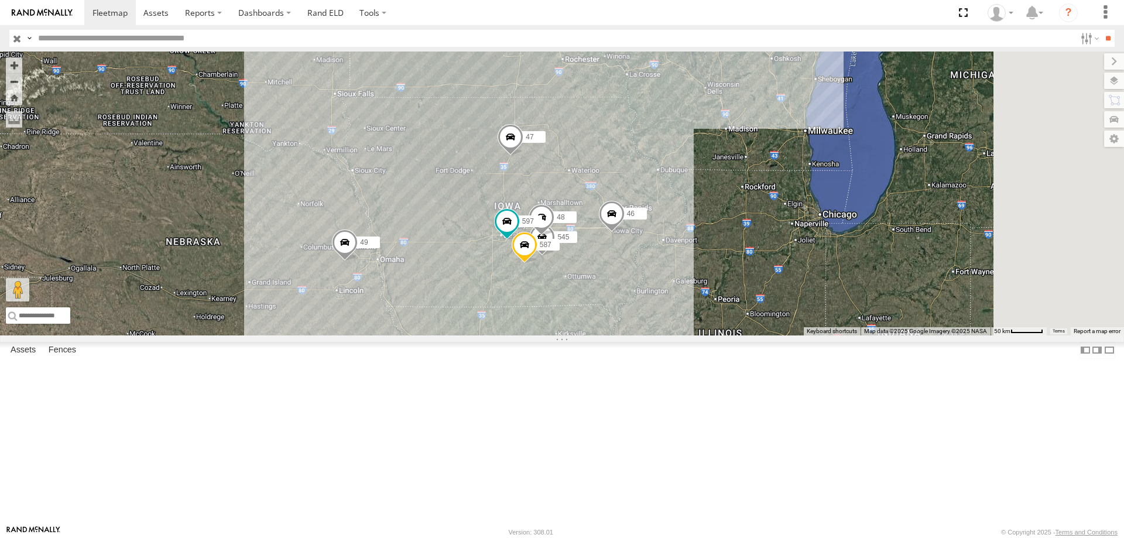
drag, startPoint x: 829, startPoint y: 400, endPoint x: 742, endPoint y: 424, distance: 90.6
click at [742, 335] on div "47 545 48 46 49 597 587" at bounding box center [562, 194] width 1124 height 284
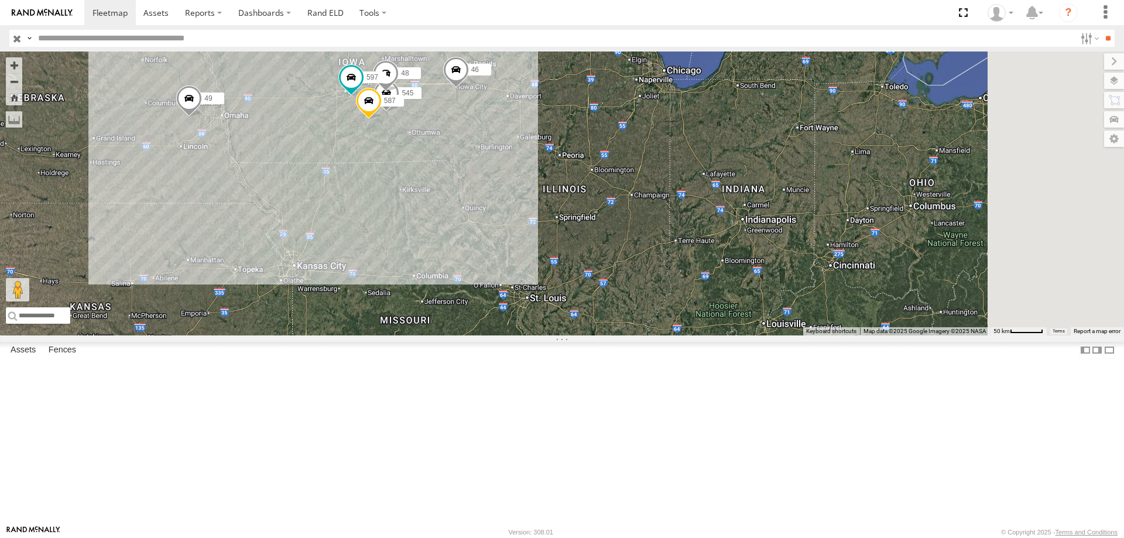
drag, startPoint x: 859, startPoint y: 478, endPoint x: 722, endPoint y: 313, distance: 214.9
click at [722, 313] on div "47 545 48 46 49 597 587" at bounding box center [562, 194] width 1124 height 284
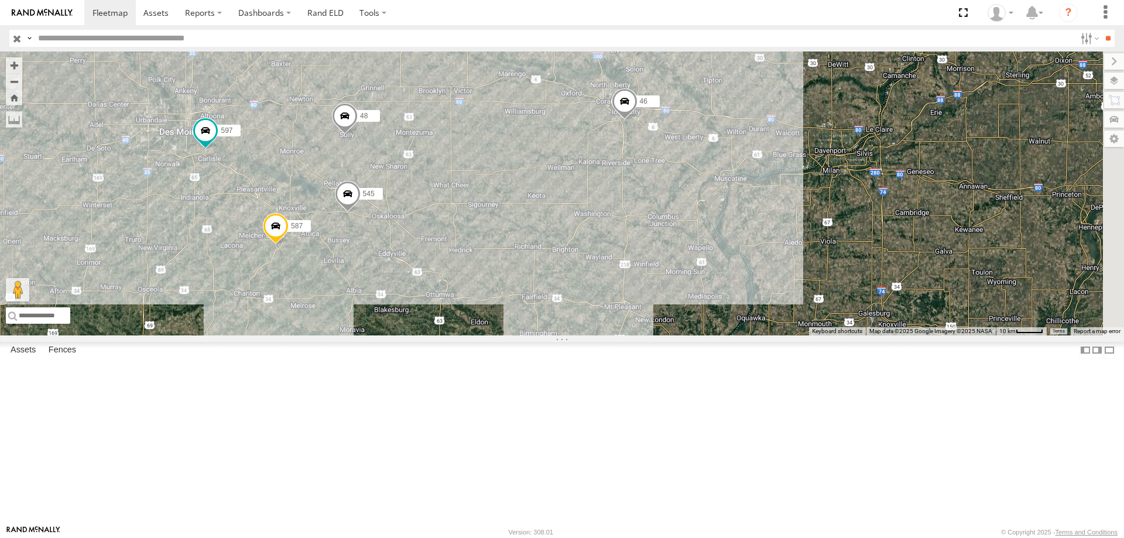
drag, startPoint x: 783, startPoint y: 336, endPoint x: 639, endPoint y: 263, distance: 162.0
click at [639, 263] on div "47 46 49 597 545 48 587" at bounding box center [562, 194] width 1124 height 284
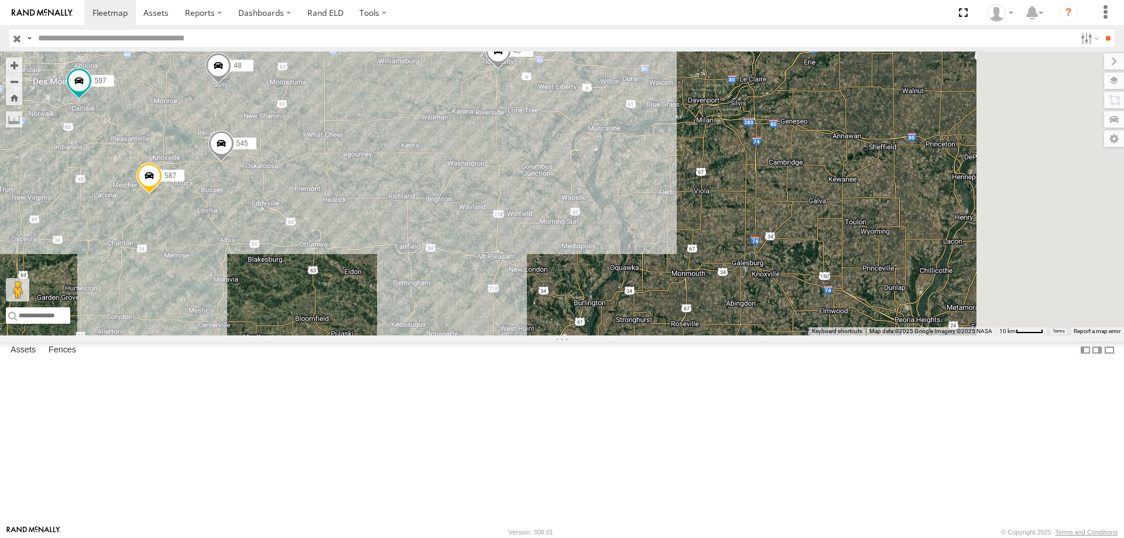
drag, startPoint x: 711, startPoint y: 324, endPoint x: 583, endPoint y: 272, distance: 138.4
click at [583, 272] on div "47 46 49 597 545 48 587" at bounding box center [562, 194] width 1124 height 284
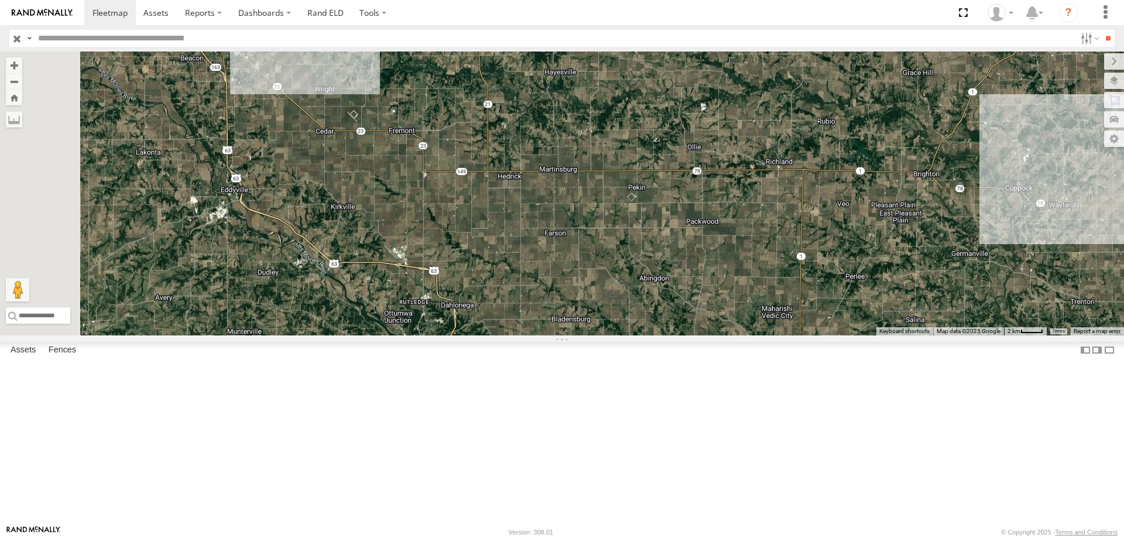
drag, startPoint x: 481, startPoint y: 338, endPoint x: 644, endPoint y: 304, distance: 167.4
click at [643, 311] on div "47 46 49 597 545 48 587" at bounding box center [562, 194] width 1124 height 284
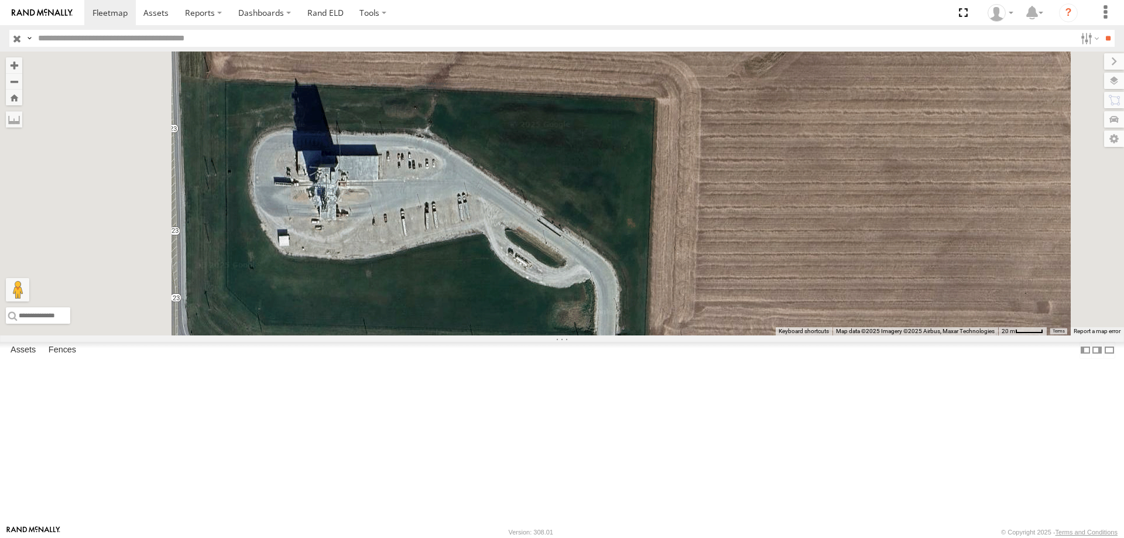
drag, startPoint x: 561, startPoint y: 335, endPoint x: 578, endPoint y: 347, distance: 21.1
click at [578, 335] on div "47 46 49 597 545 48 587" at bounding box center [562, 194] width 1124 height 284
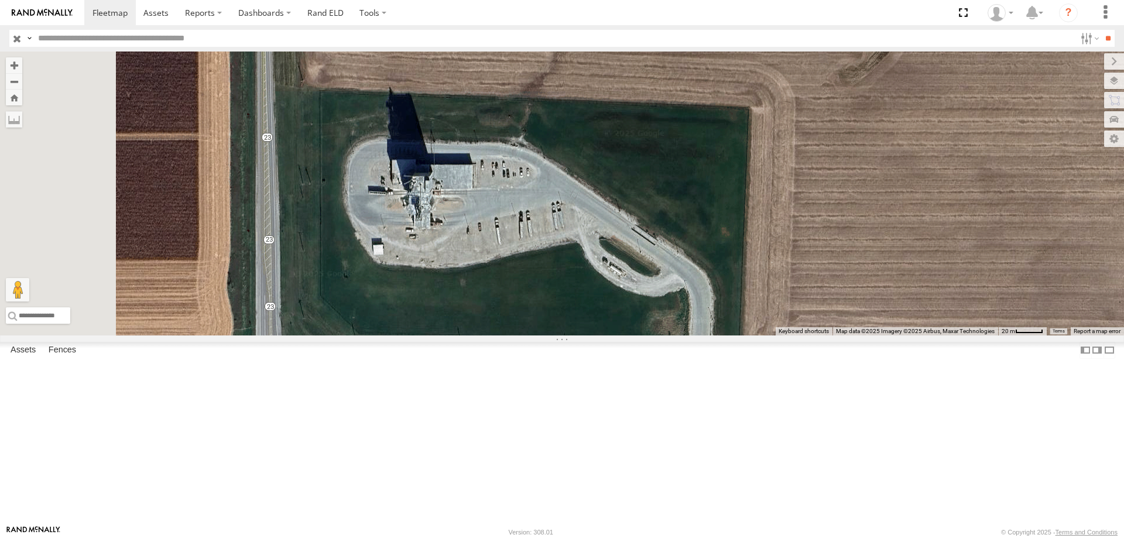
click at [582, 334] on div "47 46 49 597 545 48 587" at bounding box center [562, 194] width 1124 height 284
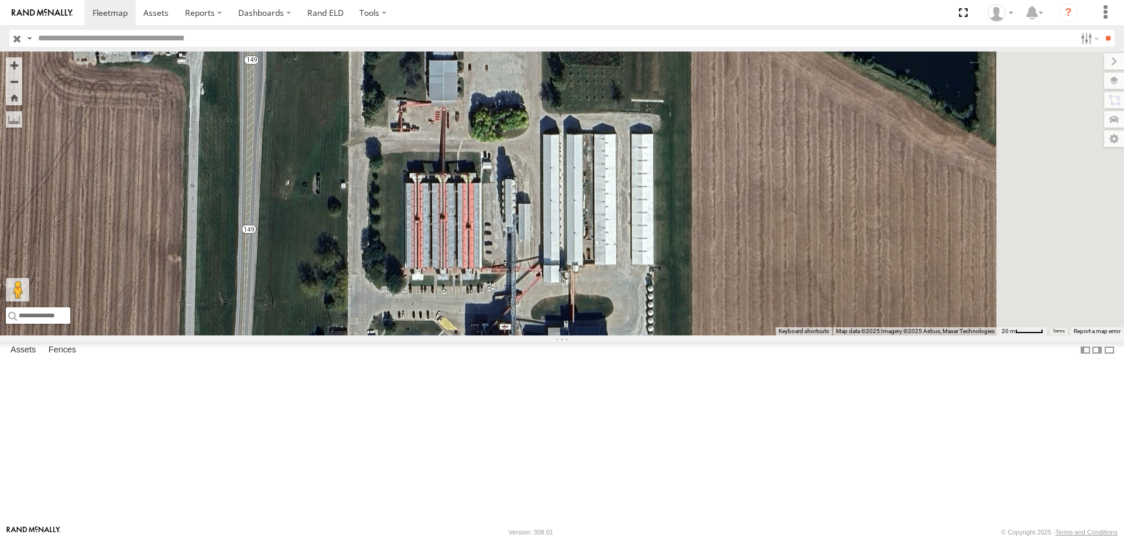
drag, startPoint x: 746, startPoint y: 399, endPoint x: 650, endPoint y: 458, distance: 113.1
click at [650, 335] on div "47 46 49 597 545 48 587" at bounding box center [562, 194] width 1124 height 284
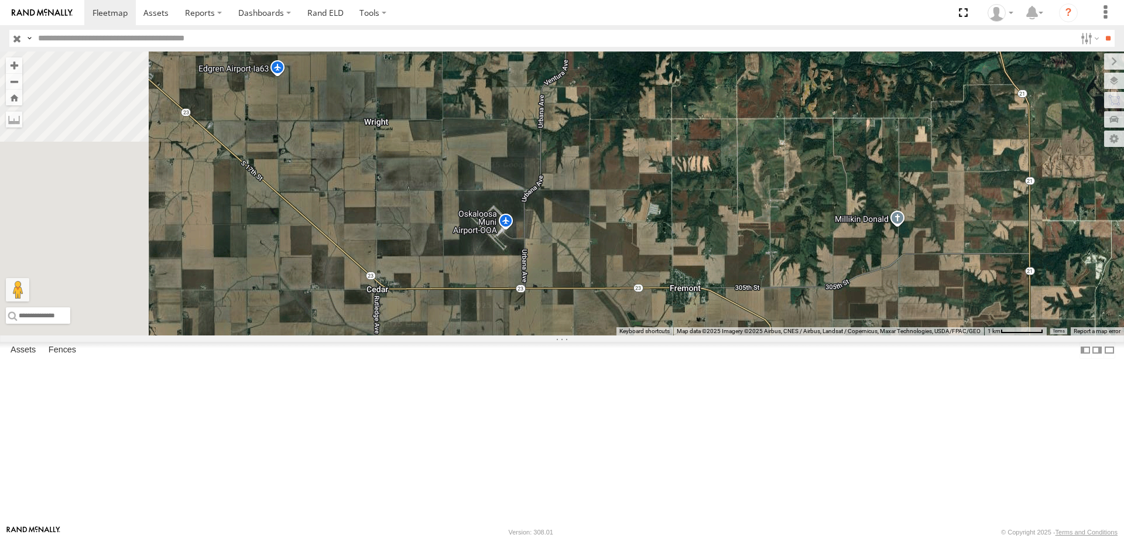
drag, startPoint x: 451, startPoint y: 160, endPoint x: 701, endPoint y: 387, distance: 337.3
click at [701, 335] on div "47 46 49 597 545 48 587" at bounding box center [562, 194] width 1124 height 284
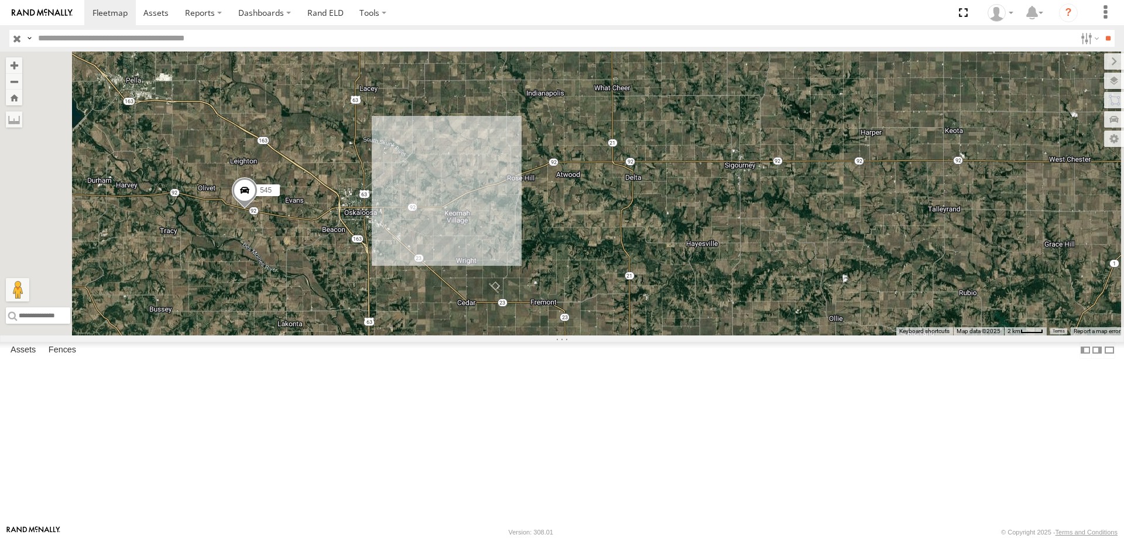
drag, startPoint x: 469, startPoint y: 301, endPoint x: 530, endPoint y: 339, distance: 71.8
click at [530, 335] on div "47 46 49 597 545 48 587" at bounding box center [562, 194] width 1124 height 284
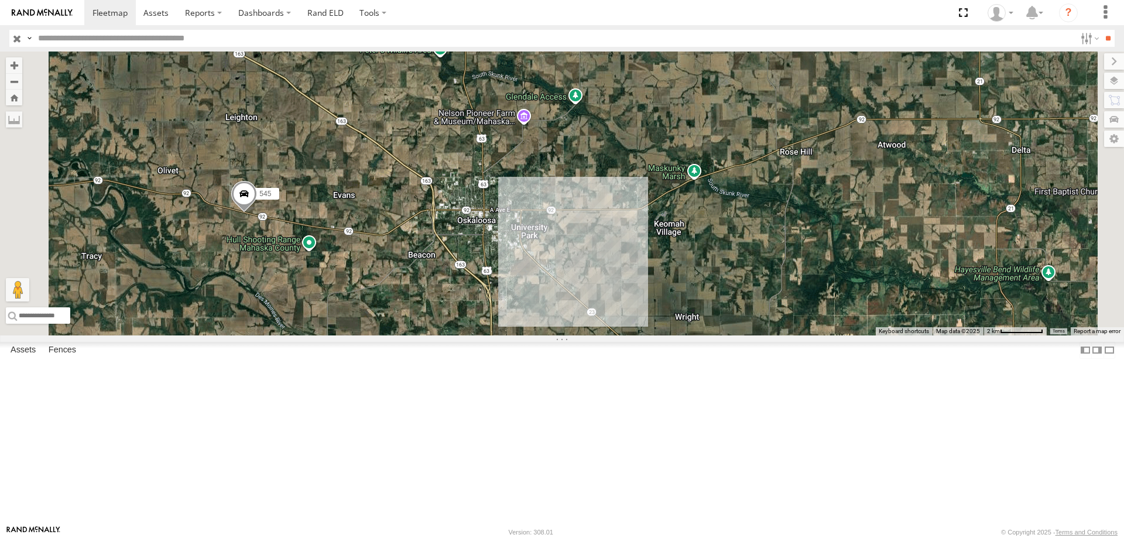
drag, startPoint x: 470, startPoint y: 307, endPoint x: 527, endPoint y: 320, distance: 58.9
click at [527, 320] on div "47 46 49 597 545 48 587" at bounding box center [562, 194] width 1124 height 284
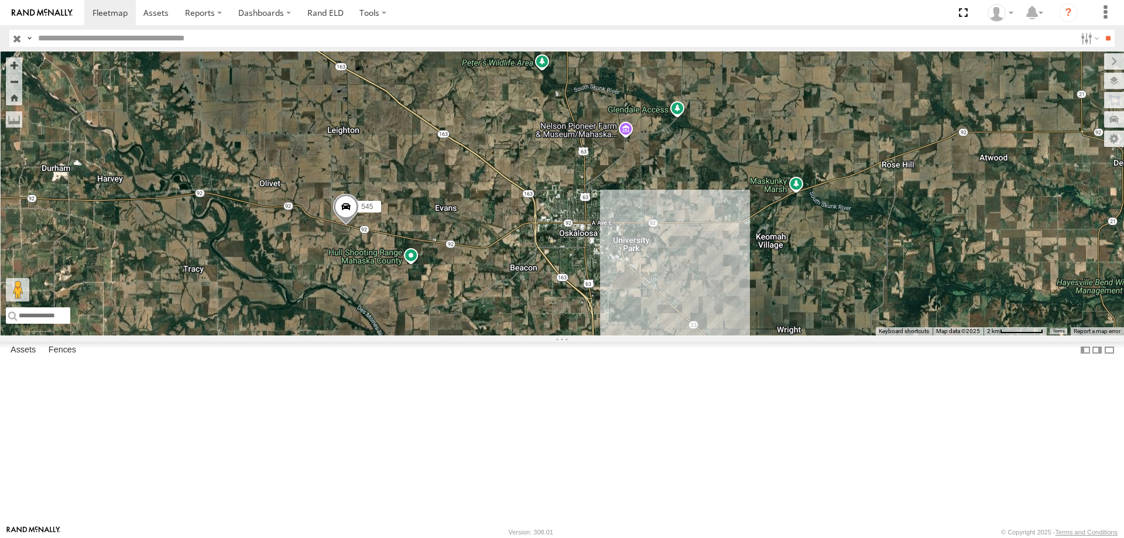
drag, startPoint x: 513, startPoint y: 284, endPoint x: 527, endPoint y: 275, distance: 16.4
click at [527, 275] on div "47 46 49 597 545 48 587" at bounding box center [562, 194] width 1124 height 284
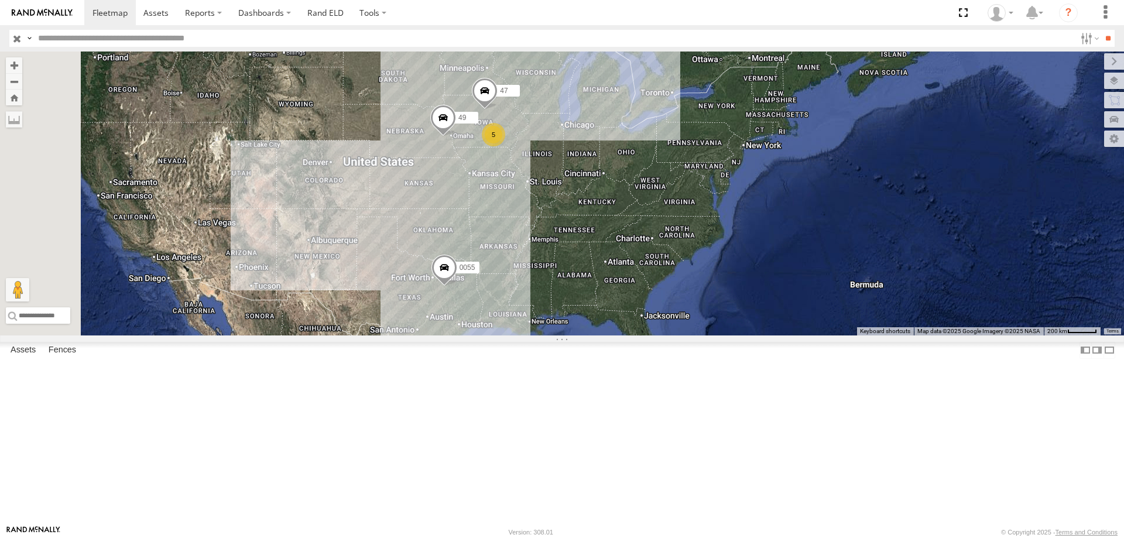
drag, startPoint x: 515, startPoint y: 373, endPoint x: 587, endPoint y: 273, distance: 123.3
click at [587, 273] on div "47 49 5 0055" at bounding box center [562, 194] width 1124 height 284
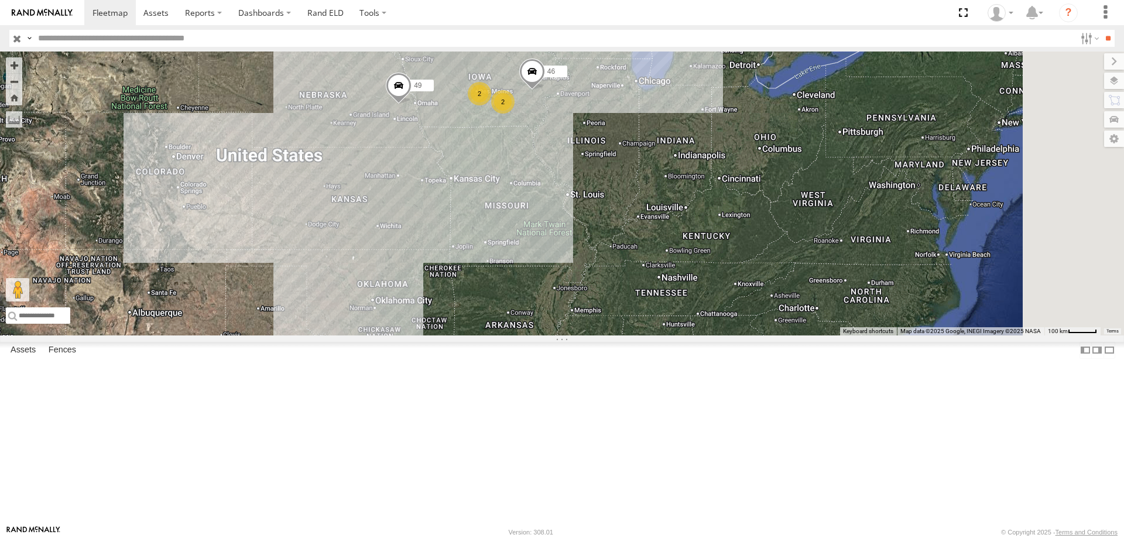
drag, startPoint x: 654, startPoint y: 323, endPoint x: 623, endPoint y: 361, distance: 49.1
click at [623, 335] on div "2 0055 46 49 2" at bounding box center [562, 194] width 1124 height 284
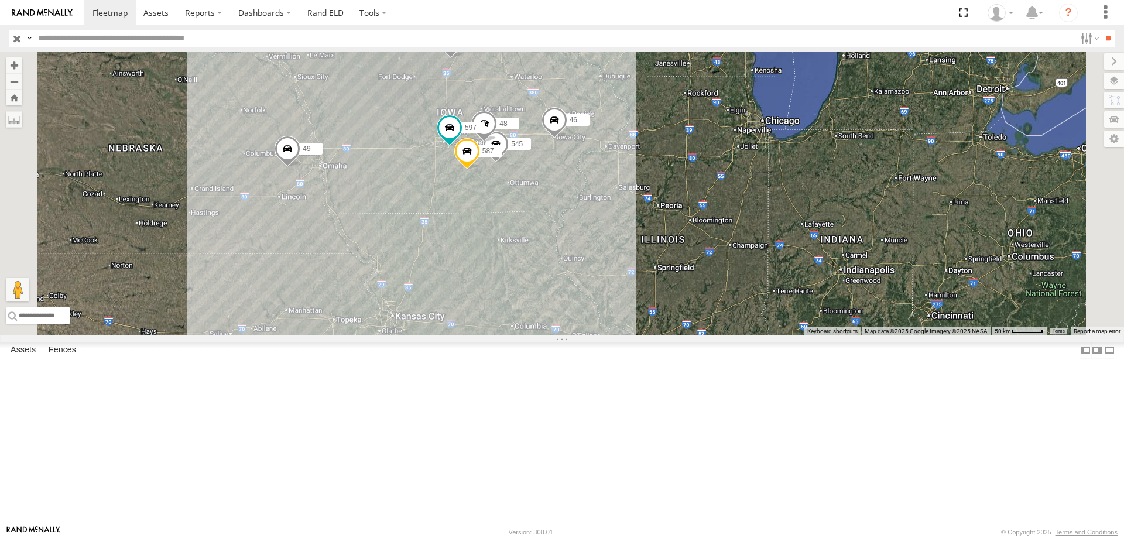
drag, startPoint x: 634, startPoint y: 140, endPoint x: 613, endPoint y: 187, distance: 51.7
click at [613, 187] on div "0055 46 49 47 545 48 597 587" at bounding box center [562, 194] width 1124 height 284
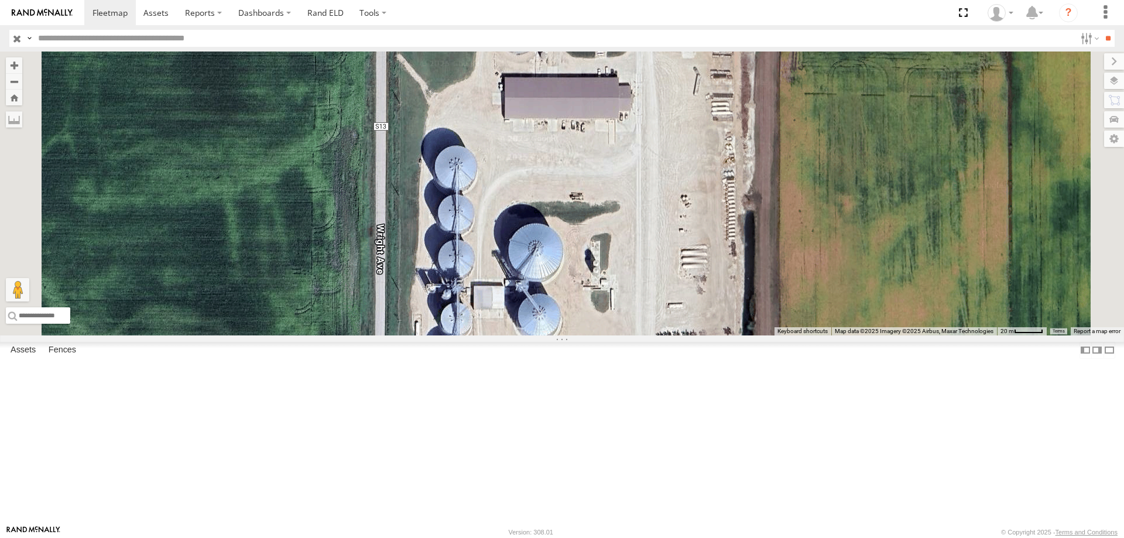
drag, startPoint x: 690, startPoint y: 271, endPoint x: 653, endPoint y: 119, distance: 156.2
click at [653, 119] on div "0055 46 49 47 545 48 597 587" at bounding box center [562, 194] width 1124 height 284
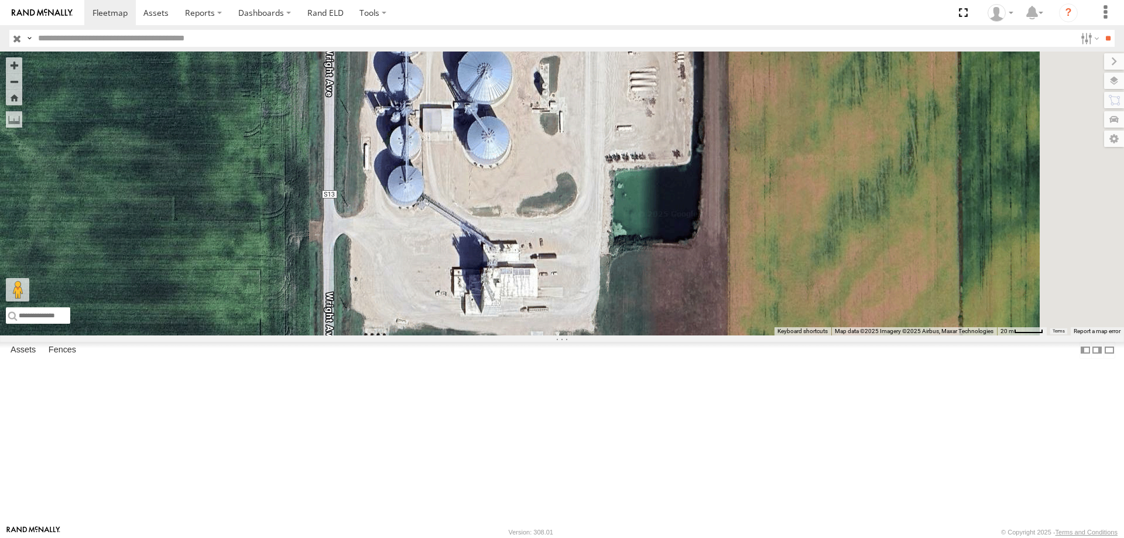
drag, startPoint x: 695, startPoint y: 404, endPoint x: 644, endPoint y: 227, distance: 184.5
click at [644, 227] on div "0055 46 49 47 545 48 597 587" at bounding box center [562, 194] width 1124 height 284
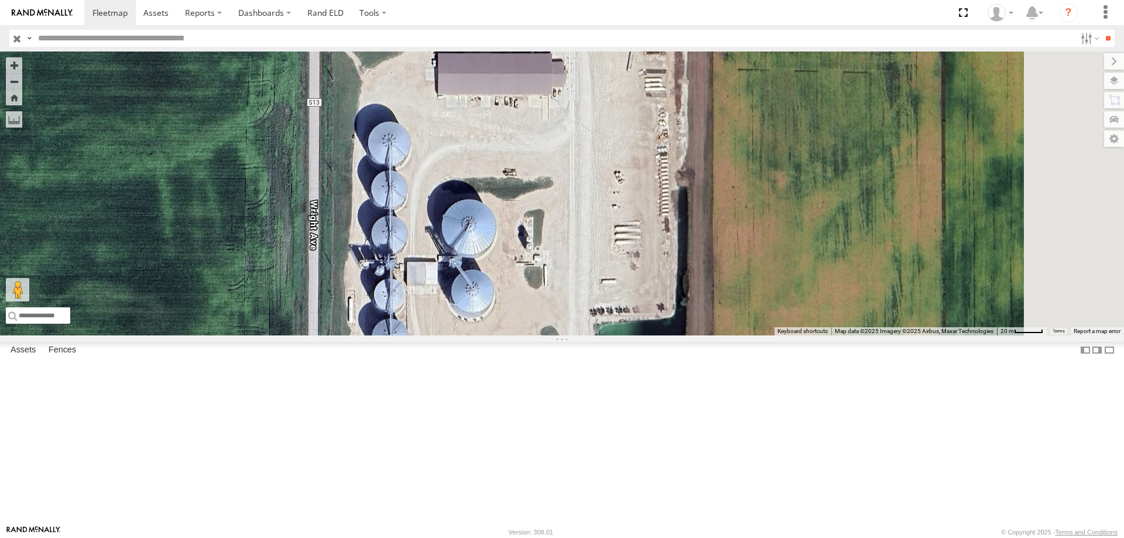
drag, startPoint x: 701, startPoint y: 333, endPoint x: 697, endPoint y: 388, distance: 54.6
click at [697, 335] on div "0055 46 49 47 545 48 597 587" at bounding box center [562, 194] width 1124 height 284
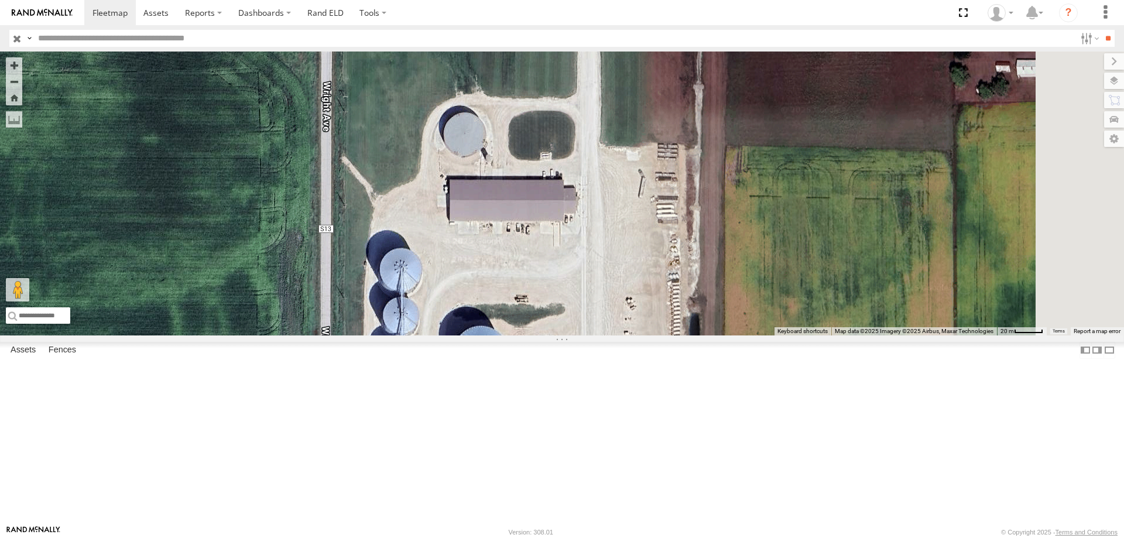
drag, startPoint x: 691, startPoint y: 331, endPoint x: 697, endPoint y: 410, distance: 79.8
click at [697, 335] on div "0055 46 49 47 545 48 597 587" at bounding box center [562, 194] width 1124 height 284
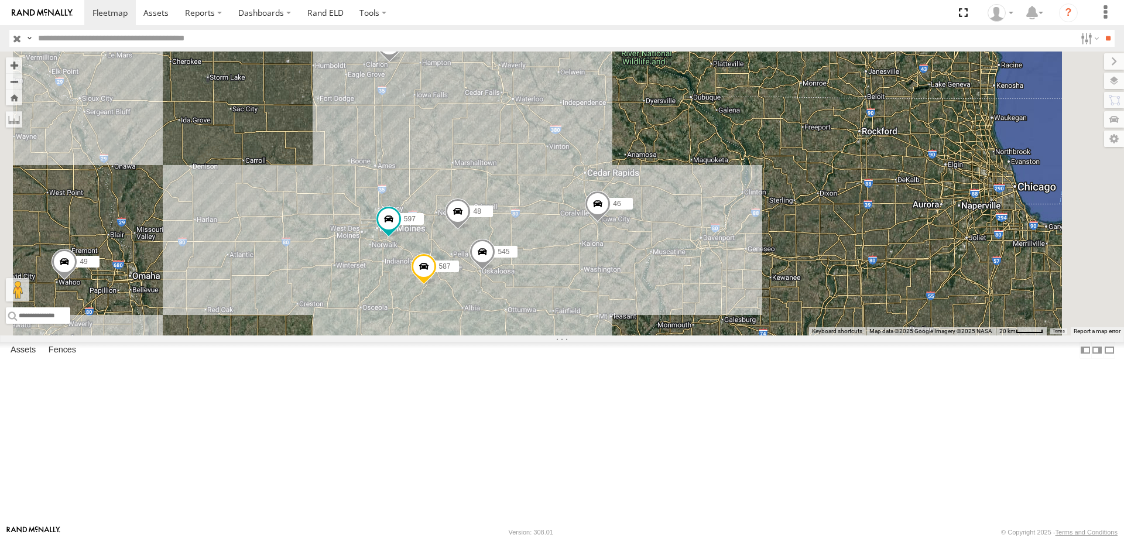
drag, startPoint x: 642, startPoint y: 356, endPoint x: 668, endPoint y: 297, distance: 65.3
click at [668, 297] on div "0055 46 49 47 545 48 597 587" at bounding box center [562, 194] width 1124 height 284
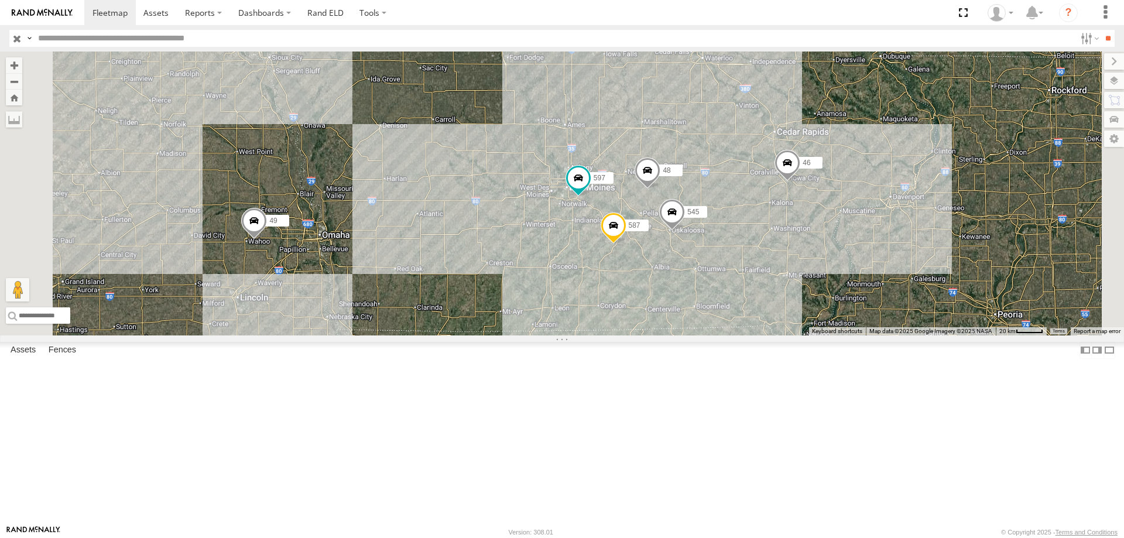
drag, startPoint x: 612, startPoint y: 329, endPoint x: 654, endPoint y: 341, distance: 43.7
click at [654, 335] on div "0055 46 49 47 545 48 597 587" at bounding box center [562, 194] width 1124 height 284
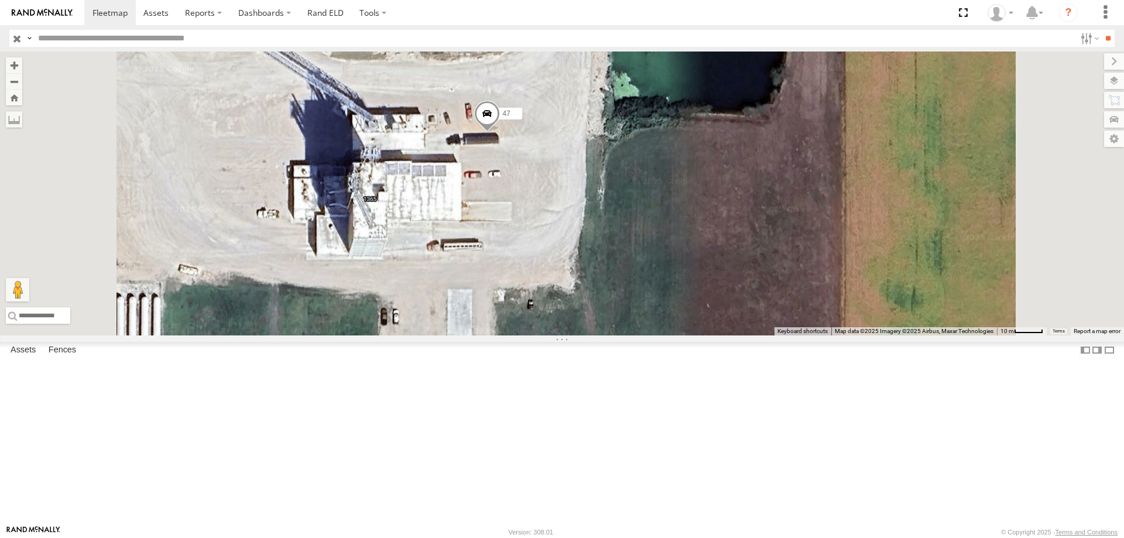
click at [500, 132] on span at bounding box center [487, 116] width 26 height 32
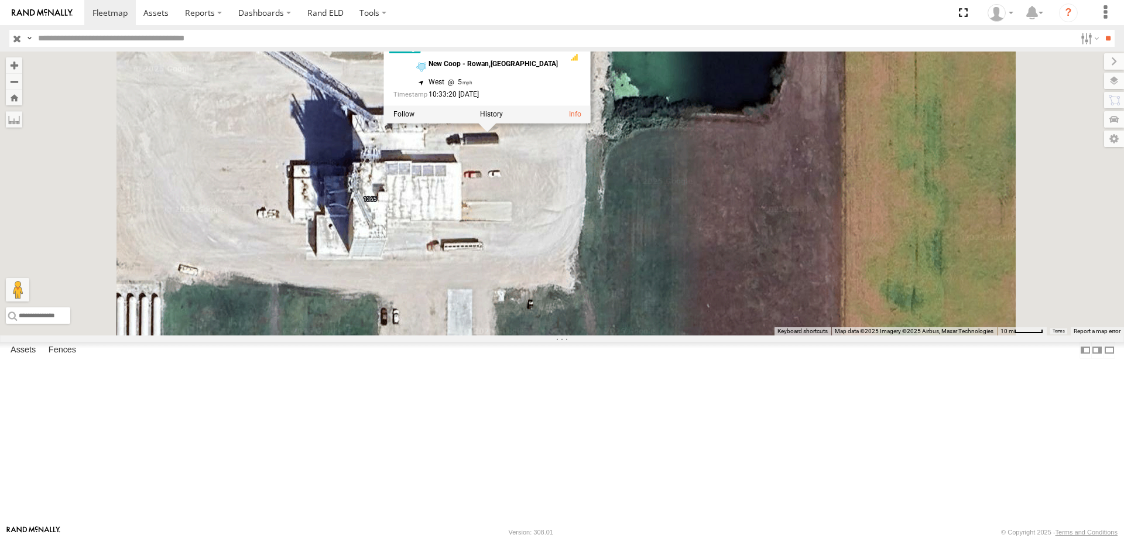
click at [661, 252] on div "0055 46 49 47 545 48 597 587 47 Tractor New Coop - Rowan,IA 42.74212 , -93.4967…" at bounding box center [562, 194] width 1124 height 284
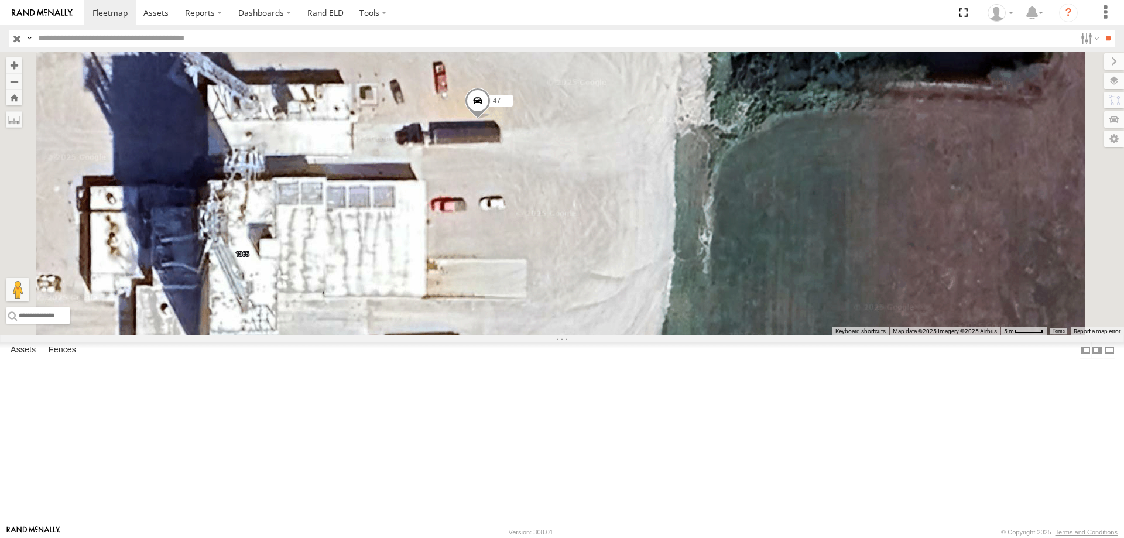
drag, startPoint x: 594, startPoint y: 268, endPoint x: 743, endPoint y: 300, distance: 152.6
click at [743, 300] on div "0055 46 49 47 545 48 597 587" at bounding box center [562, 194] width 1124 height 284
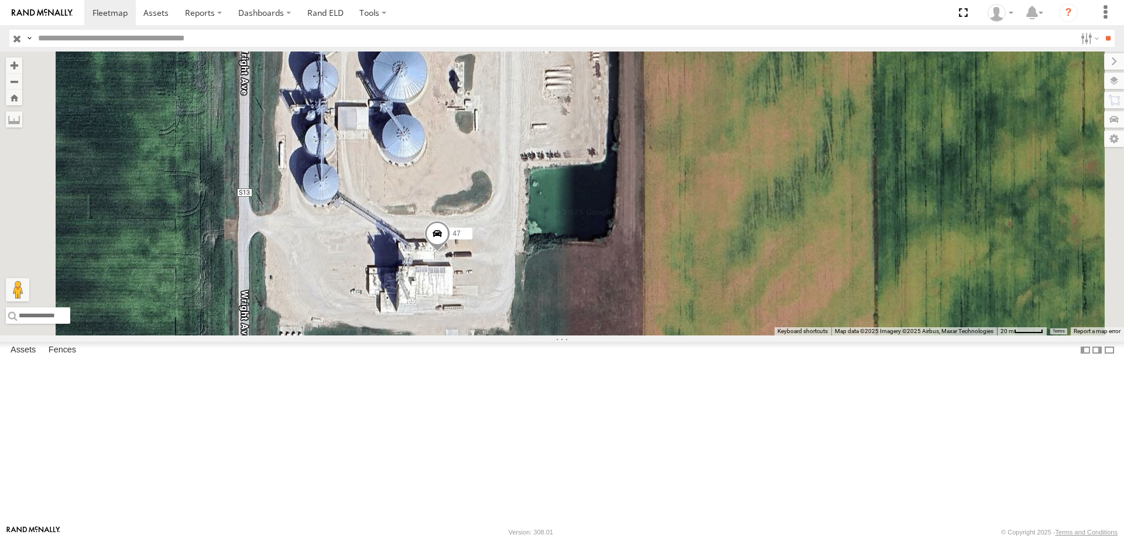
drag, startPoint x: 665, startPoint y: 136, endPoint x: 604, endPoint y: 240, distance: 120.7
click at [604, 240] on div "0055 46 49 47 545 48 597 587" at bounding box center [562, 194] width 1124 height 284
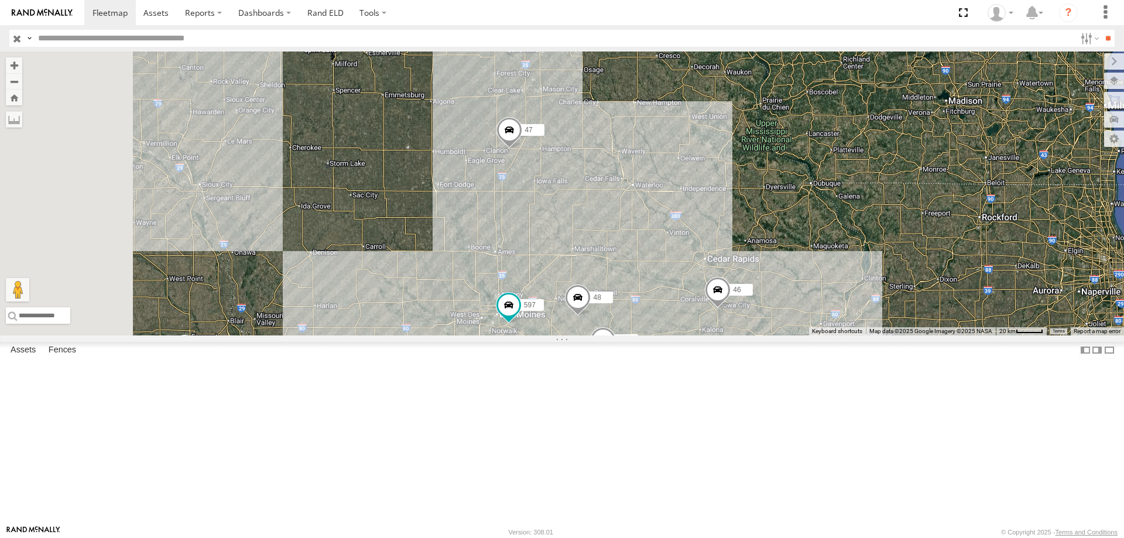
drag, startPoint x: 445, startPoint y: 413, endPoint x: 754, endPoint y: 238, distance: 355.0
click at [754, 238] on div "0055 46 49 47 545 48 597 587" at bounding box center [562, 194] width 1124 height 284
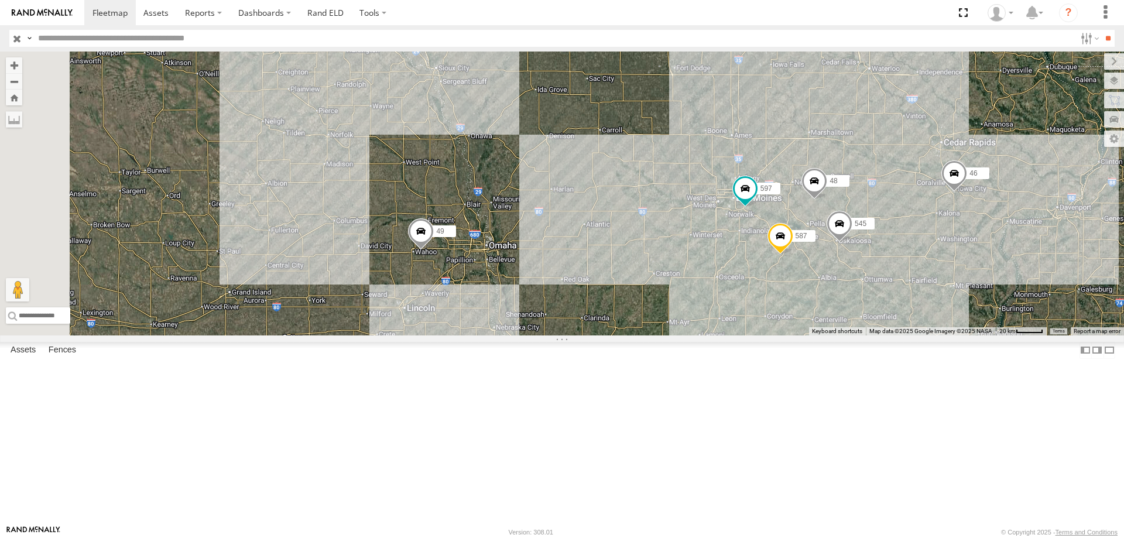
drag, startPoint x: 589, startPoint y: 395, endPoint x: 669, endPoint y: 330, distance: 103.6
click at [669, 330] on div "0055 46 49 47 545 48 597 587" at bounding box center [562, 194] width 1124 height 284
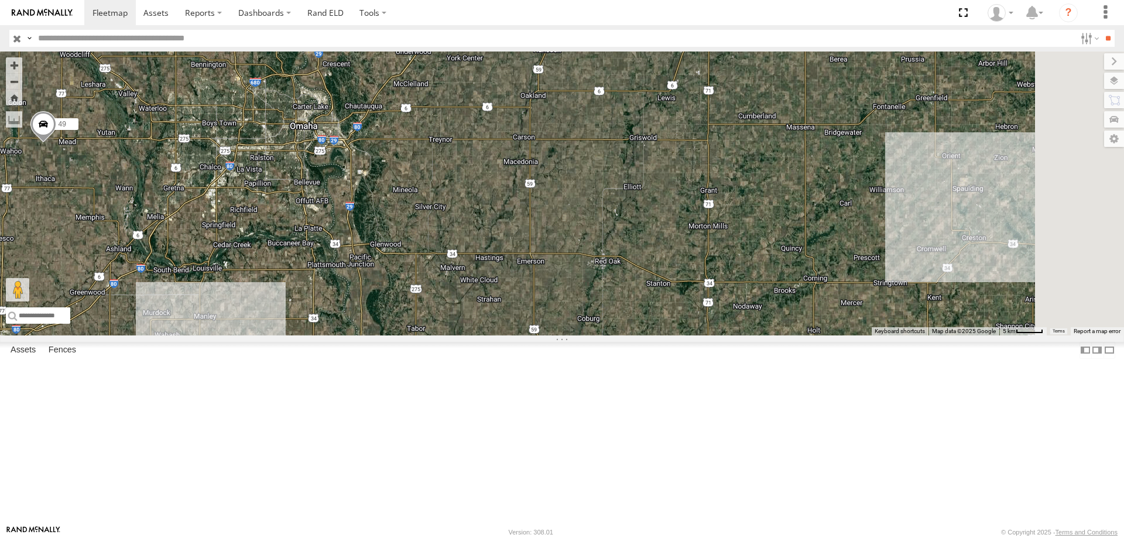
drag, startPoint x: 818, startPoint y: 292, endPoint x: 633, endPoint y: 249, distance: 190.5
click at [638, 249] on div "49" at bounding box center [562, 194] width 1124 height 284
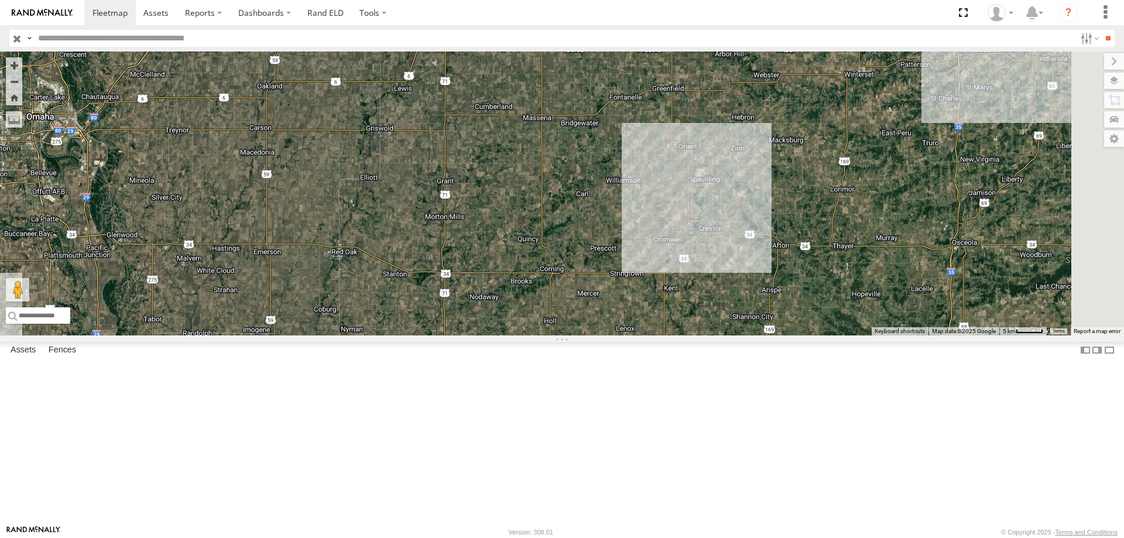
drag, startPoint x: 846, startPoint y: 300, endPoint x: 589, endPoint y: 289, distance: 256.6
click at [589, 289] on div "49" at bounding box center [562, 194] width 1124 height 284
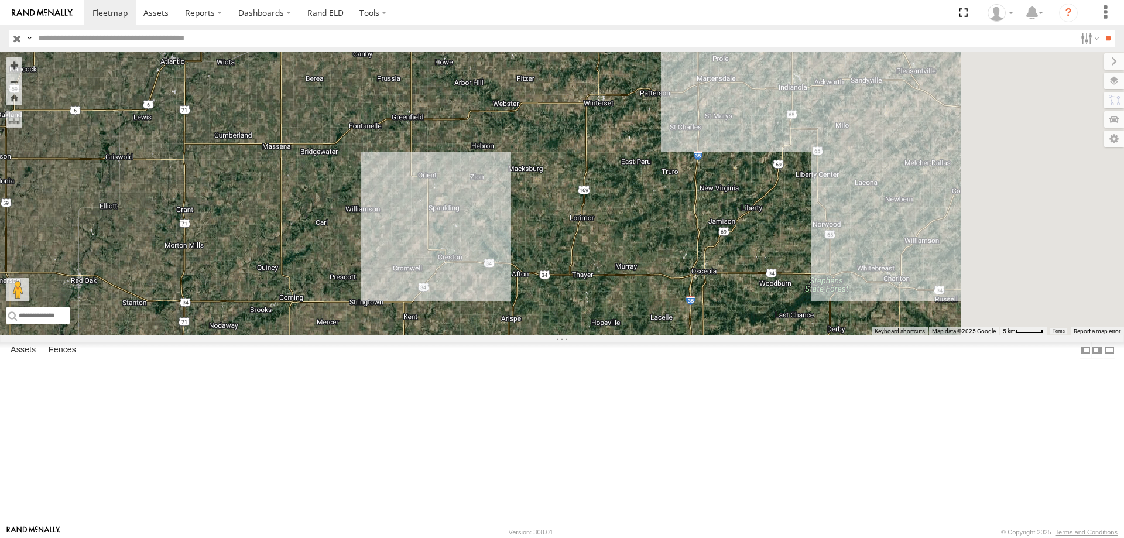
drag, startPoint x: 715, startPoint y: 288, endPoint x: 570, endPoint y: 306, distance: 146.3
click at [570, 306] on div "49" at bounding box center [562, 194] width 1124 height 284
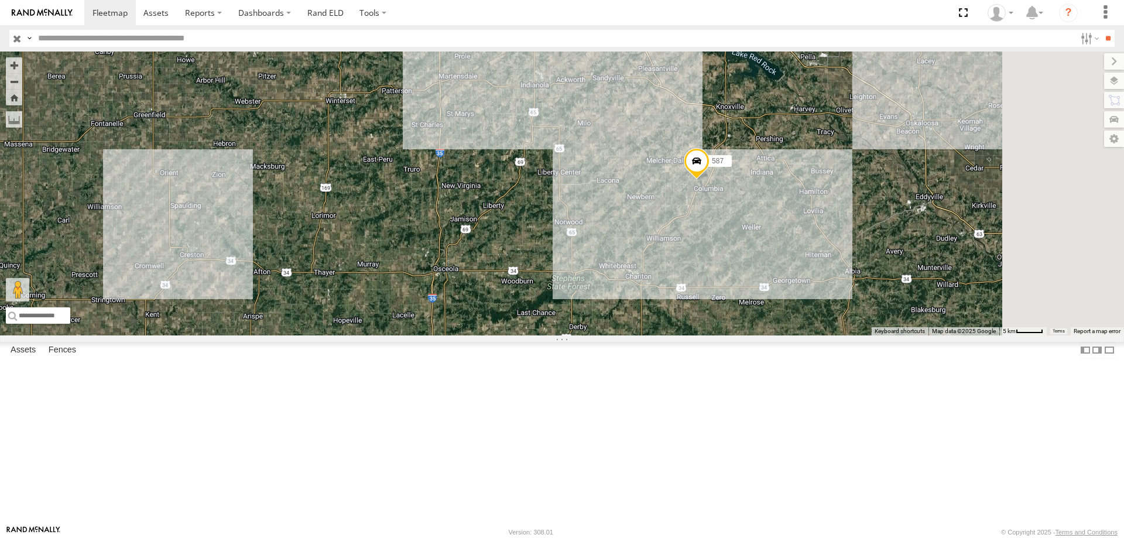
drag, startPoint x: 860, startPoint y: 282, endPoint x: 585, endPoint y: 273, distance: 275.8
click at [585, 273] on div "49 597 587" at bounding box center [562, 194] width 1124 height 284
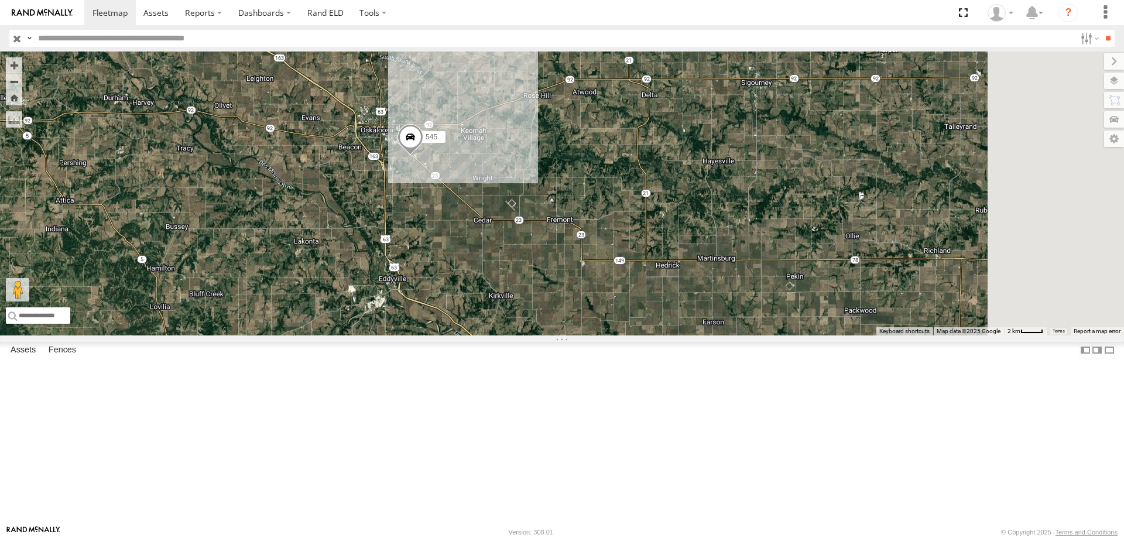
drag, startPoint x: 928, startPoint y: 304, endPoint x: 411, endPoint y: 324, distance: 517.3
click at [411, 324] on div "49 597 587 545" at bounding box center [562, 194] width 1124 height 284
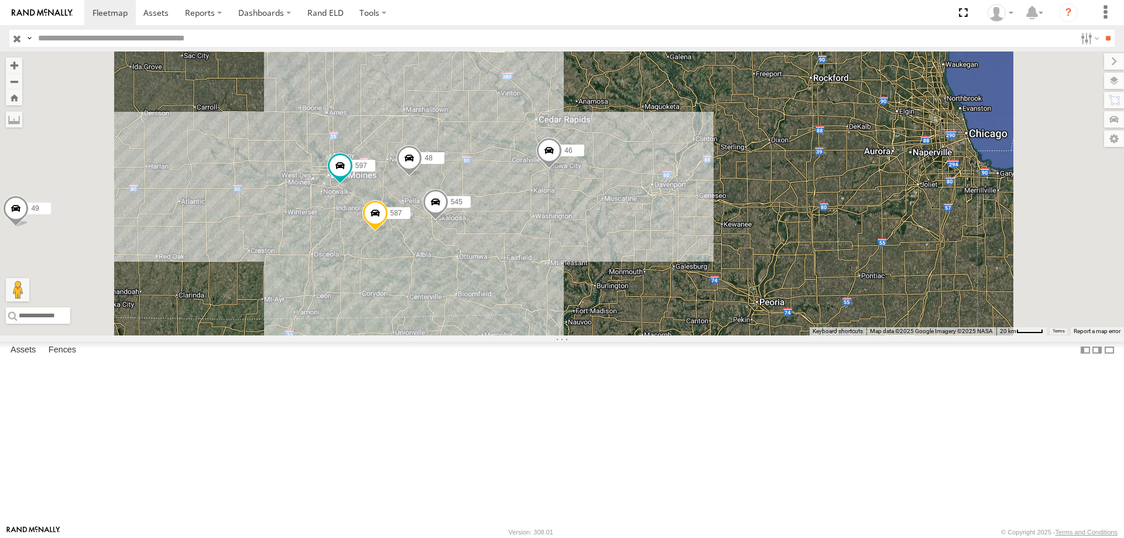
drag, startPoint x: 551, startPoint y: 211, endPoint x: 540, endPoint y: 288, distance: 77.5
click at [540, 288] on div "49 597 587 545 48 46 47" at bounding box center [562, 194] width 1124 height 284
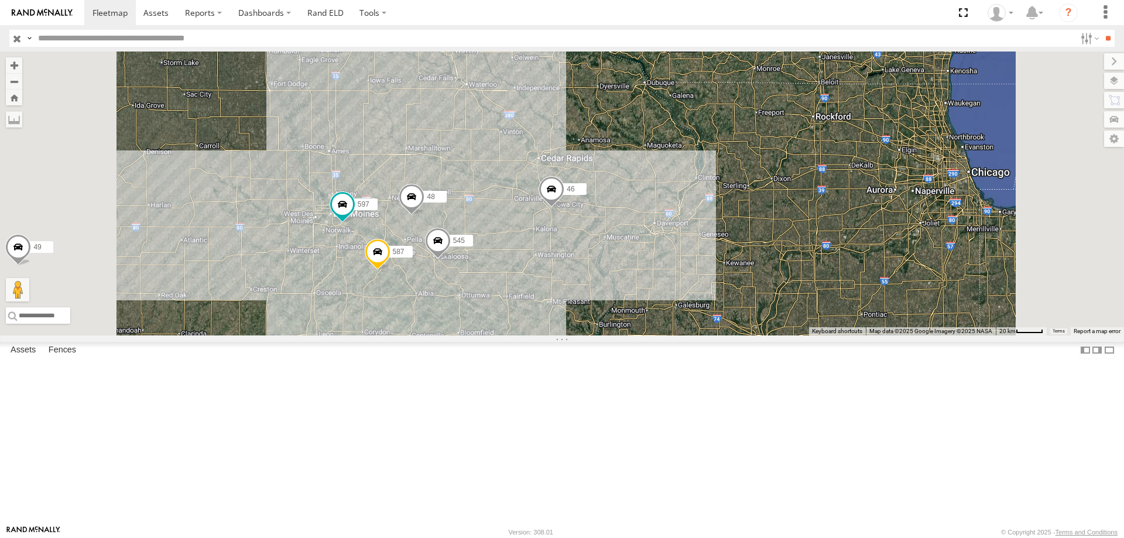
drag, startPoint x: 682, startPoint y: 270, endPoint x: 684, endPoint y: 316, distance: 45.1
click at [684, 316] on div "49 597 587 545 48 46 47" at bounding box center [562, 194] width 1124 height 284
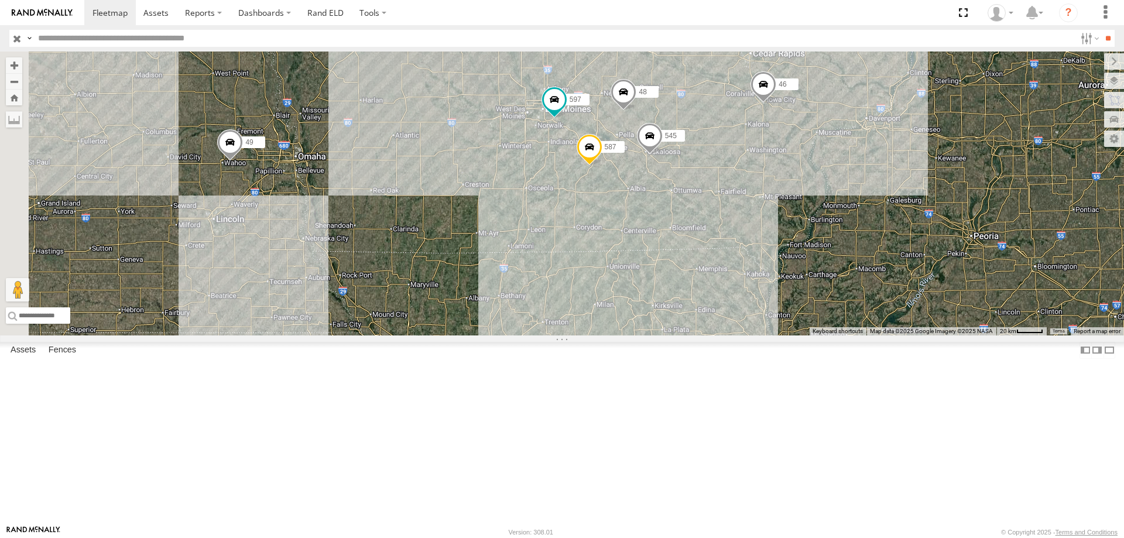
drag, startPoint x: 468, startPoint y: 331, endPoint x: 712, endPoint y: 359, distance: 245.8
click at [712, 335] on div "49 46 47 545 48 597 587" at bounding box center [562, 194] width 1124 height 284
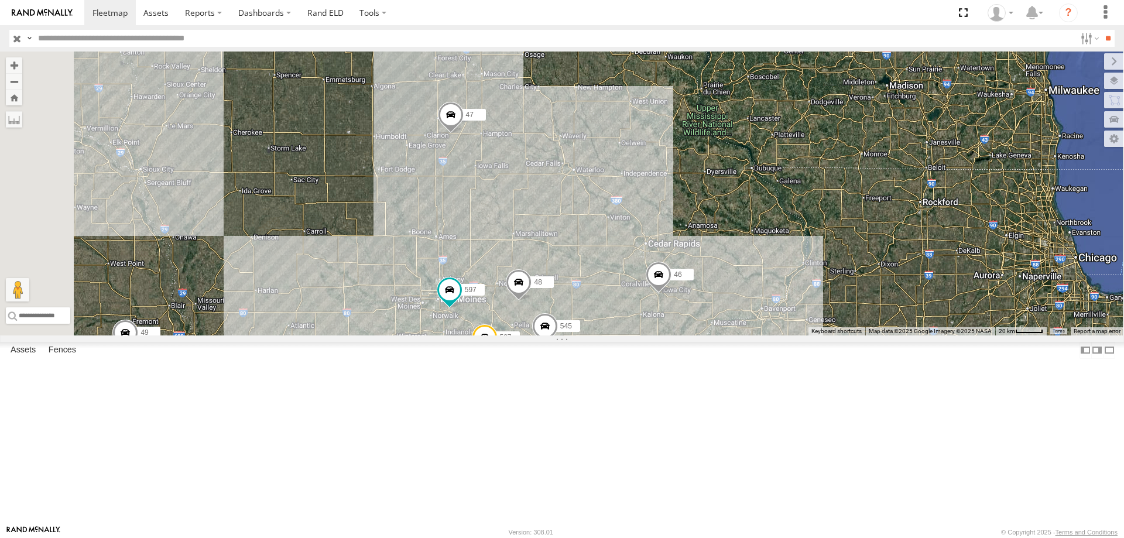
drag, startPoint x: 646, startPoint y: 396, endPoint x: 648, endPoint y: 273, distance: 123.5
click at [648, 273] on div "49 46 47 545 48 597 587" at bounding box center [562, 194] width 1124 height 284
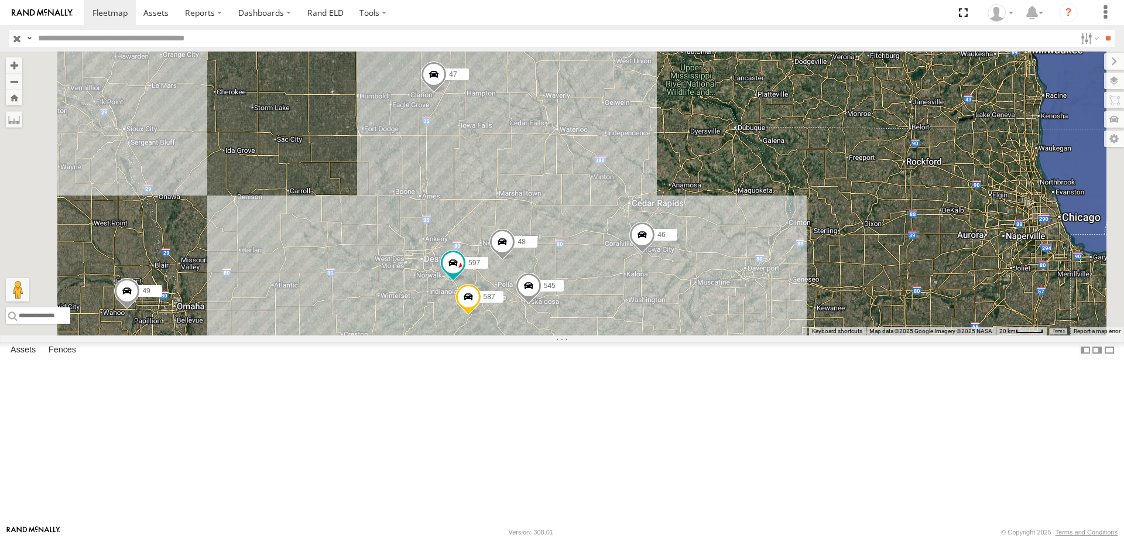
drag, startPoint x: 678, startPoint y: 382, endPoint x: 644, endPoint y: 229, distance: 156.1
click at [644, 229] on div "545 48 47 46 597 587 49" at bounding box center [562, 194] width 1124 height 284
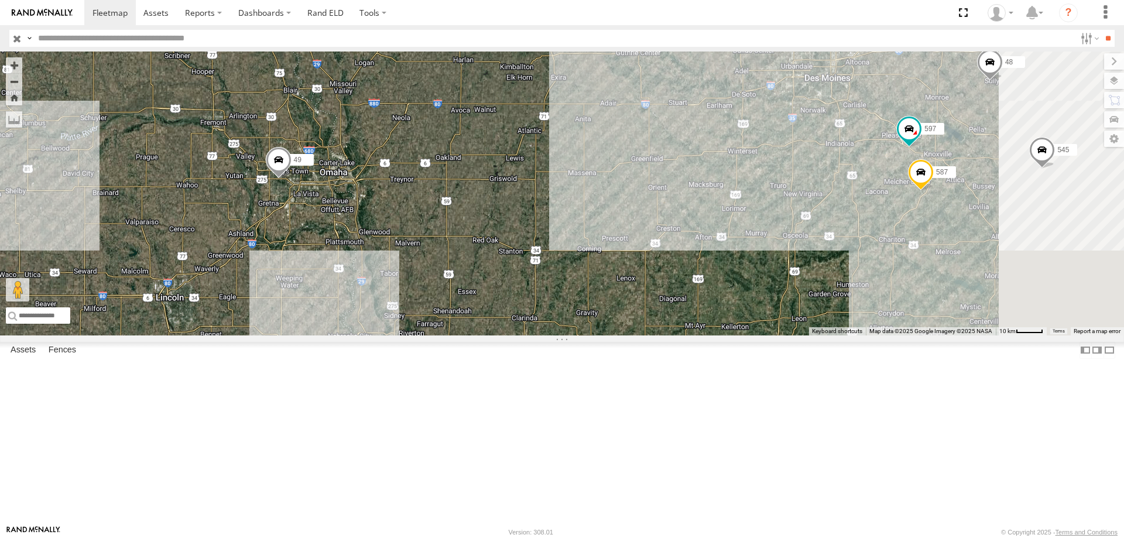
drag, startPoint x: 596, startPoint y: 338, endPoint x: 535, endPoint y: 275, distance: 88.2
click at [535, 275] on div "47 46 49 545 48 597 587" at bounding box center [562, 194] width 1124 height 284
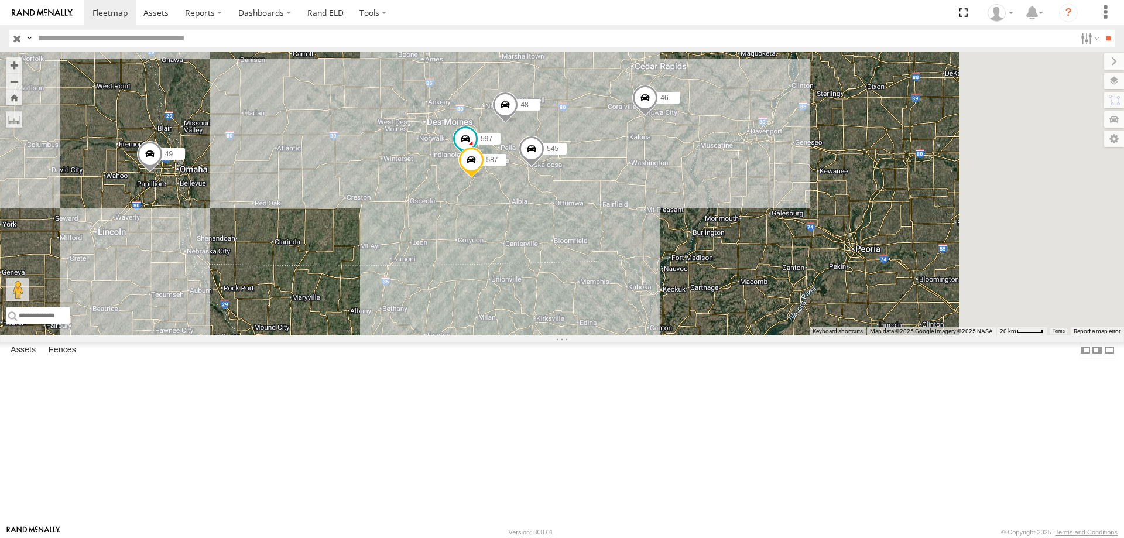
drag, startPoint x: 829, startPoint y: 264, endPoint x: 724, endPoint y: 283, distance: 106.4
click at [724, 283] on div "47 46 49 545 48 597 587" at bounding box center [562, 194] width 1124 height 284
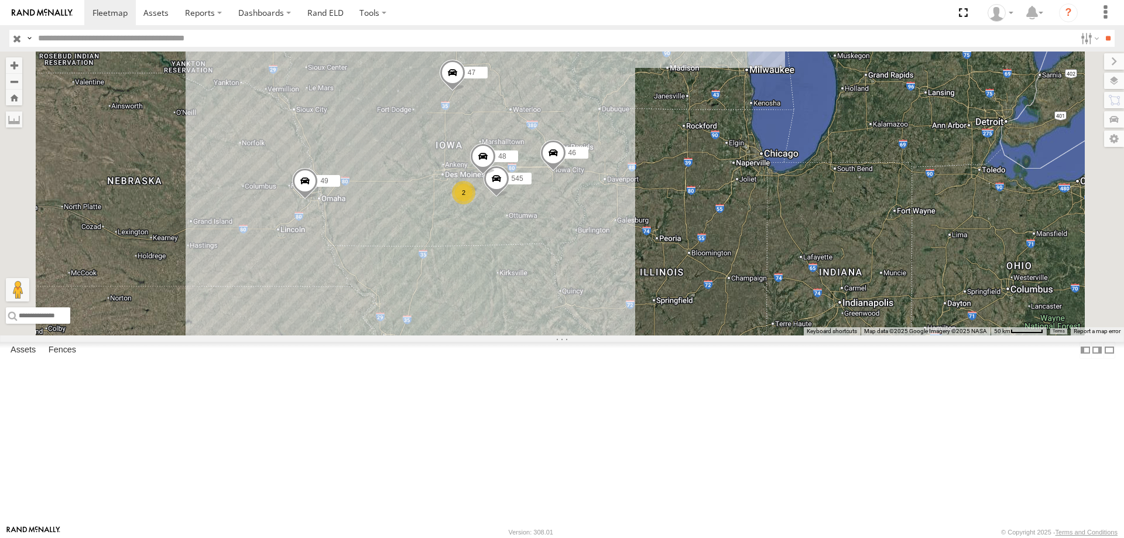
click at [465, 91] on span at bounding box center [453, 76] width 26 height 32
click at [690, 155] on div "47 46 49 545 48 2 47 Tractor Highway 3 Alexander 42.7457 , -93.43102 East 26 11…" at bounding box center [562, 194] width 1124 height 284
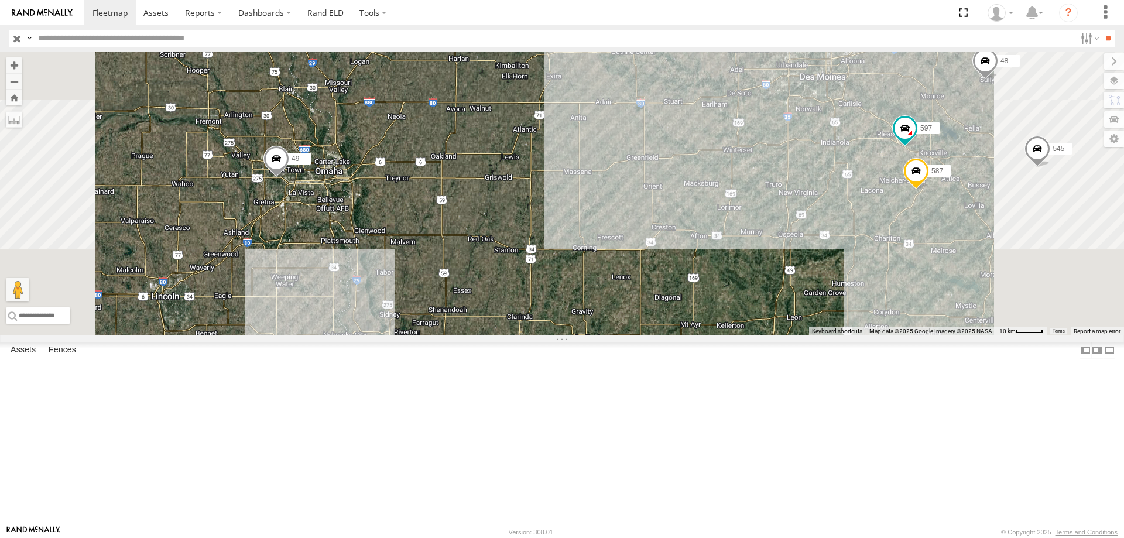
click at [289, 177] on span at bounding box center [276, 162] width 26 height 32
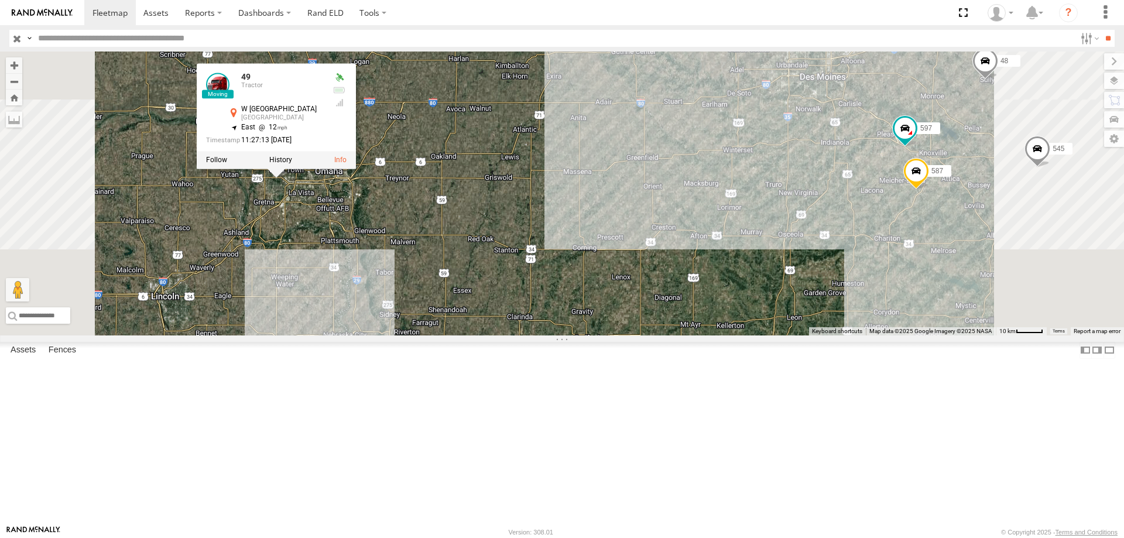
click at [624, 265] on div "47 46 49 545 48 597 587 49 Tractor W Center Rd West Omaha 41.23407 , -96.17996 …" at bounding box center [562, 194] width 1124 height 284
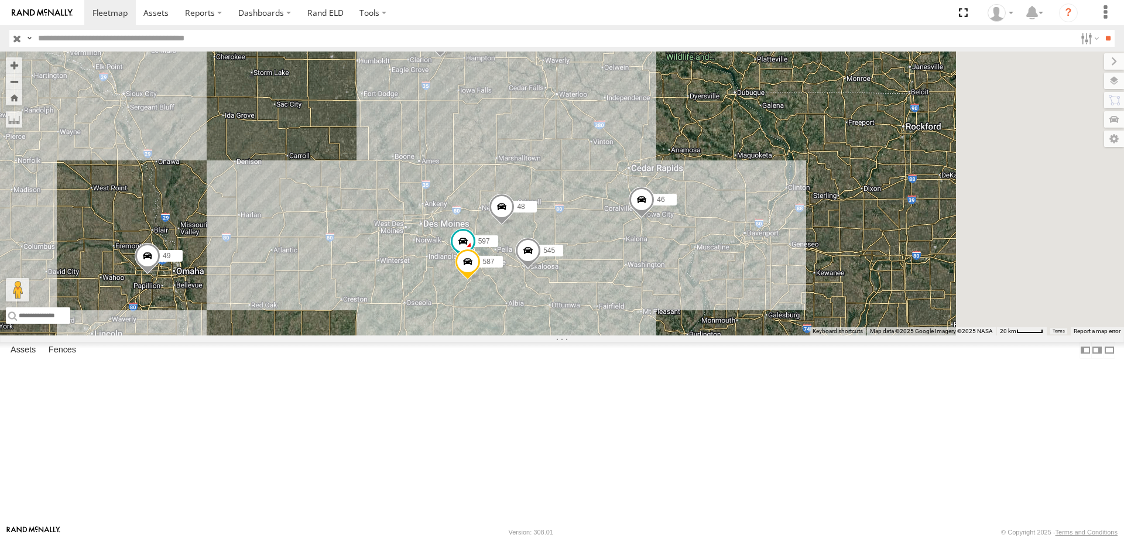
drag, startPoint x: 741, startPoint y: 356, endPoint x: 626, endPoint y: 426, distance: 135.0
click at [626, 335] on div "47 46 49 545 48 597 587" at bounding box center [562, 194] width 1124 height 284
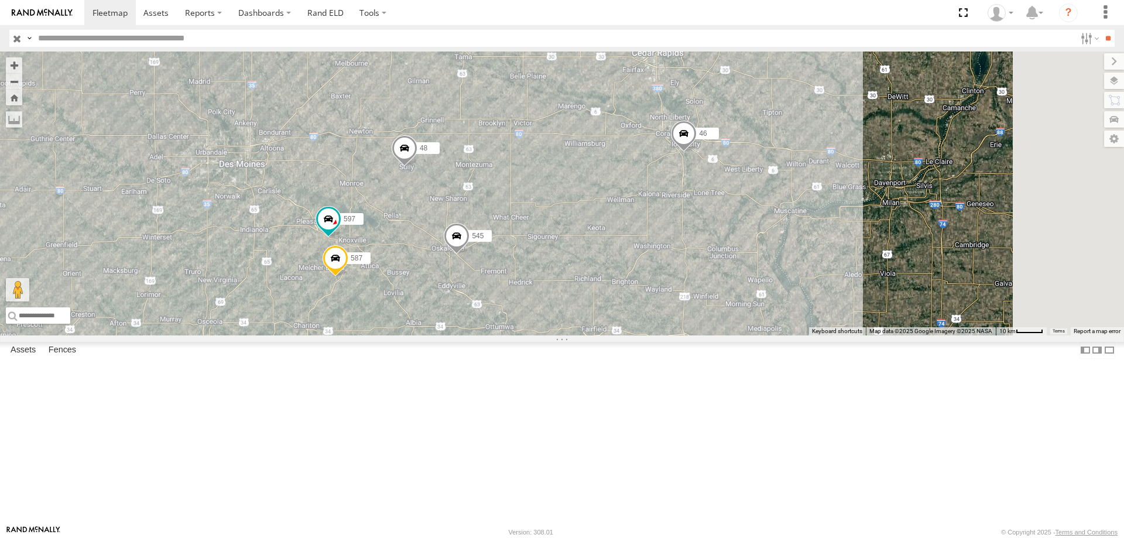
click at [719, 307] on div "47 46 49 545 48 597 587" at bounding box center [562, 194] width 1124 height 284
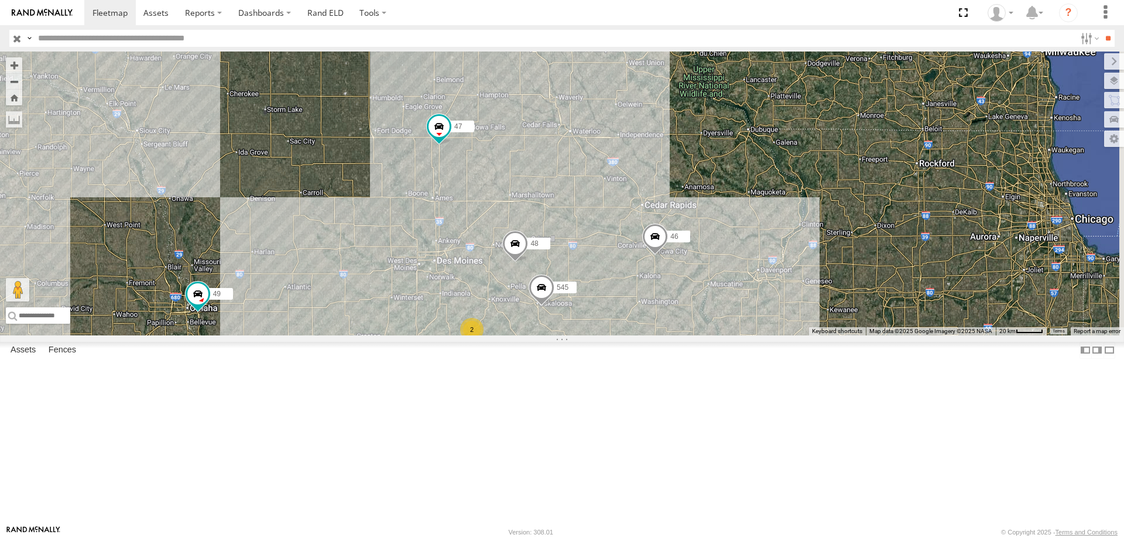
drag, startPoint x: 791, startPoint y: 289, endPoint x: 541, endPoint y: 328, distance: 253.0
click at [541, 328] on div "545 48 47 46 49 2" at bounding box center [562, 194] width 1124 height 284
click at [668, 255] on span at bounding box center [655, 239] width 26 height 32
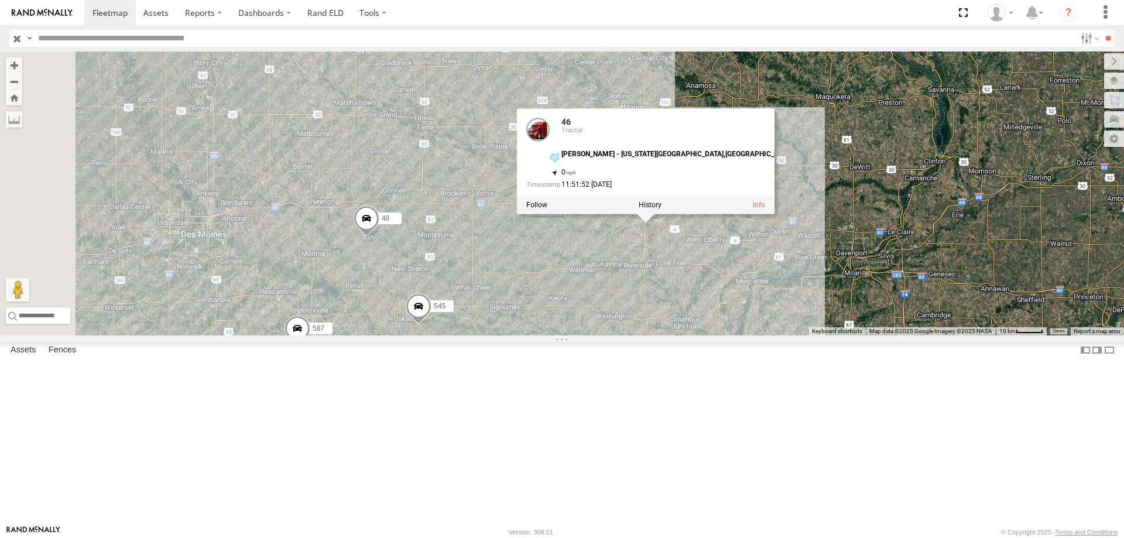
click at [379, 236] on span at bounding box center [367, 221] width 26 height 32
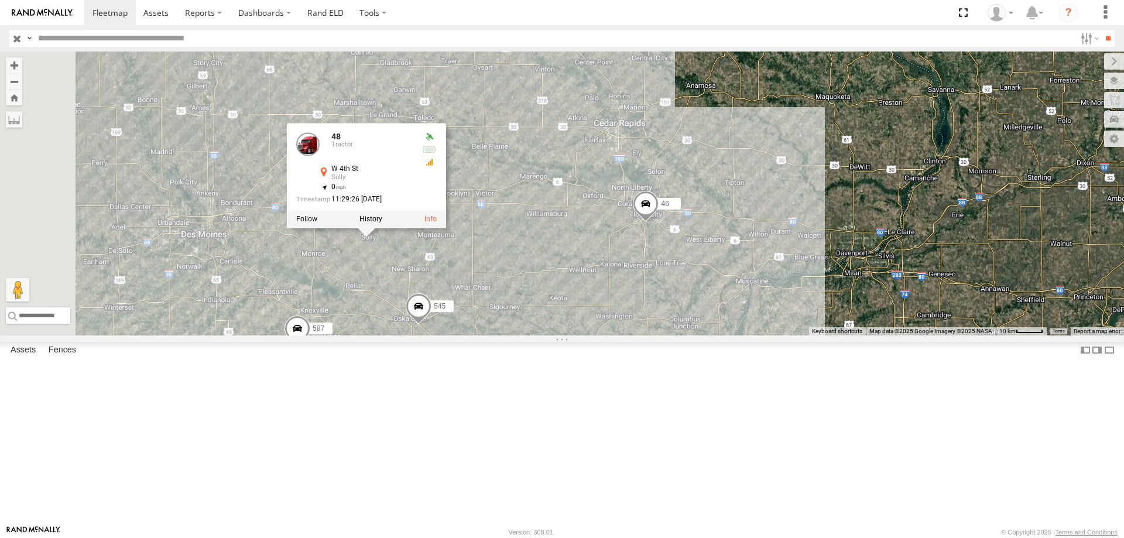
click at [615, 335] on div "545 48 47 46 49 597 587 48 Tractor W 4th St Sully 41.5793 , -92.854 0 11:29:26 …" at bounding box center [562, 194] width 1124 height 284
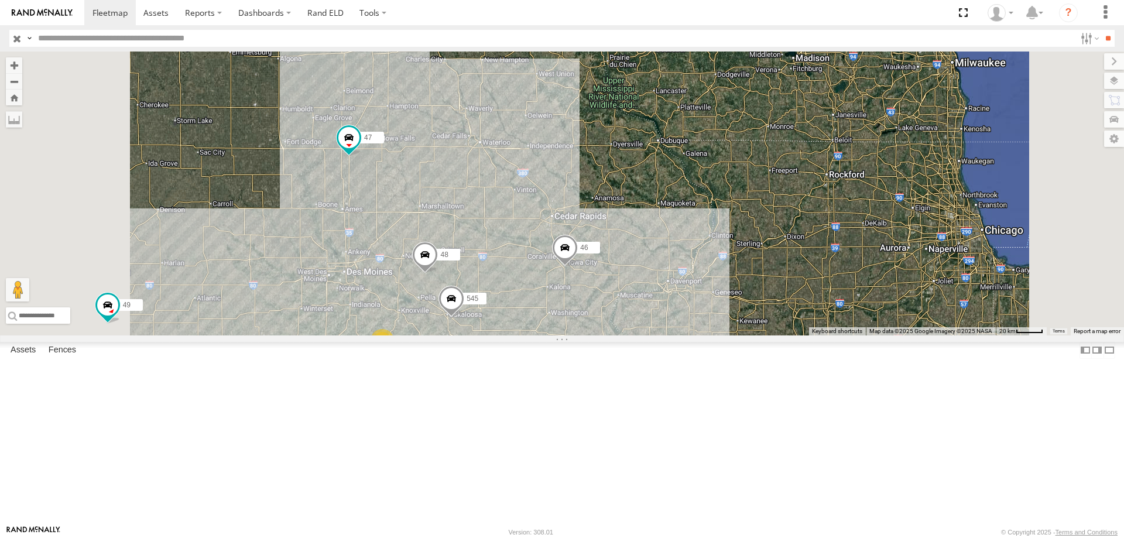
click at [578, 266] on span at bounding box center [565, 250] width 26 height 32
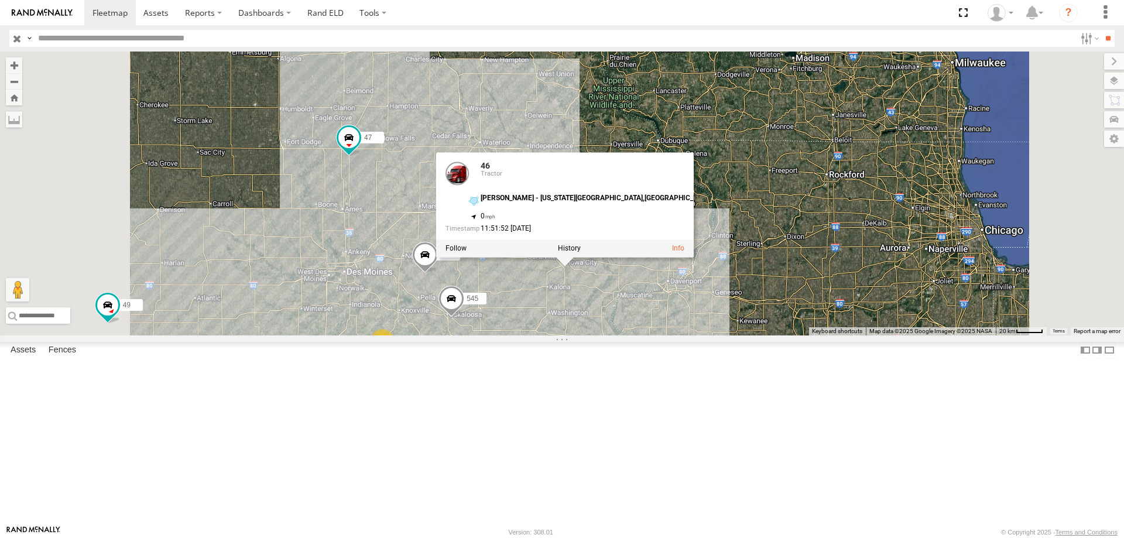
click at [464, 317] on span at bounding box center [451, 302] width 26 height 32
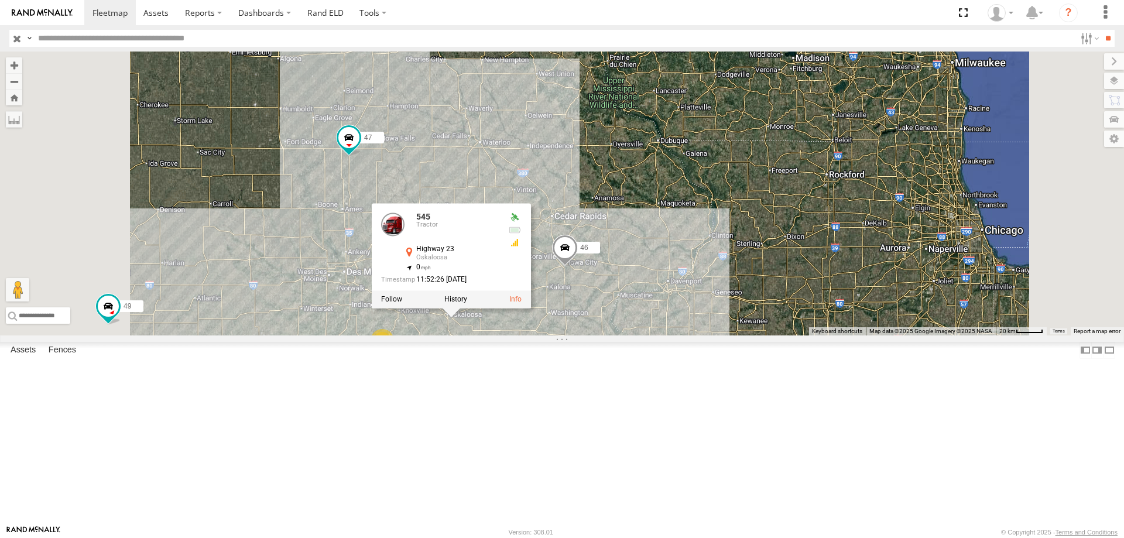
click at [578, 266] on span at bounding box center [565, 250] width 26 height 32
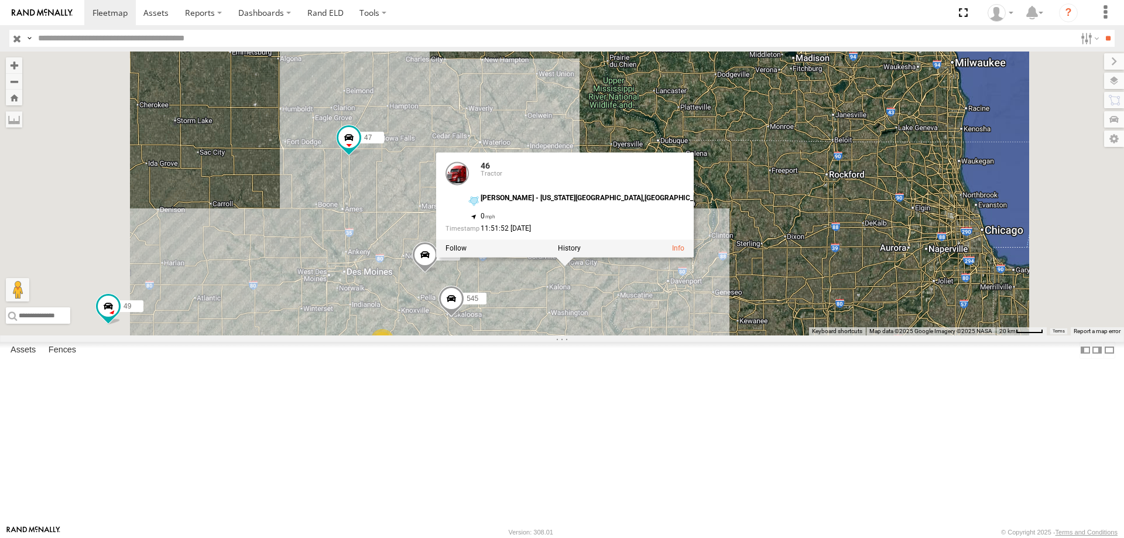
click at [567, 335] on div "545 48 47 46 49 2 46 Tractor Hubbard - Iowa City,IA 41.62959 , -91.54221 0 11:5…" at bounding box center [562, 194] width 1124 height 284
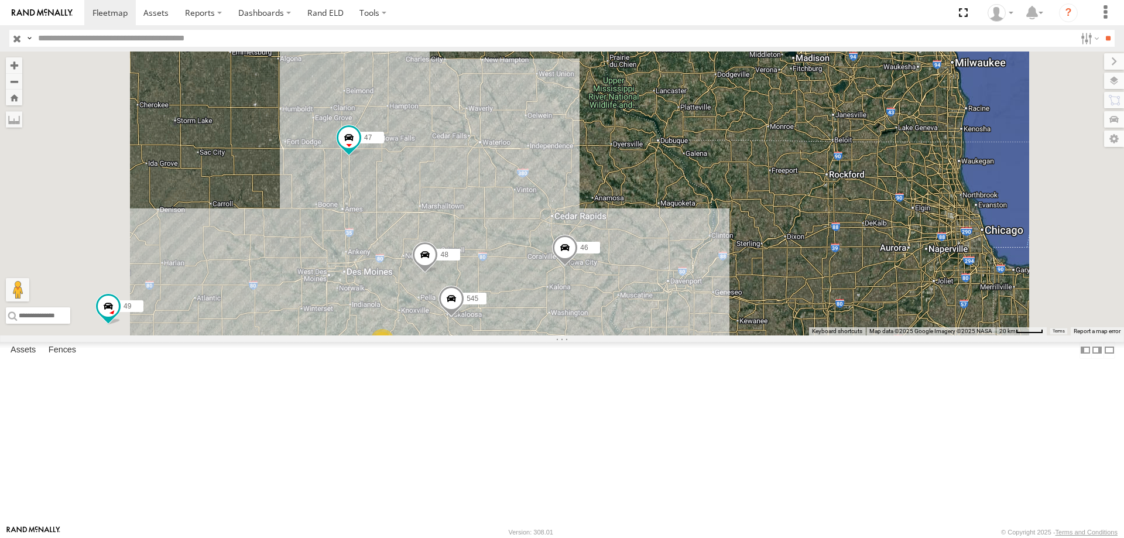
click at [557, 335] on div "545 48 47 46 49 2" at bounding box center [562, 194] width 1124 height 284
click at [577, 335] on div "545 48 47 46 49 2" at bounding box center [562, 194] width 1124 height 284
click at [464, 317] on span at bounding box center [451, 302] width 26 height 32
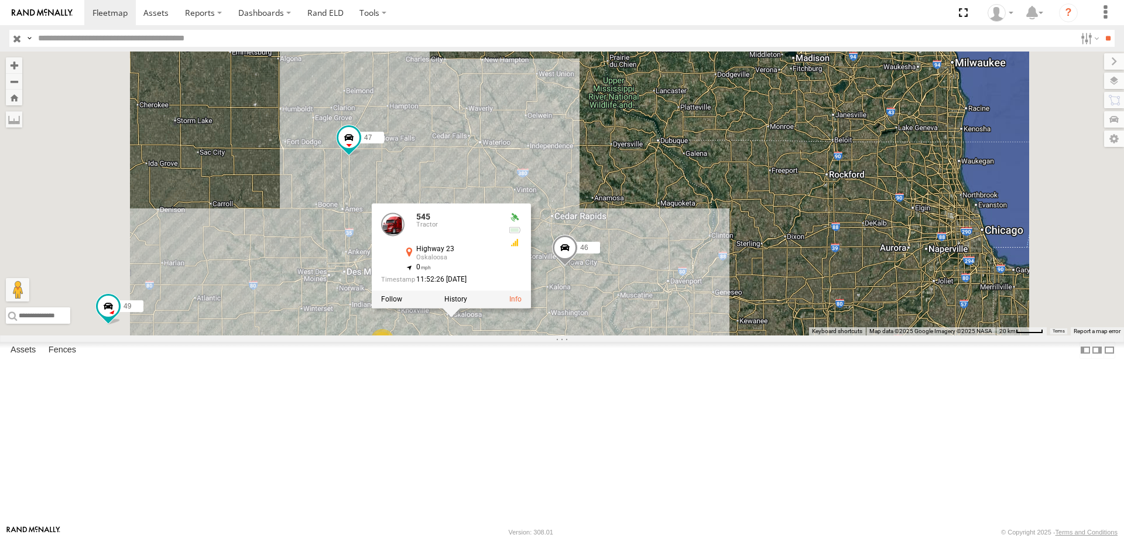
drag, startPoint x: 415, startPoint y: 391, endPoint x: 558, endPoint y: 364, distance: 145.5
click at [416, 335] on div "545 48 47 46 49 2 545 Tractor Highway 23 Oskaloosa 41.26986 , -92.60864 0 11:52…" at bounding box center [562, 194] width 1124 height 284
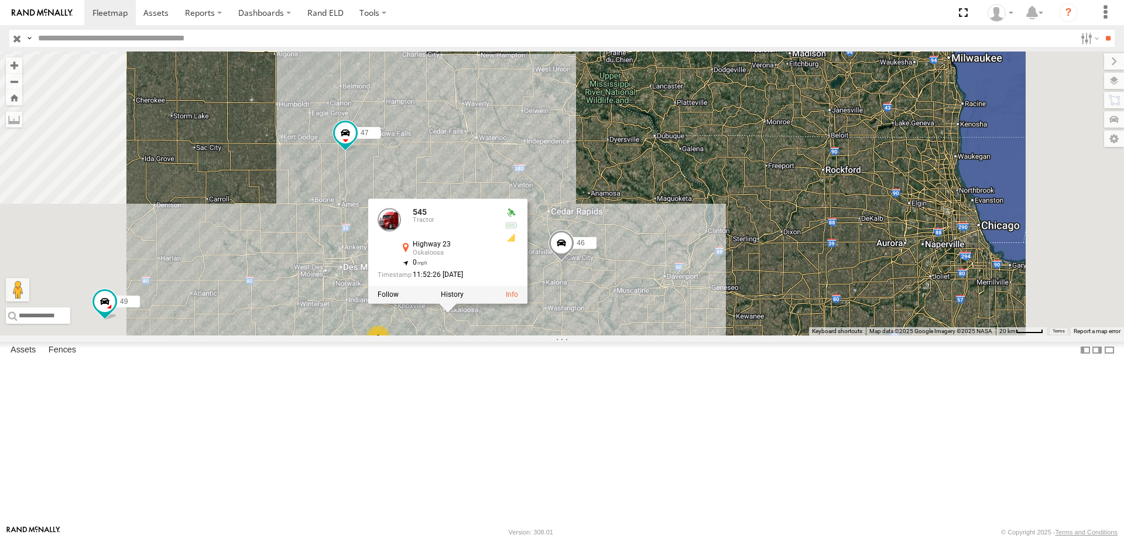
drag, startPoint x: 617, startPoint y: 198, endPoint x: 621, endPoint y: 191, distance: 8.1
click at [621, 191] on div "545 48 47 46 49 545 Tractor Highway 23 Oskaloosa 41.26986 , -92.60864 0 11:52:2…" at bounding box center [562, 194] width 1124 height 284
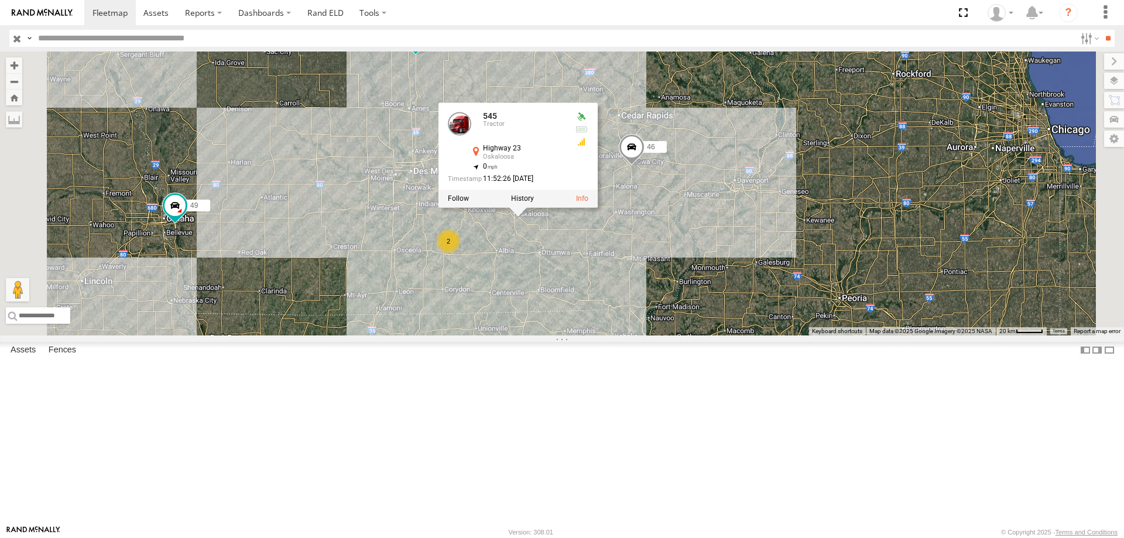
click at [428, 55] on span at bounding box center [416, 39] width 26 height 32
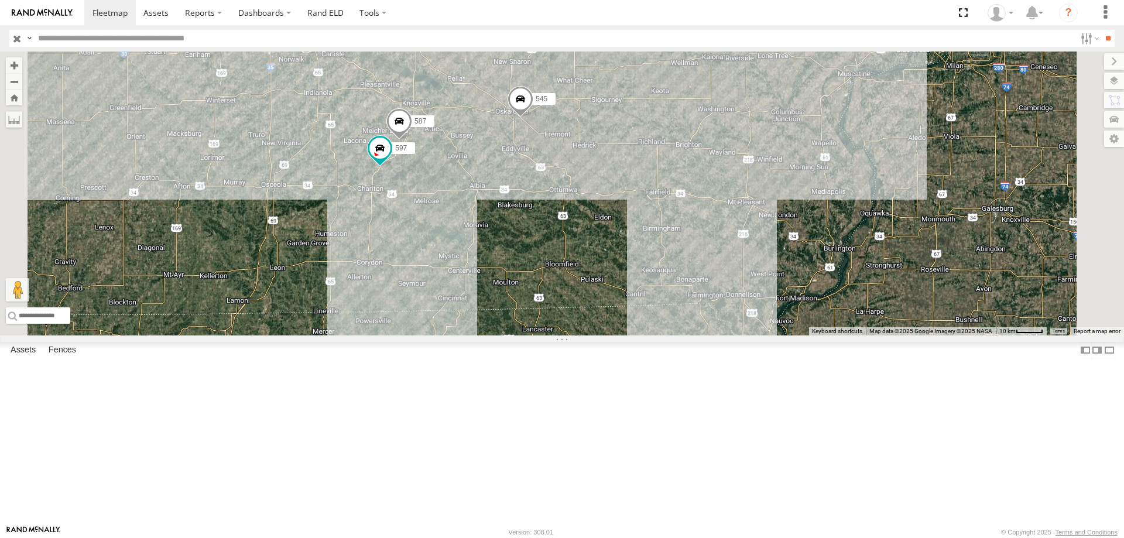
click at [533, 118] on span at bounding box center [521, 102] width 26 height 32
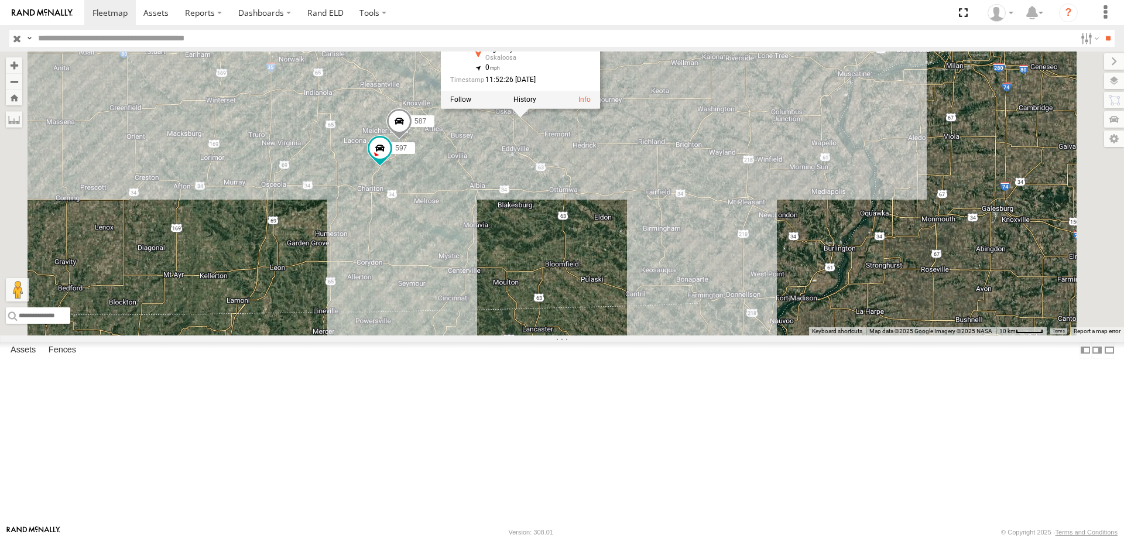
click at [618, 256] on div "545 48 47 46 49 597 587 545 Tractor Highway 23 Oskaloosa 41.26986 , -92.60864 0…" at bounding box center [562, 194] width 1124 height 284
